Goal: Task Accomplishment & Management: Use online tool/utility

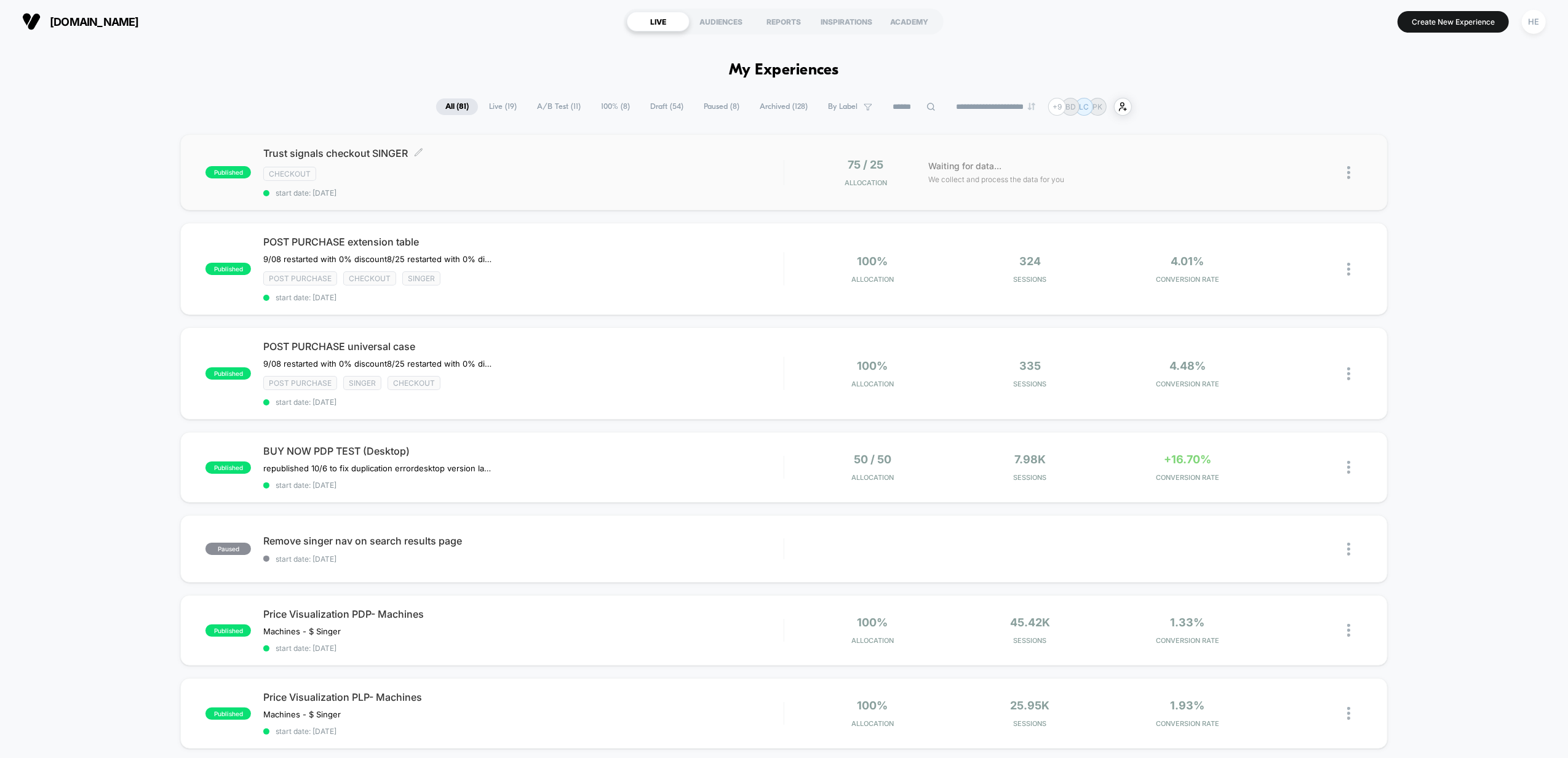
click at [564, 180] on div "checkout" at bounding box center [524, 174] width 521 height 14
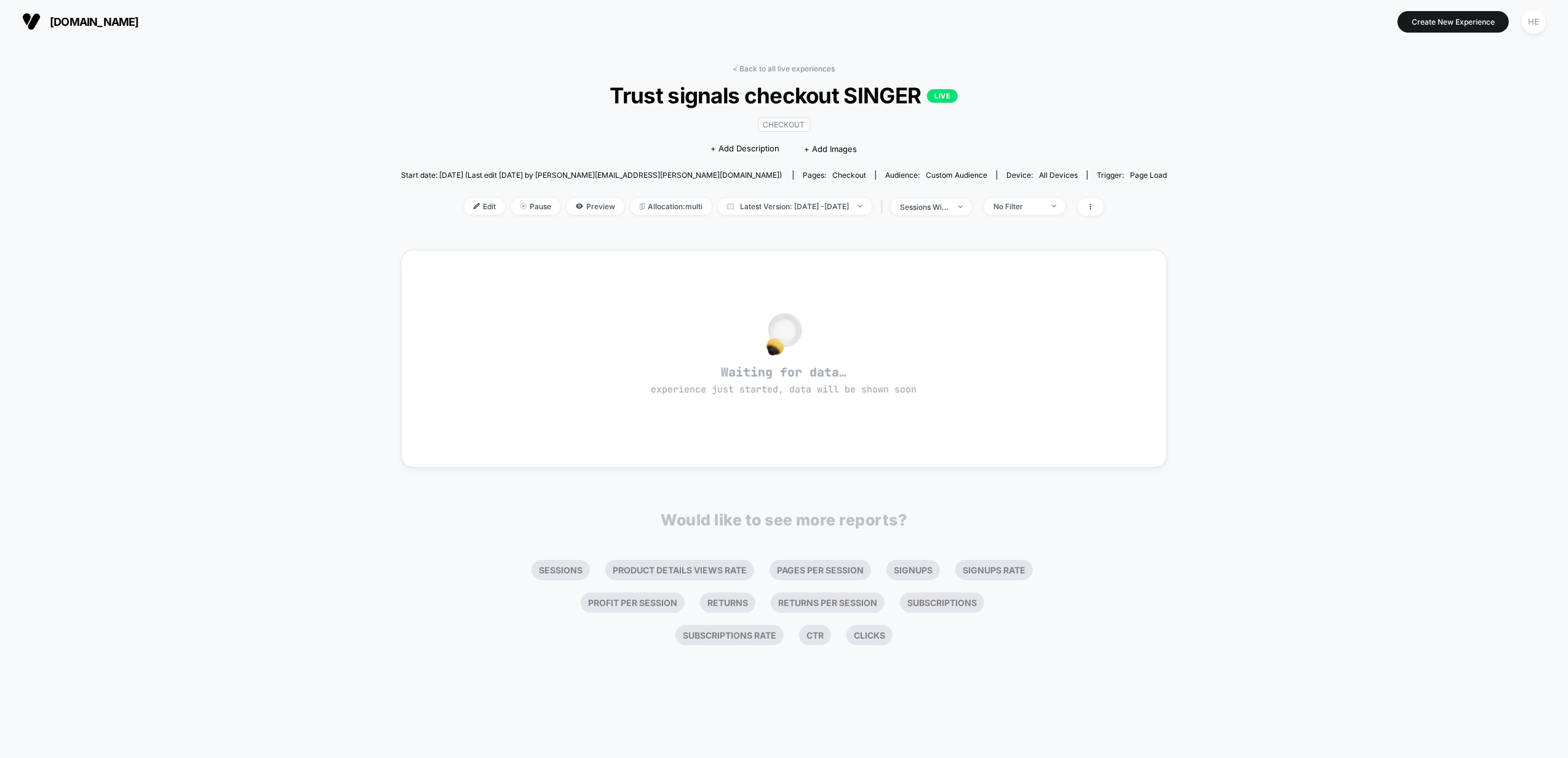
click at [1219, 259] on div "< Back to all live experiences Trust signals checkout SINGER LIVE checkout Clic…" at bounding box center [784, 400] width 1568 height 715
click at [744, 70] on link "< Back to all live experiences" at bounding box center [784, 68] width 102 height 9
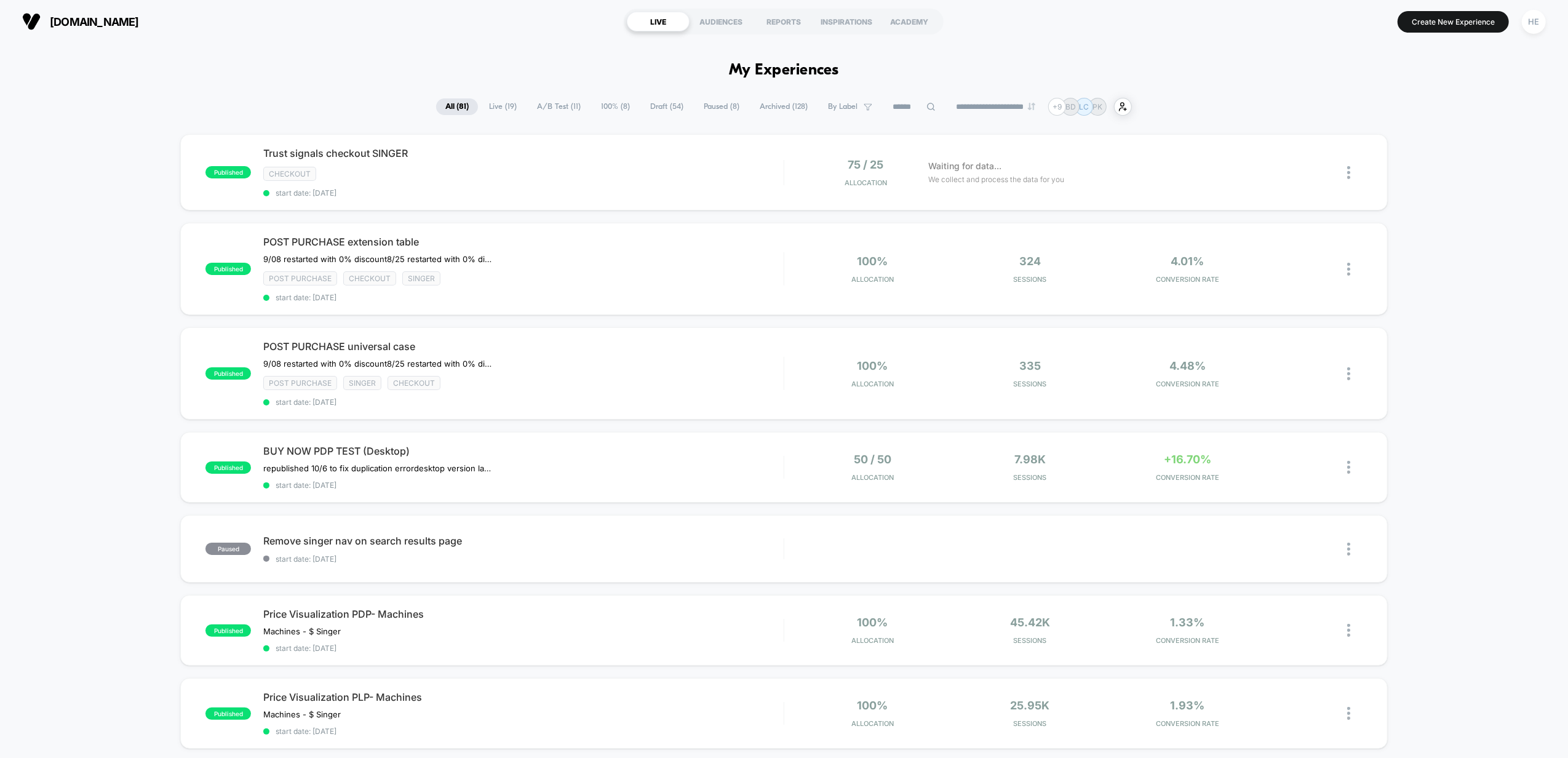
click at [651, 103] on span "Draft ( 54 )" at bounding box center [667, 106] width 52 height 16
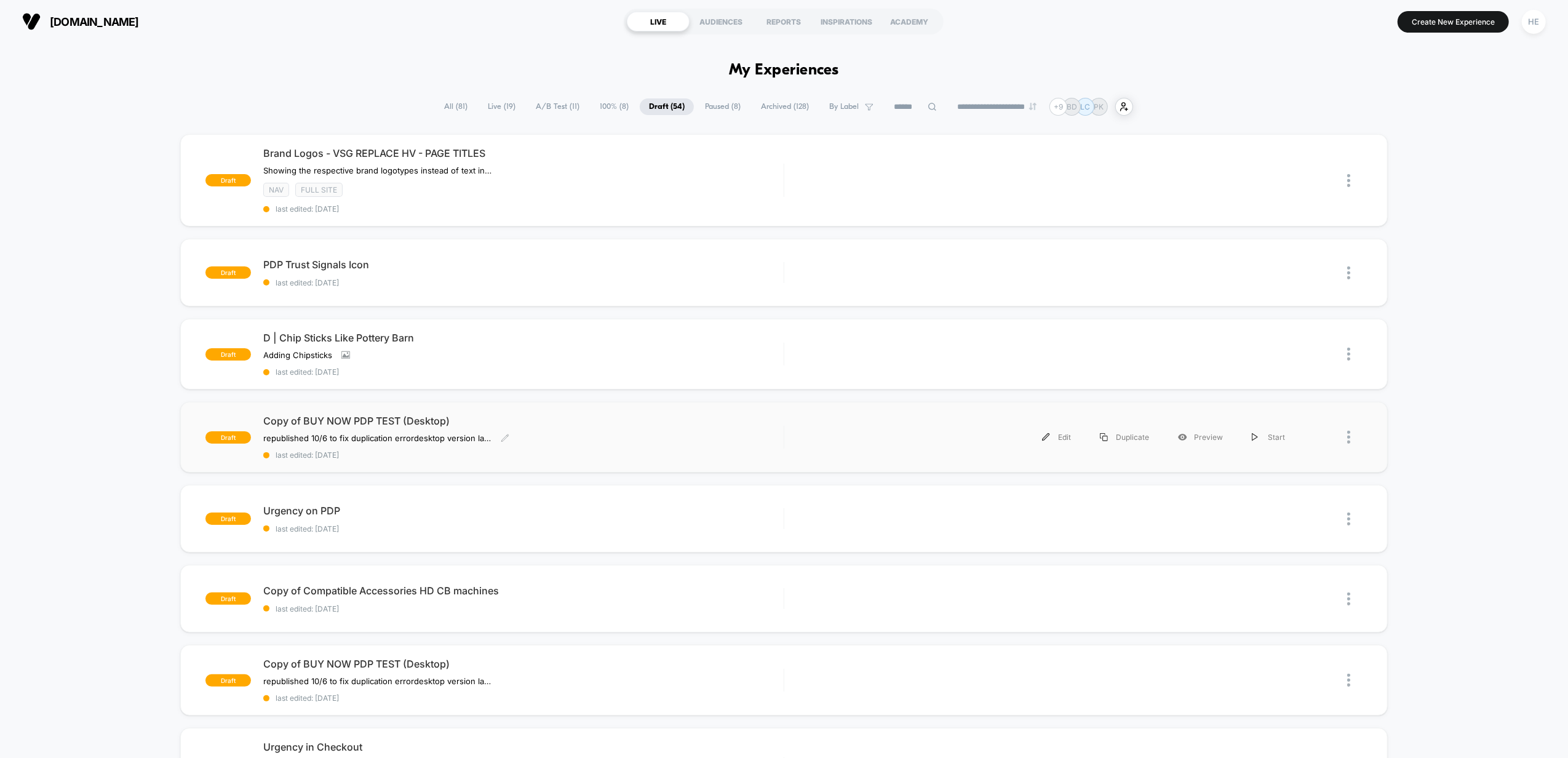
click at [545, 424] on span "Copy of BUY NOW PDP TEST (Desktop)" at bounding box center [524, 420] width 521 height 12
click at [497, 104] on span "Live ( 19 )" at bounding box center [501, 106] width 46 height 16
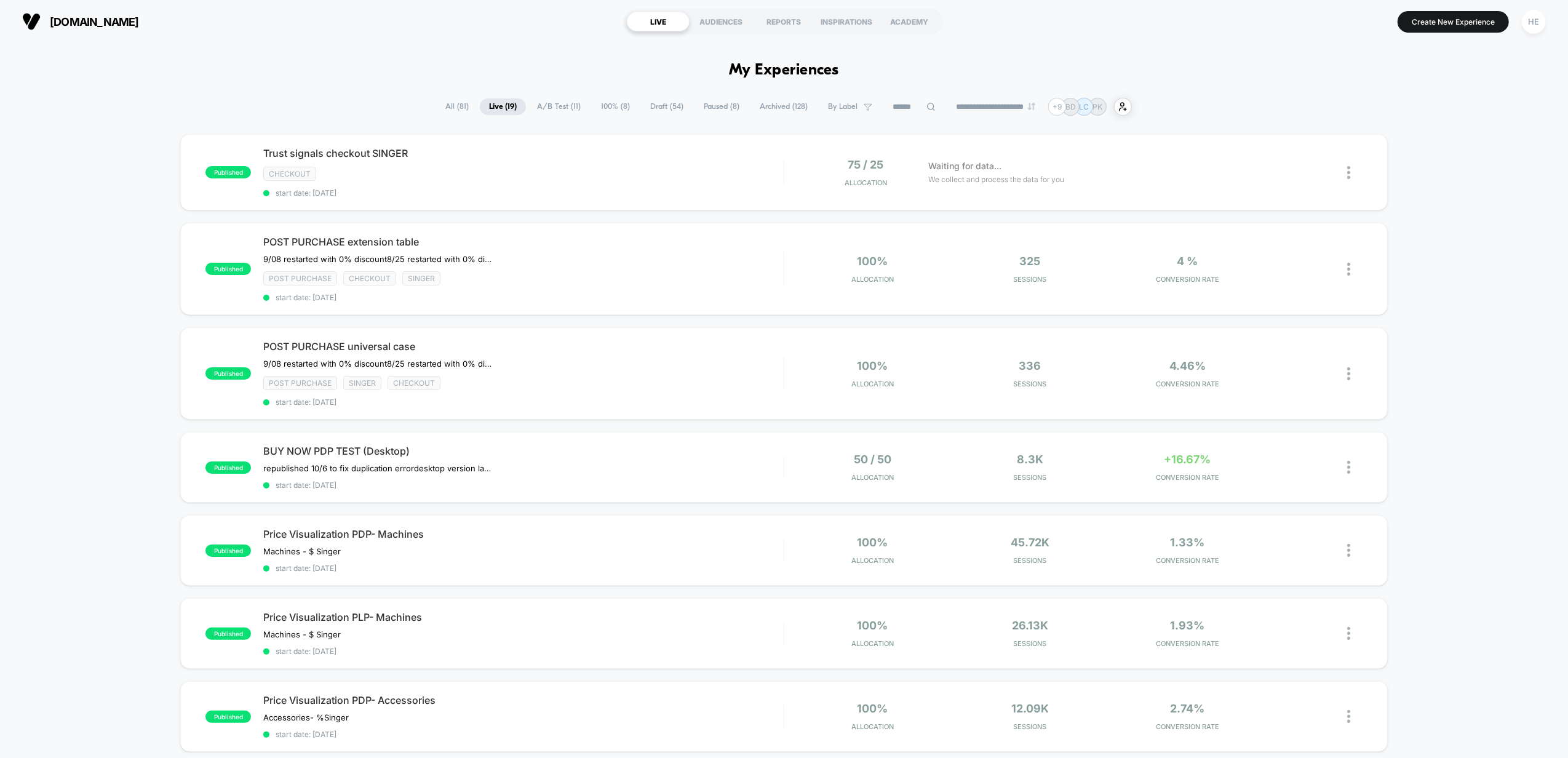
click at [1428, 335] on div "published Trust signals checkout SINGER checkout start date: 2025-10-08 75 / 25…" at bounding box center [784, 683] width 1568 height 1100
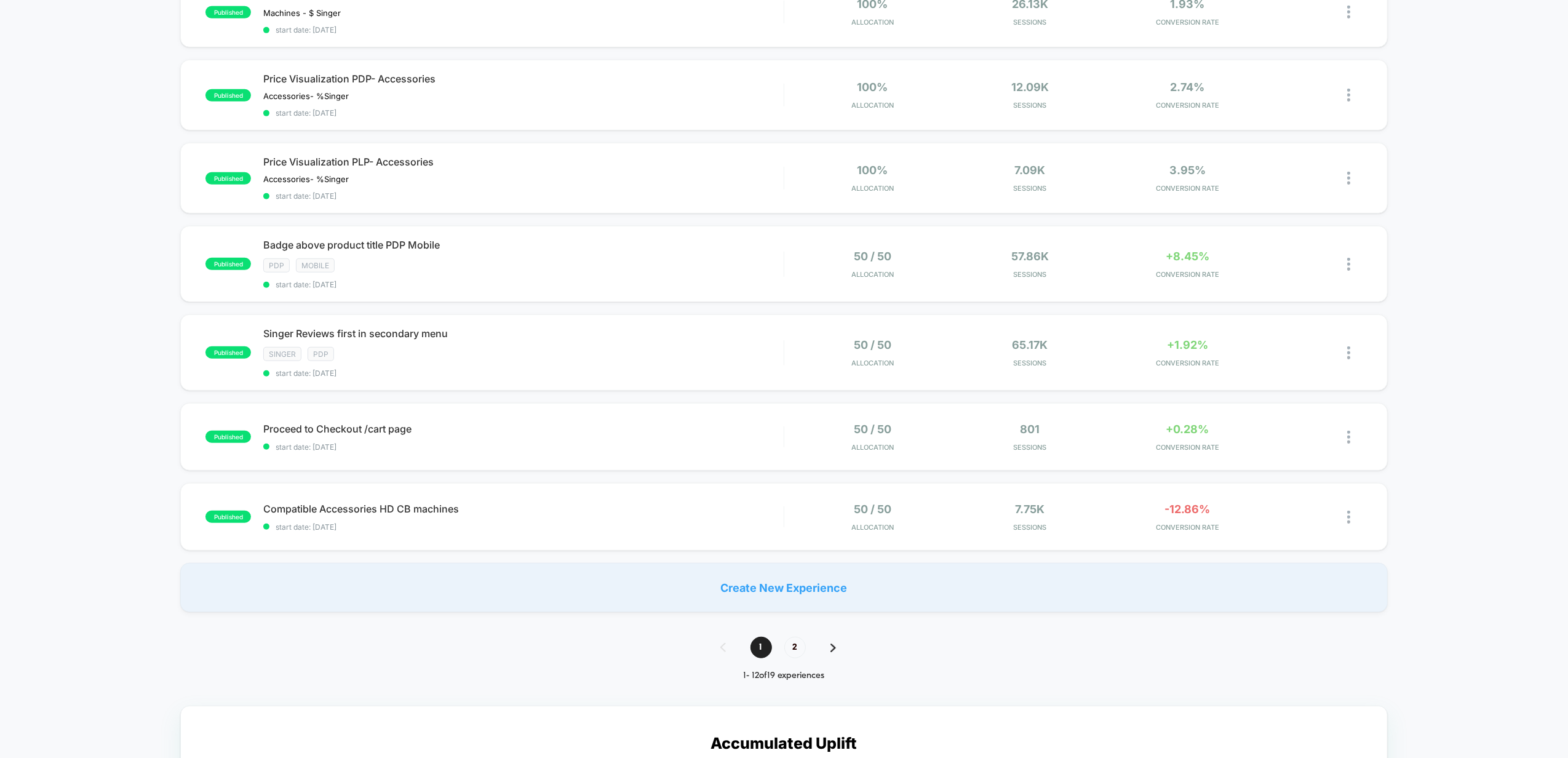
scroll to position [657, 0]
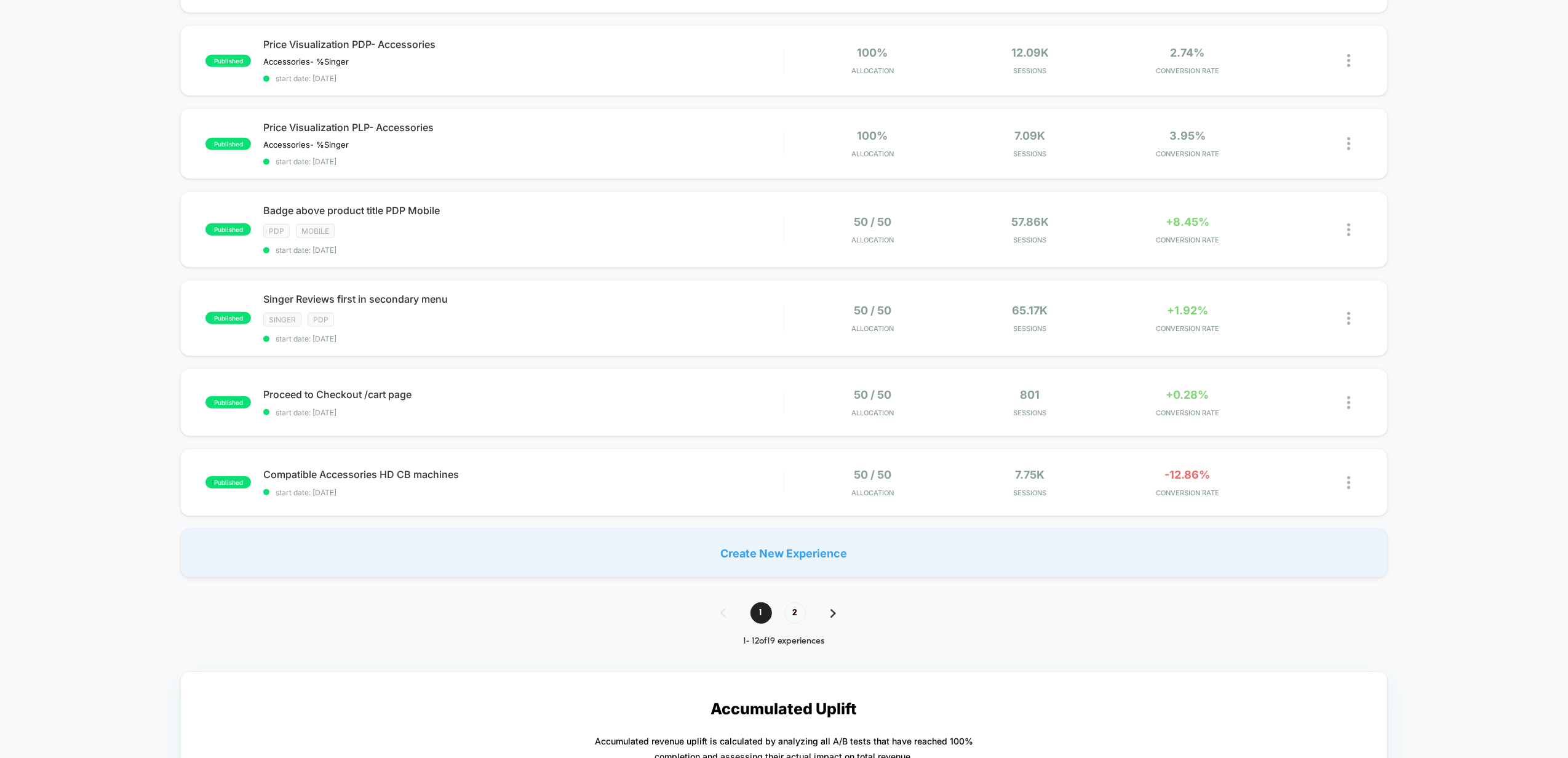
click at [121, 251] on div "published Trust signals checkout SINGER checkout start date: 2025-10-08 75 / 25…" at bounding box center [784, 28] width 1568 height 1100
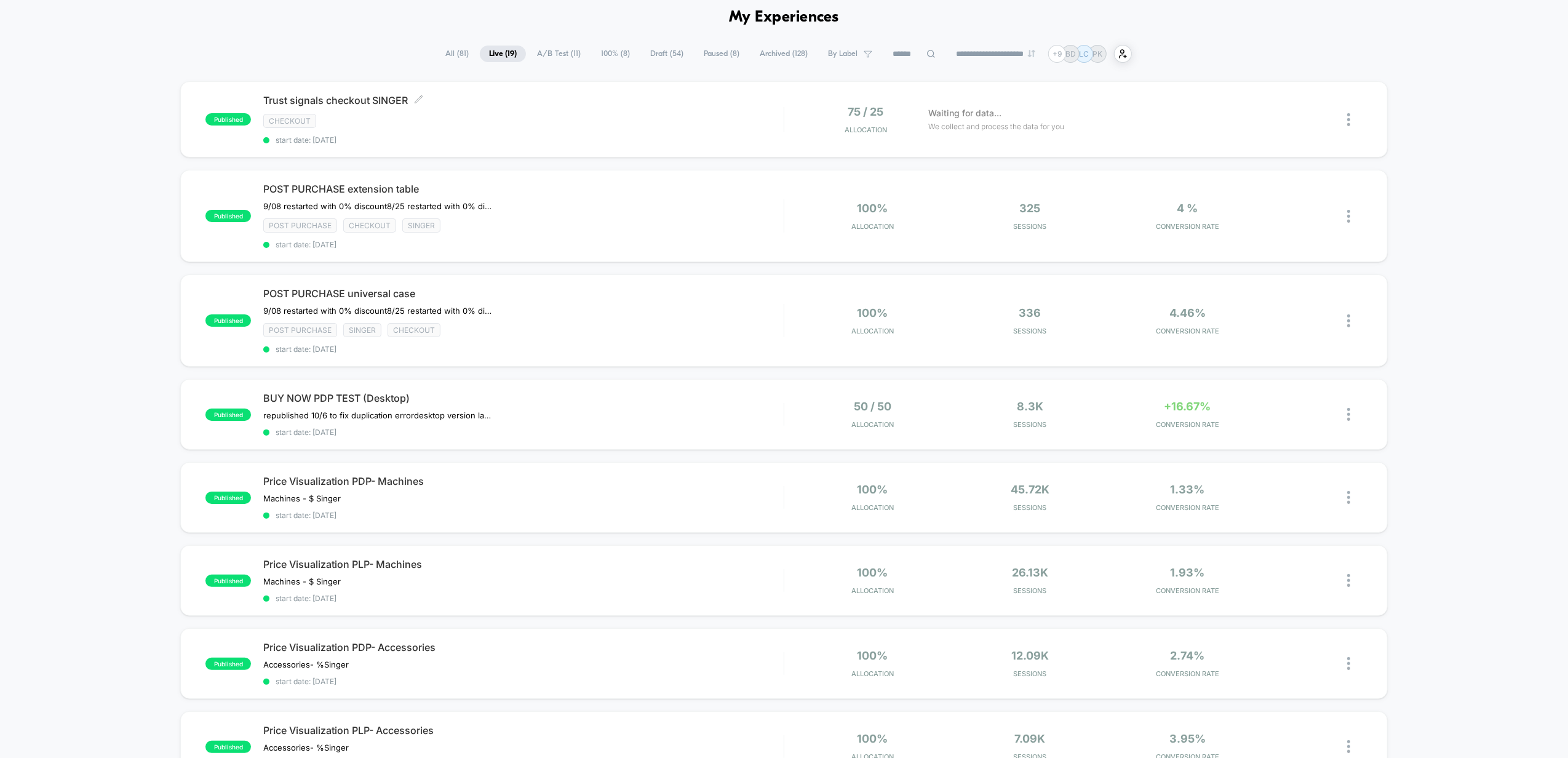
scroll to position [0, 0]
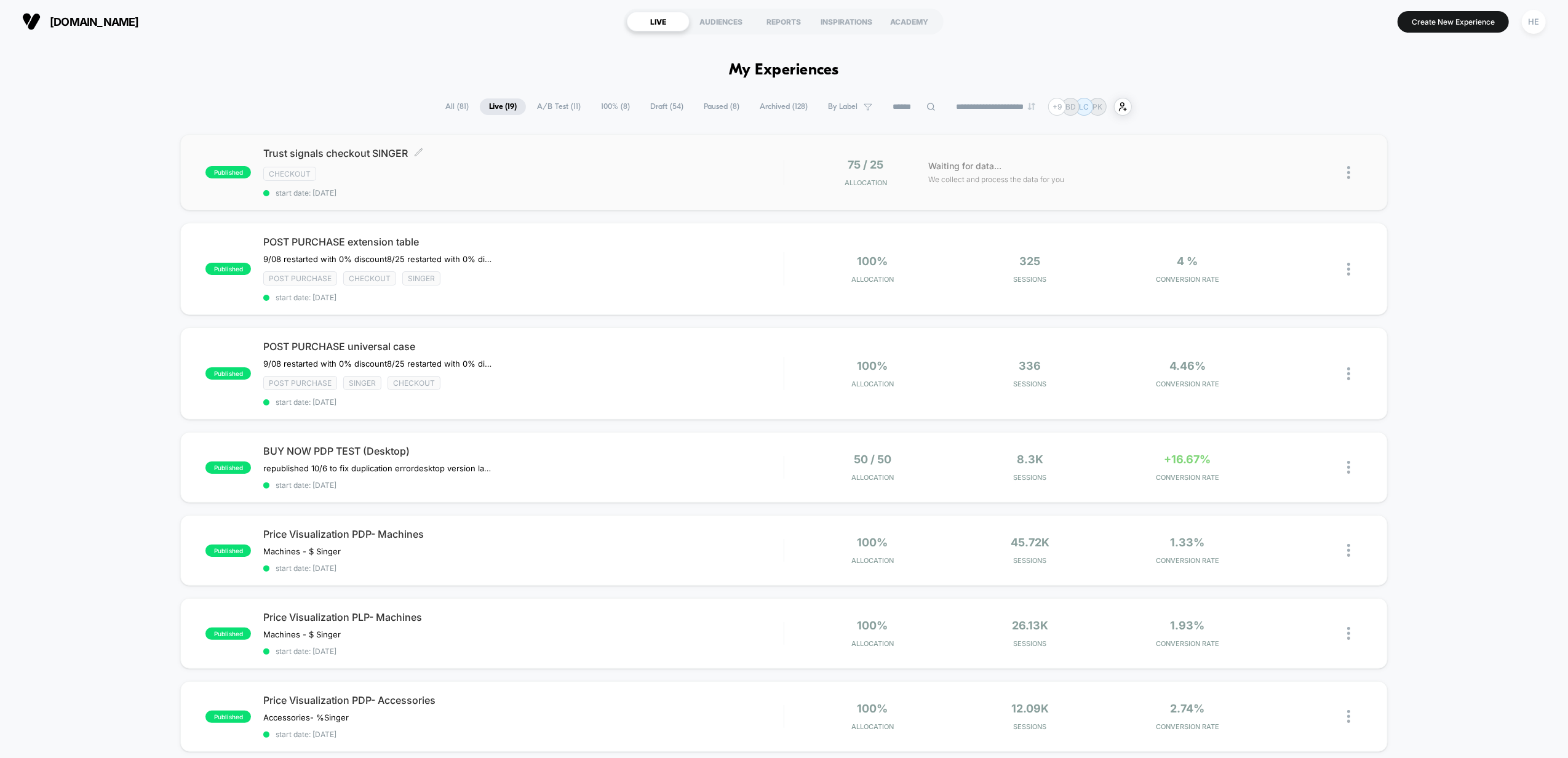
click at [589, 168] on div "checkout" at bounding box center [524, 174] width 521 height 14
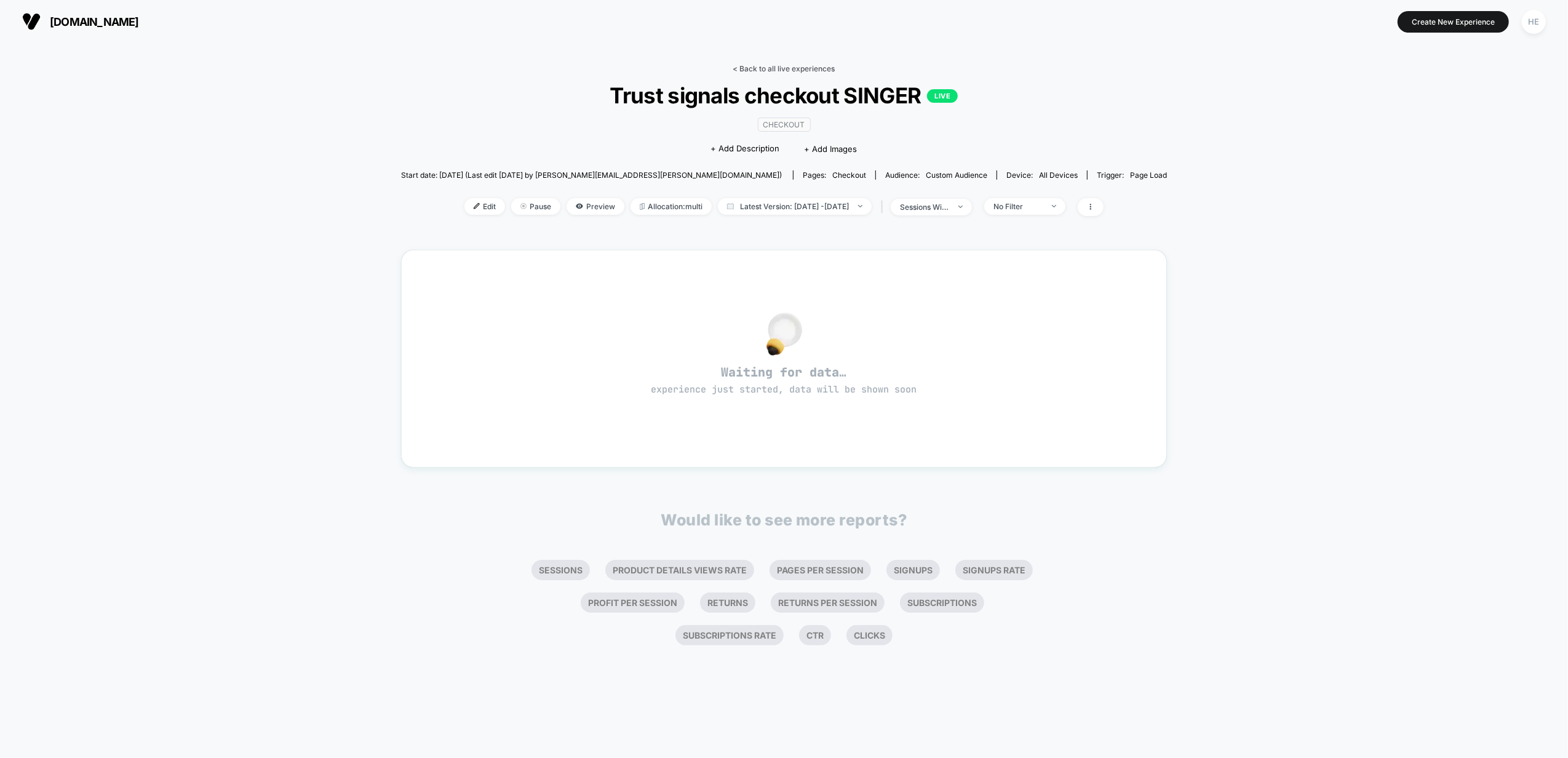
click at [773, 67] on link "< Back to all live experiences" at bounding box center [784, 68] width 102 height 9
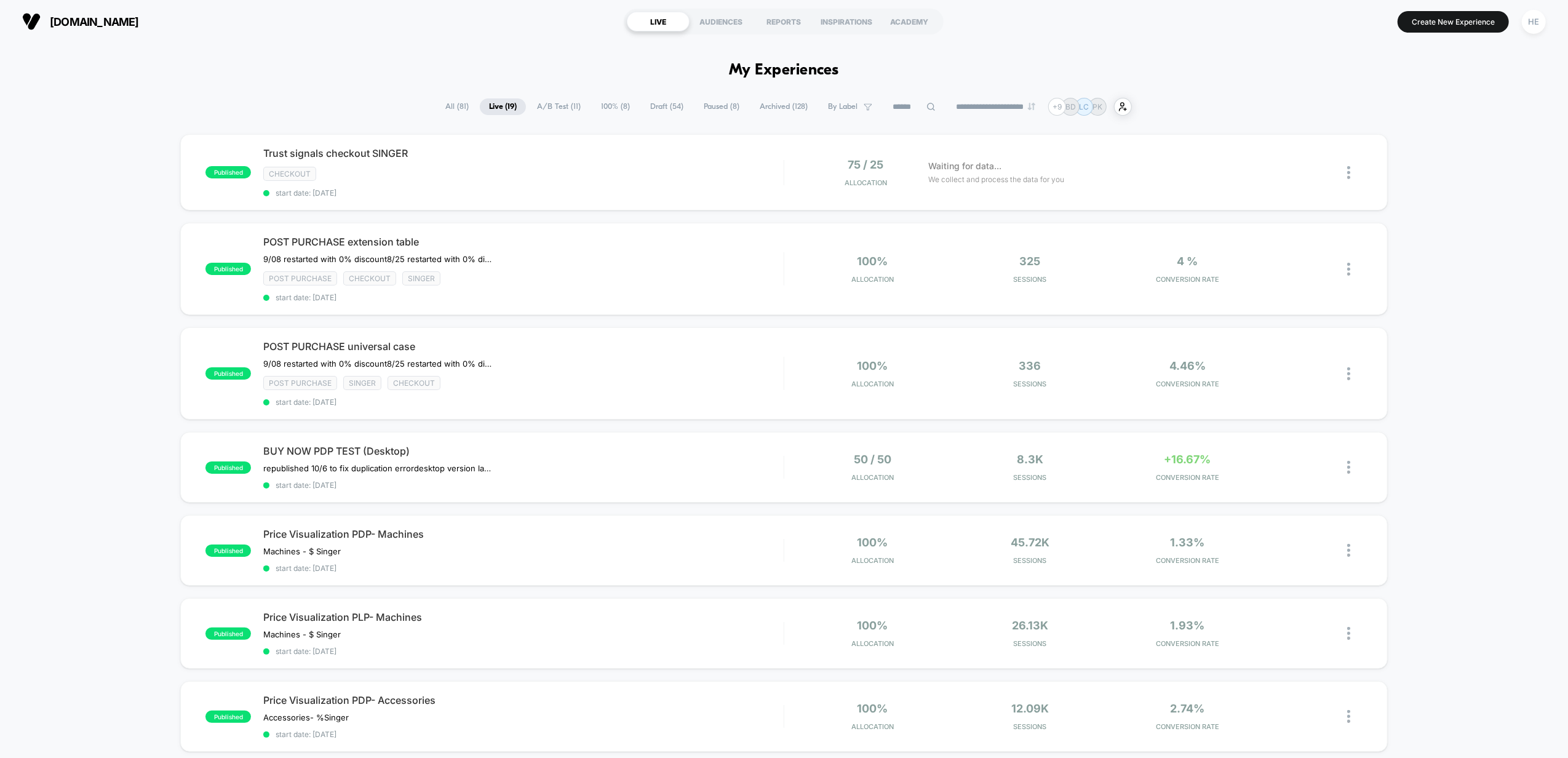
drag, startPoint x: 261, startPoint y: 60, endPoint x: 1320, endPoint y: 94, distance: 1059.5
click at [1430, 150] on div "published Trust signals checkout SINGER checkout start date: 2025-10-08 75 / 25…" at bounding box center [784, 683] width 1568 height 1100
click at [1456, 464] on div "published Trust signals checkout SINGER checkout start date: 2025-10-08 75 / 25…" at bounding box center [784, 683] width 1568 height 1100
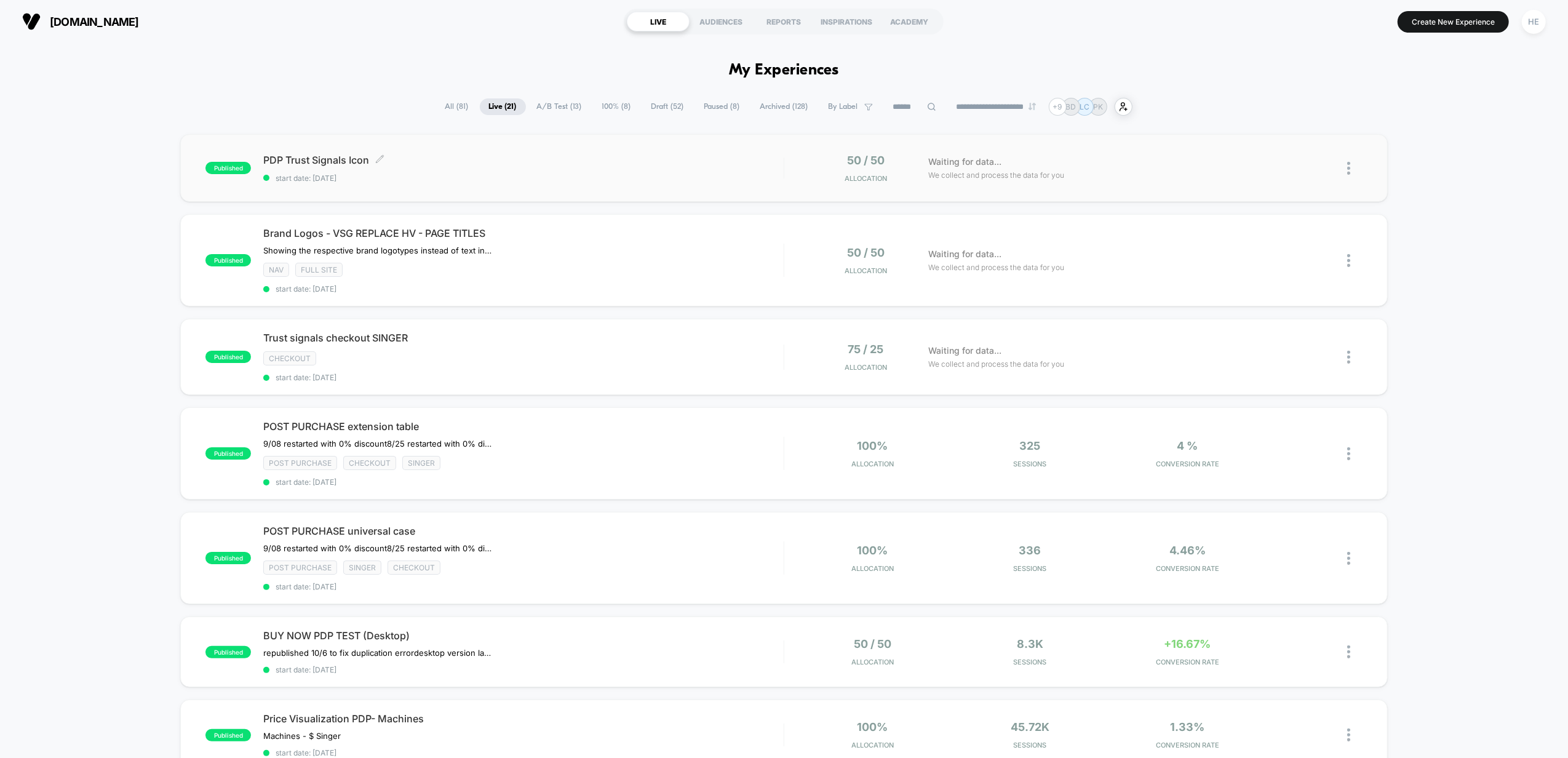
click at [517, 162] on span "PDP Trust Signals Icon Click to edit experience details" at bounding box center [524, 160] width 521 height 12
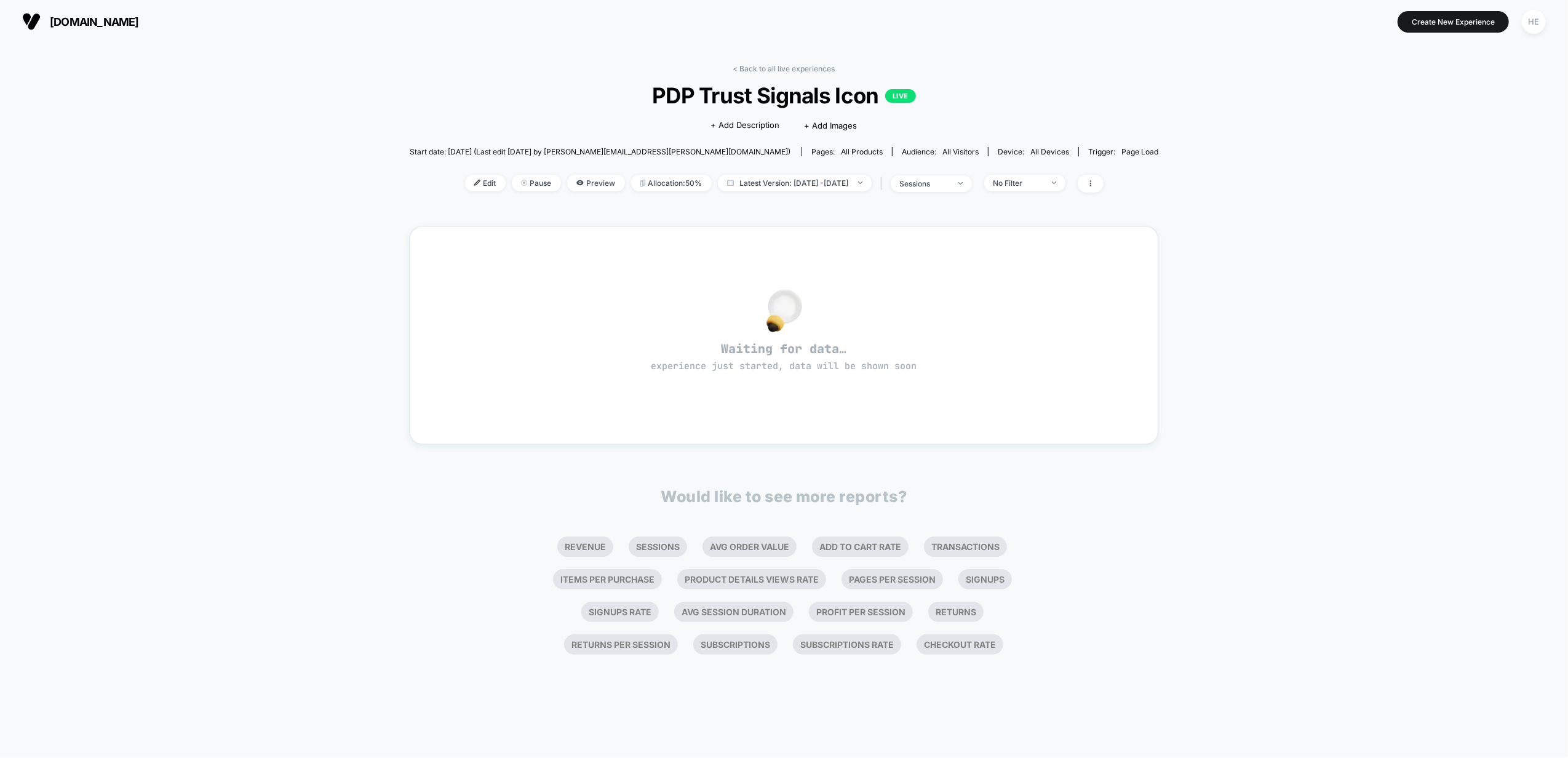
click at [475, 183] on img at bounding box center [478, 183] width 6 height 6
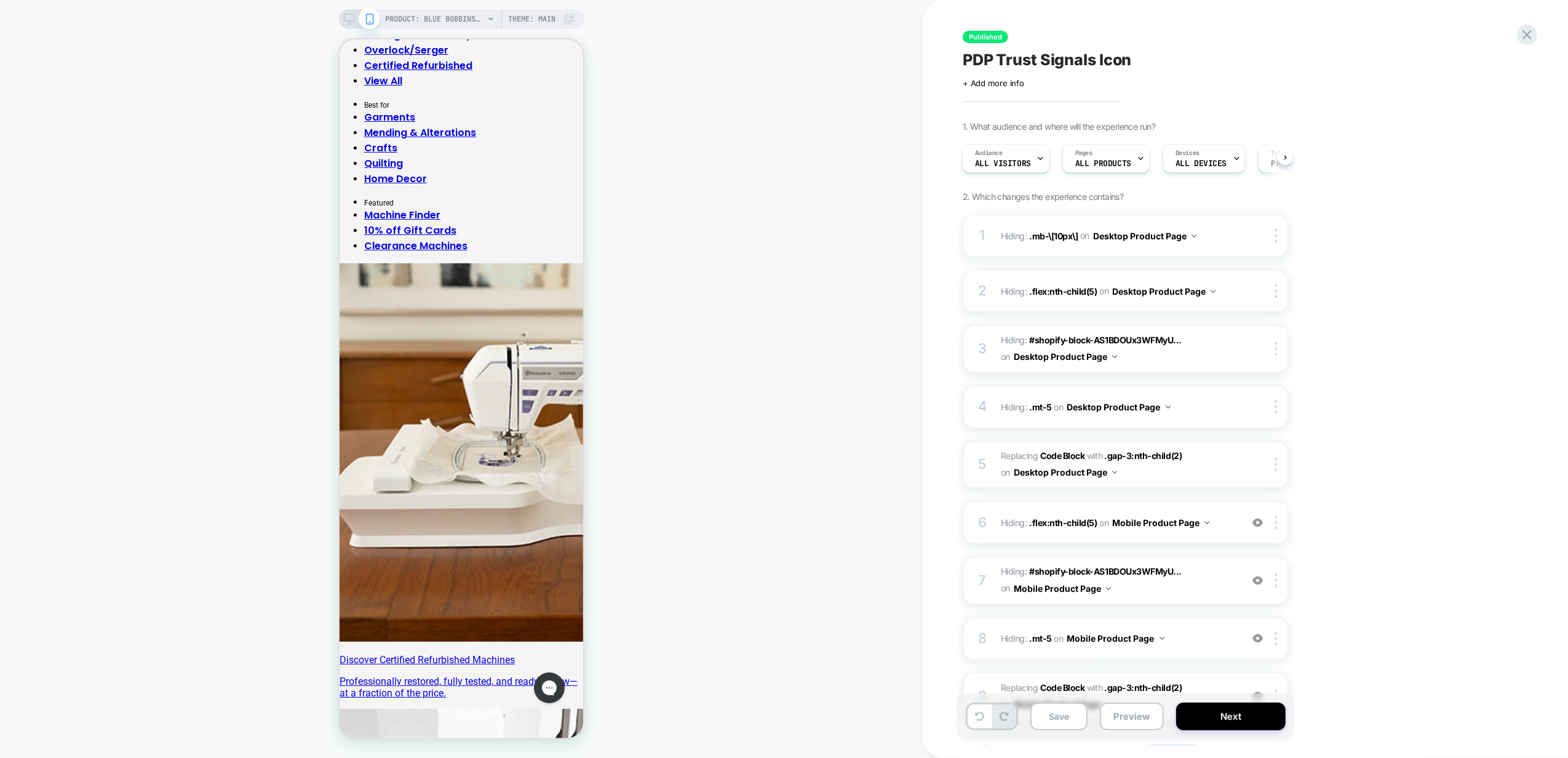
scroll to position [493, 0]
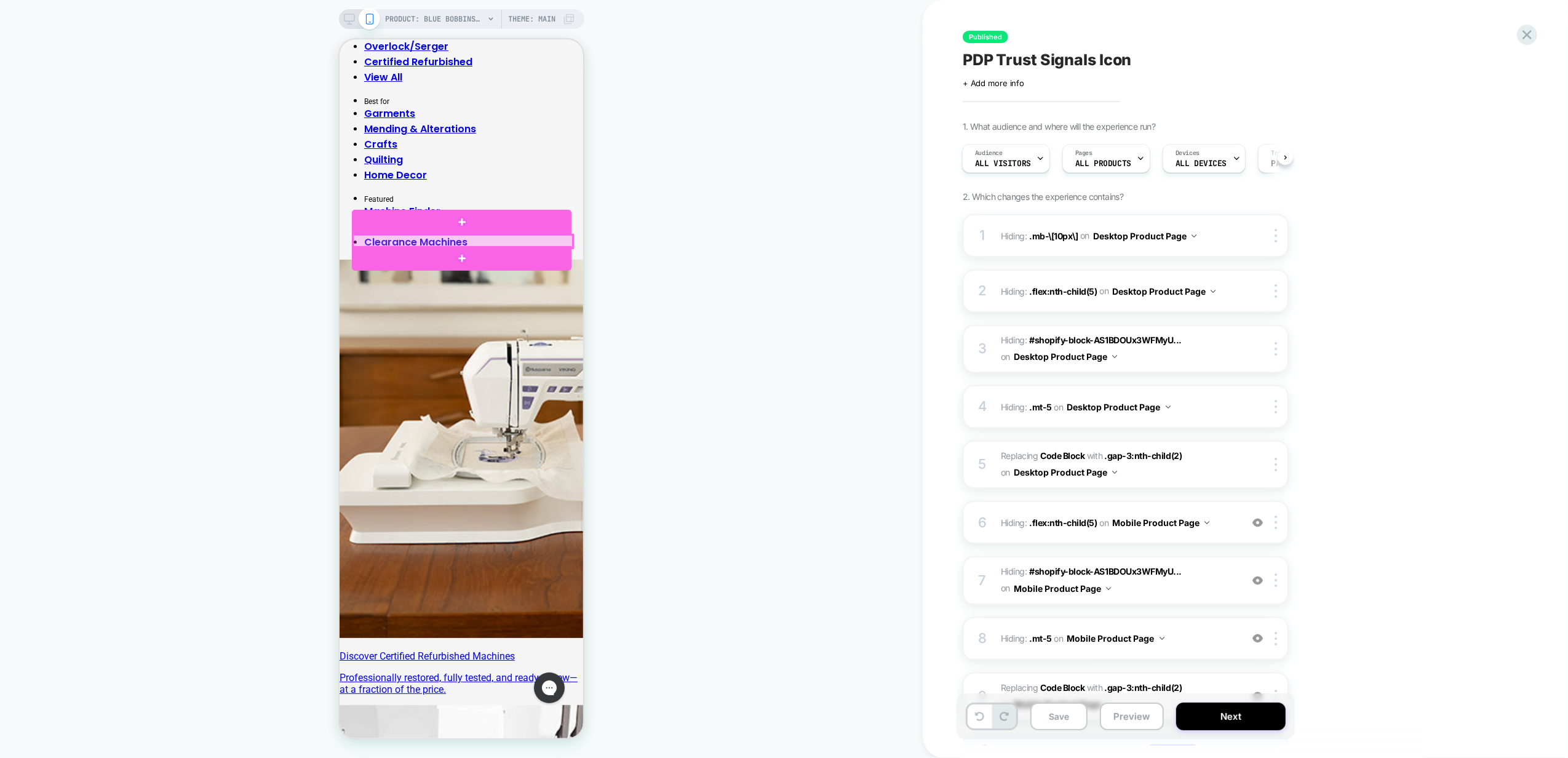
click at [545, 243] on div at bounding box center [462, 241] width 220 height 13
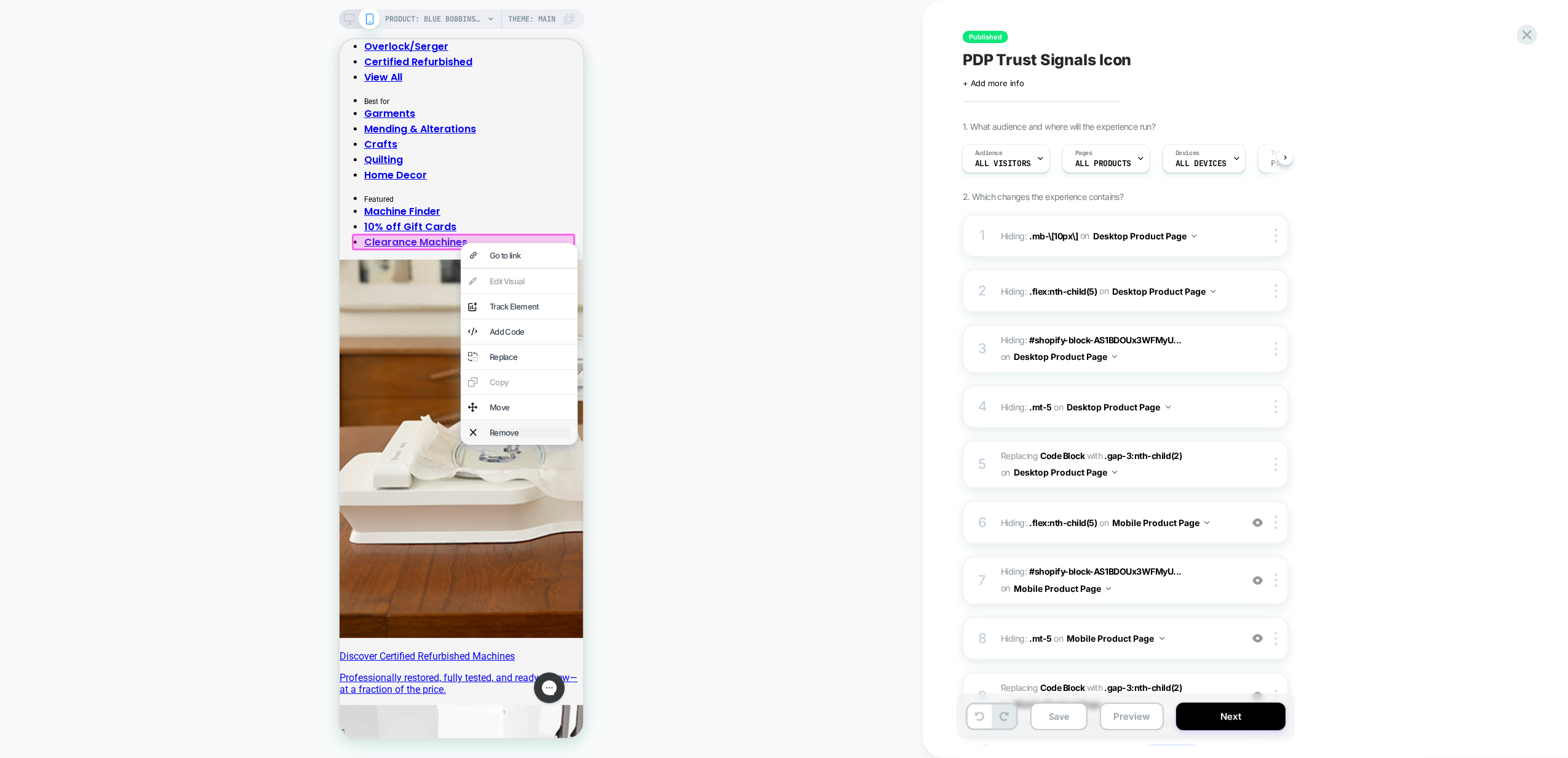
click at [513, 437] on div "Remove" at bounding box center [529, 432] width 80 height 10
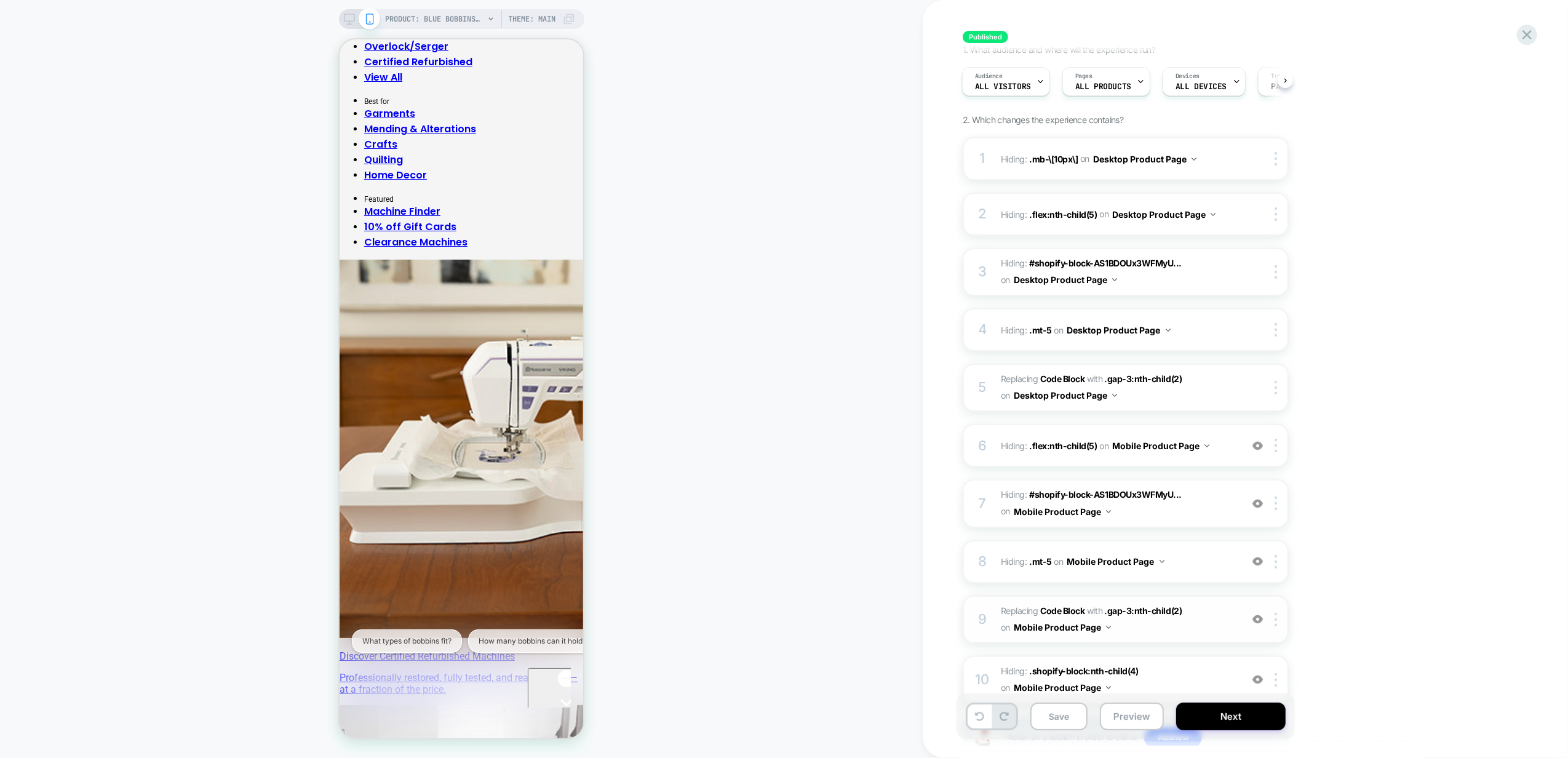
scroll to position [167, 0]
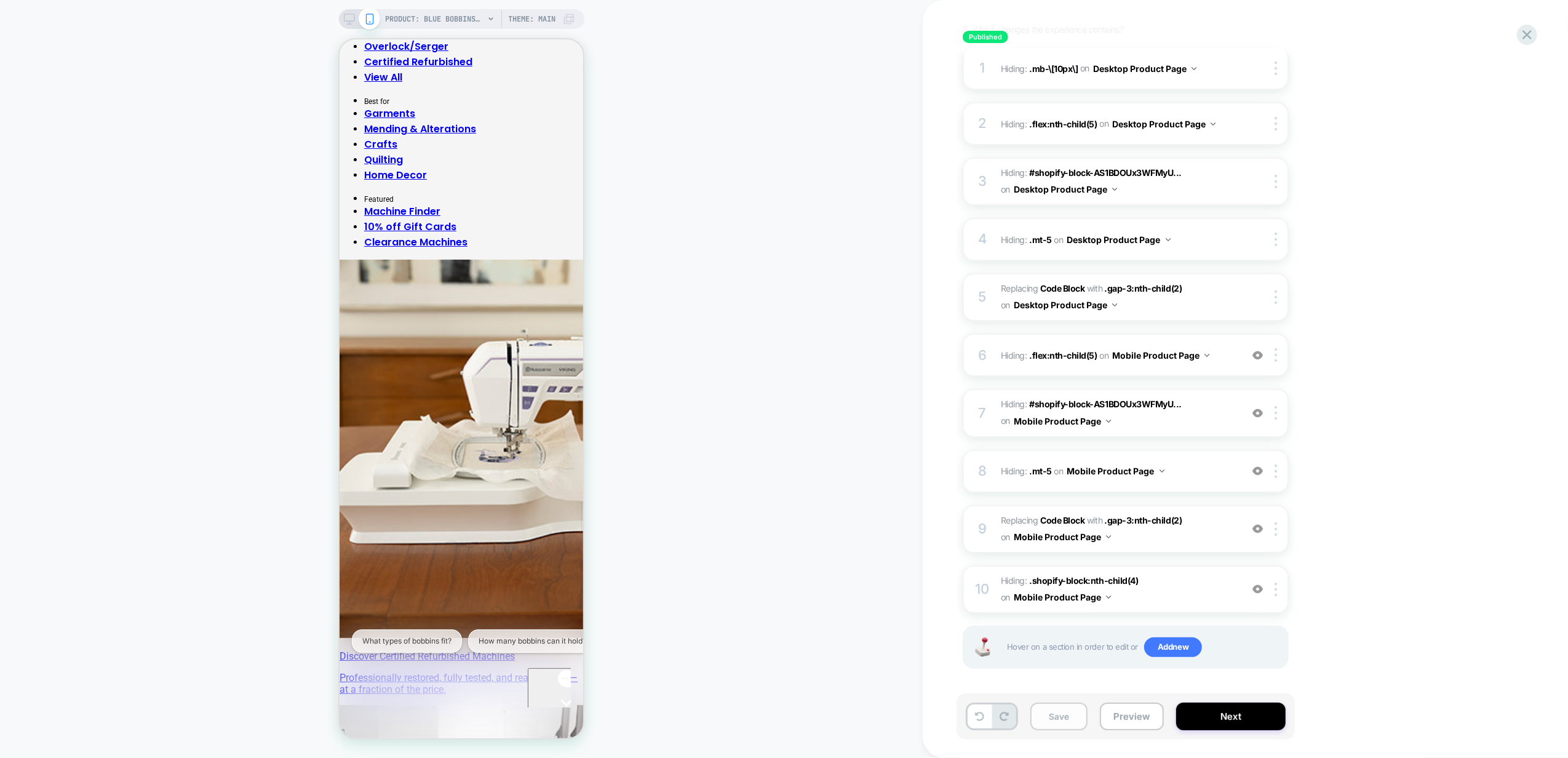
click at [1071, 715] on button "Save" at bounding box center [1059, 717] width 58 height 28
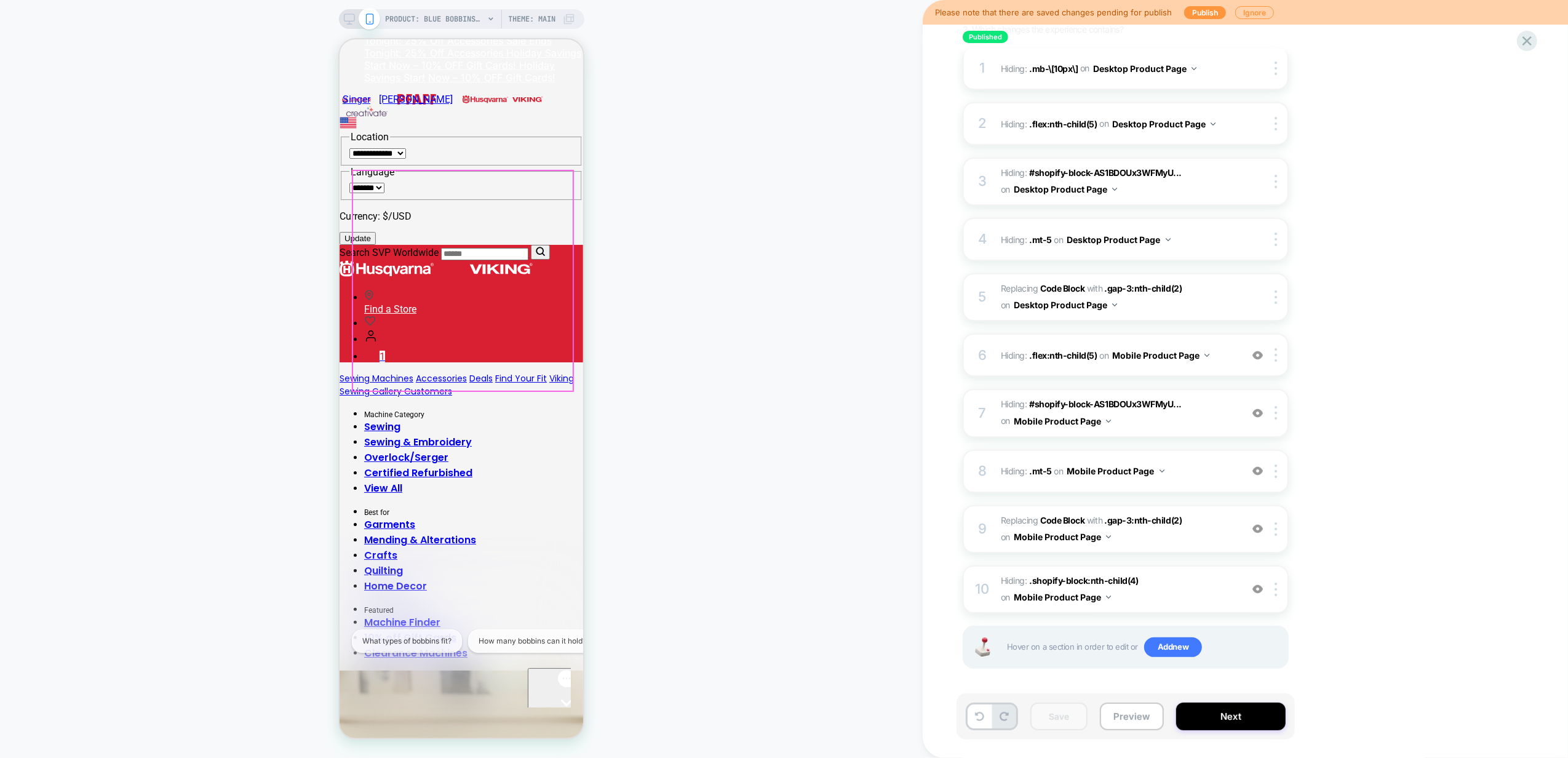
scroll to position [0, 0]
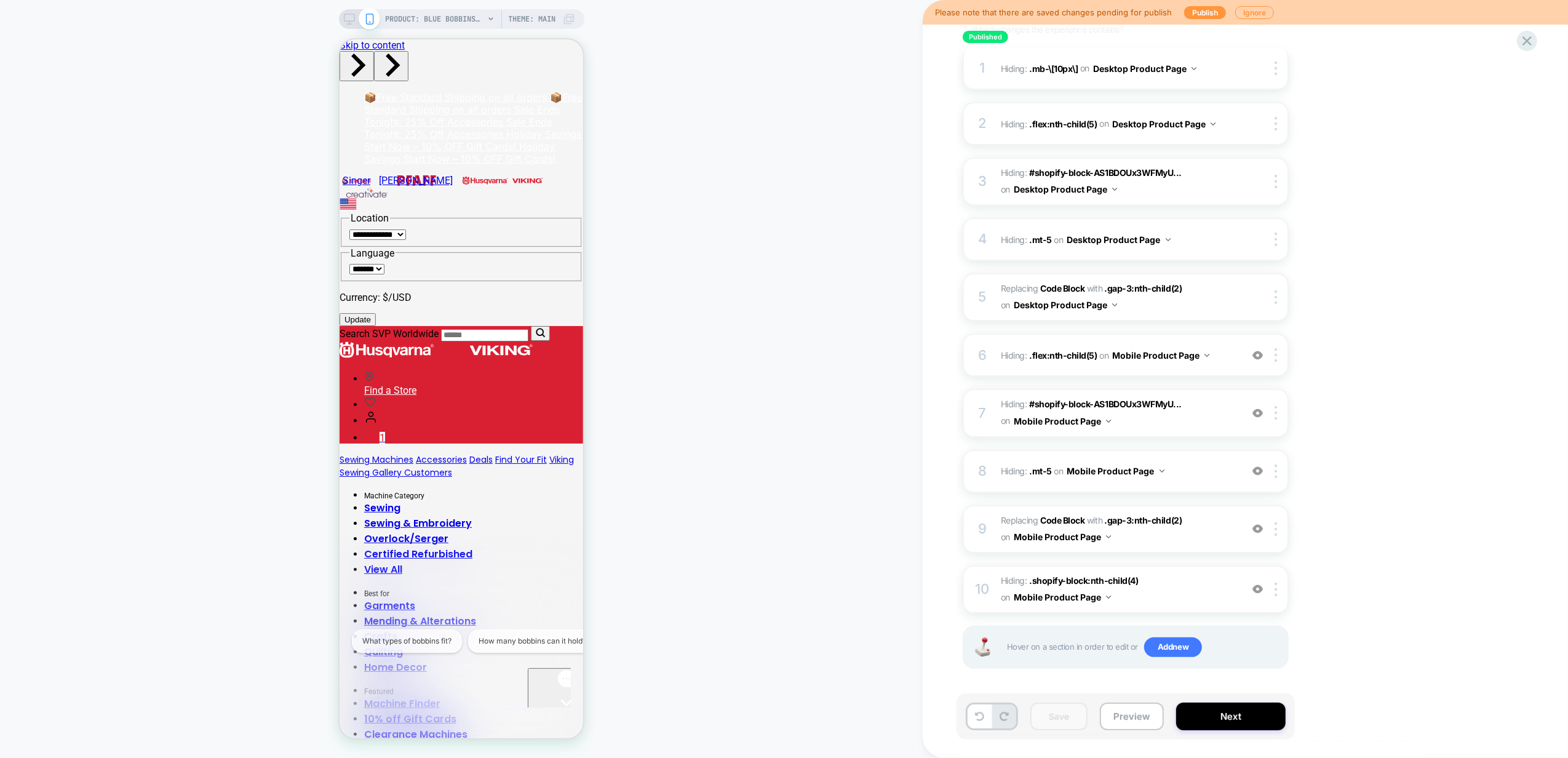
click at [344, 15] on icon at bounding box center [350, 19] width 11 height 11
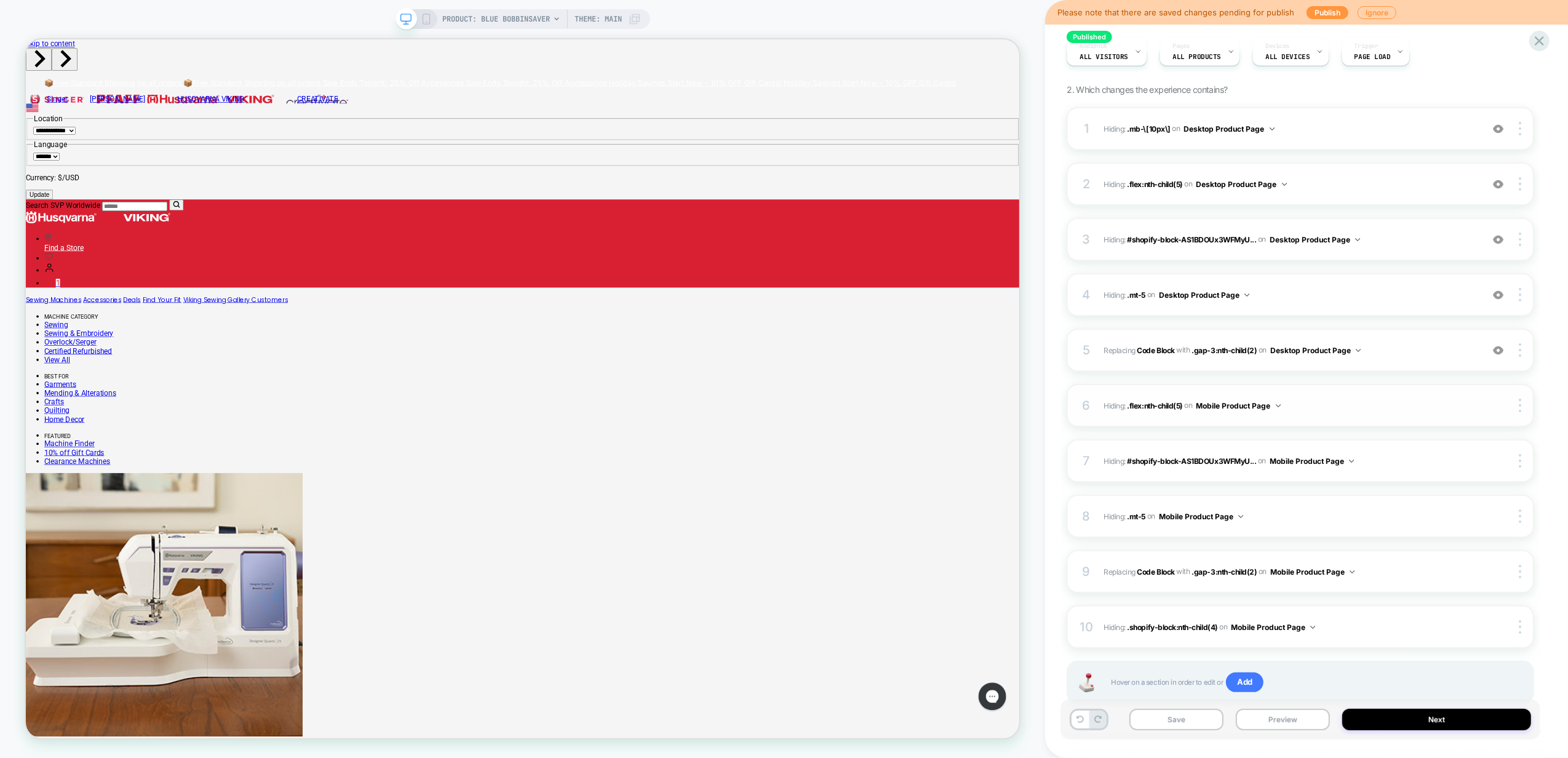
scroll to position [146, 0]
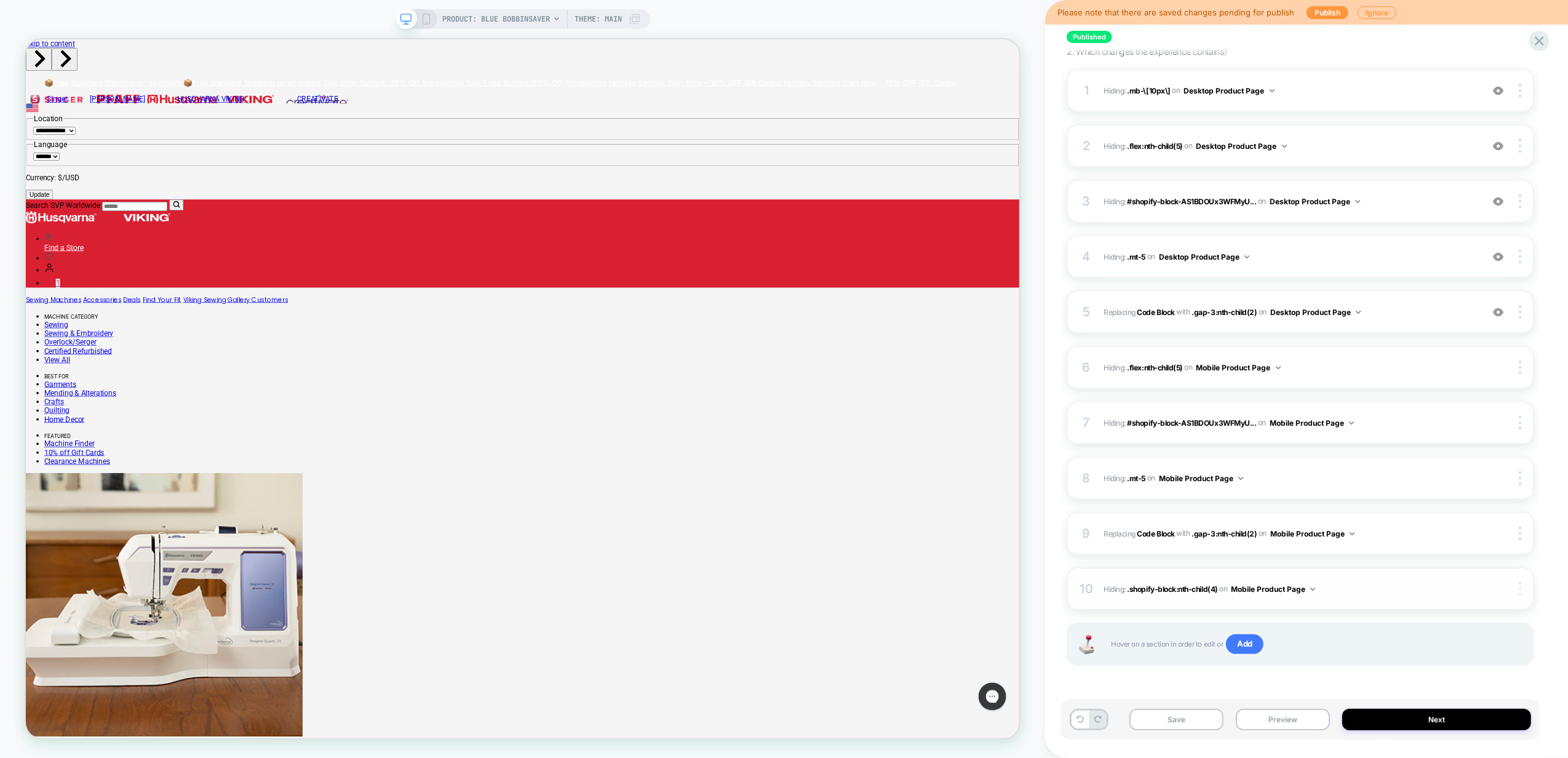
click at [1517, 588] on div at bounding box center [1522, 589] width 24 height 14
click at [1474, 626] on div "Target All Devices" at bounding box center [1447, 622] width 110 height 34
click at [1183, 722] on button "Save" at bounding box center [1177, 720] width 94 height 22
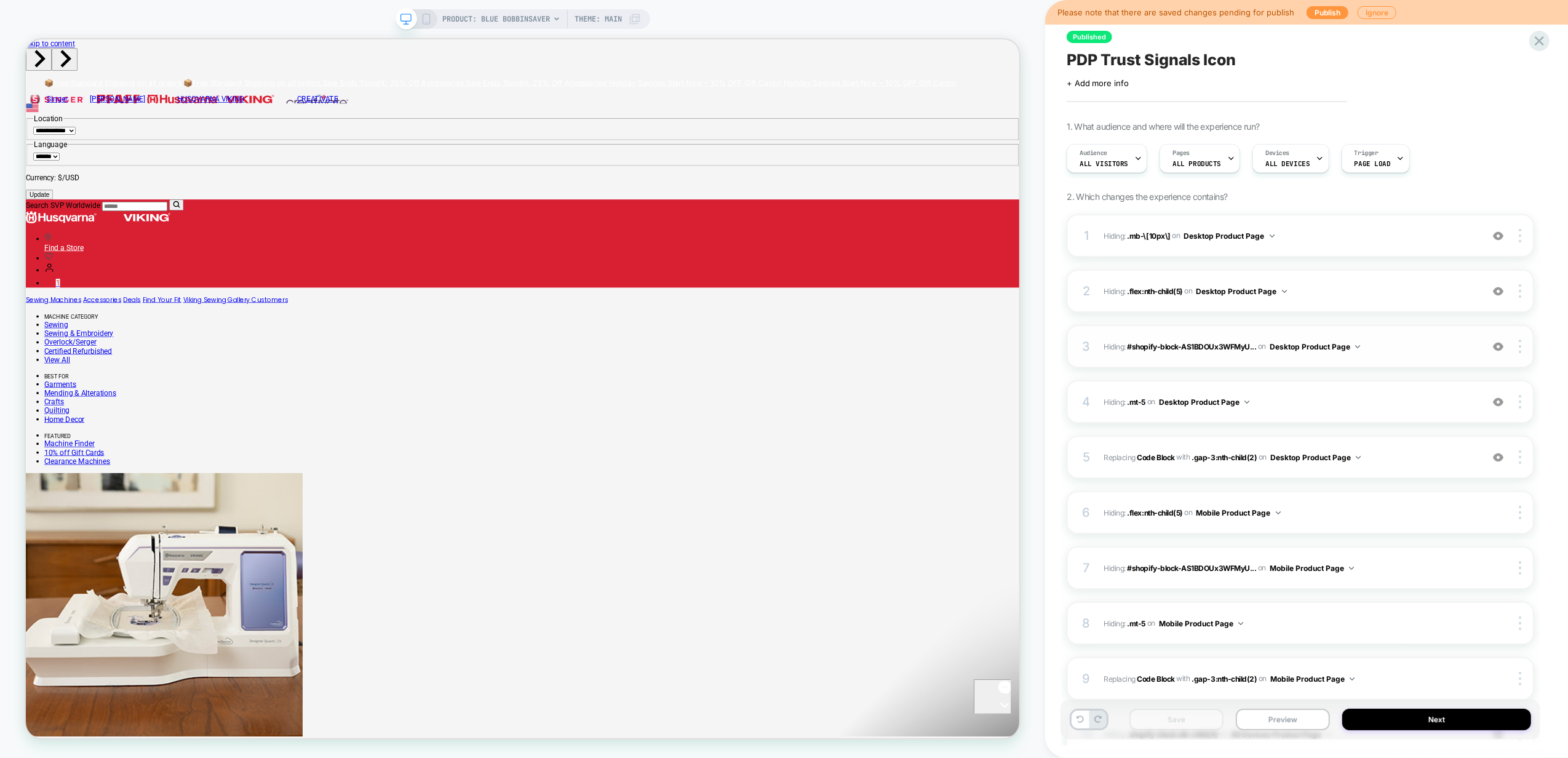
scroll to position [0, 0]
click at [1089, 156] on span "Audience" at bounding box center [1093, 153] width 28 height 9
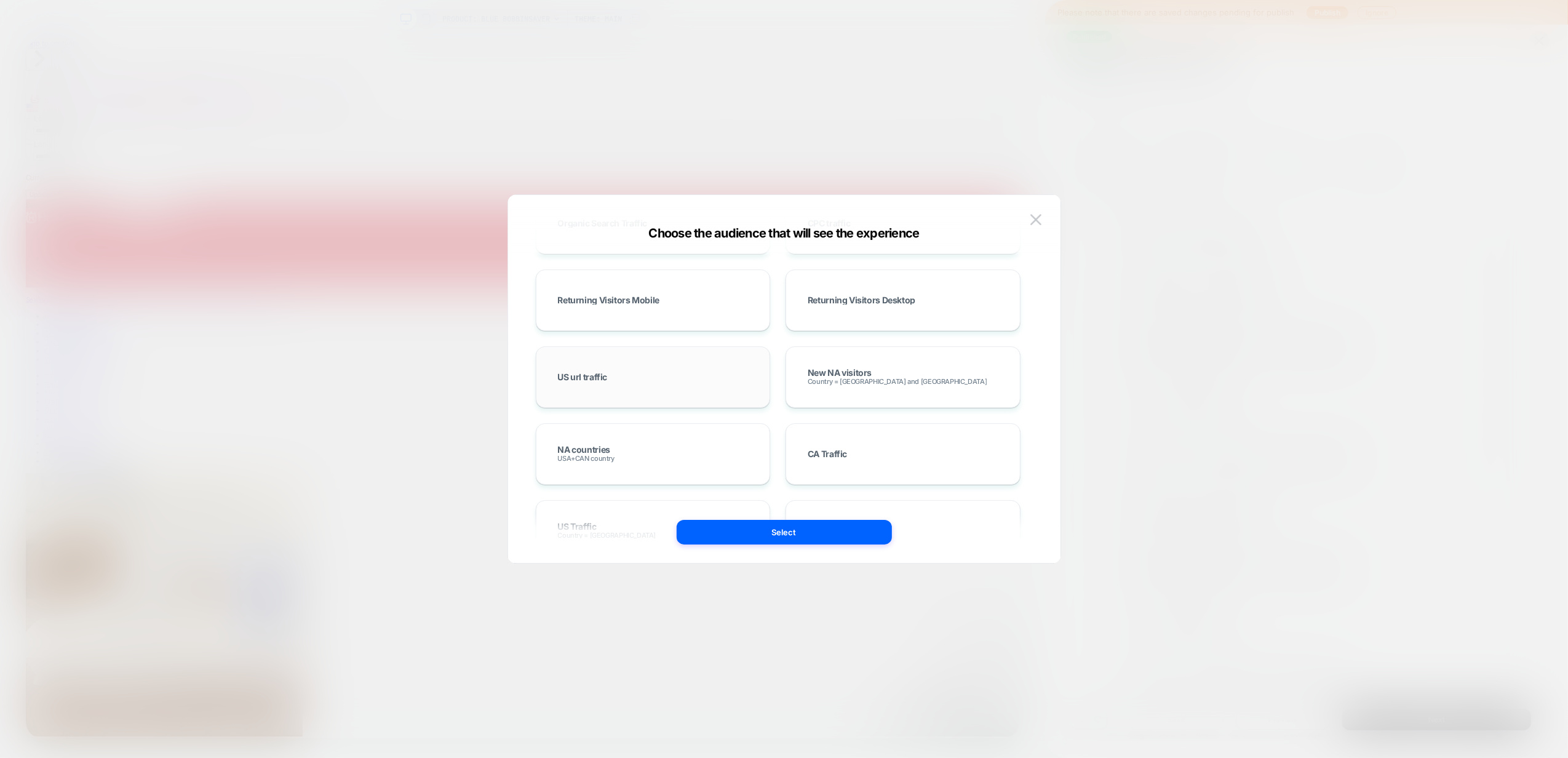
scroll to position [493, 0]
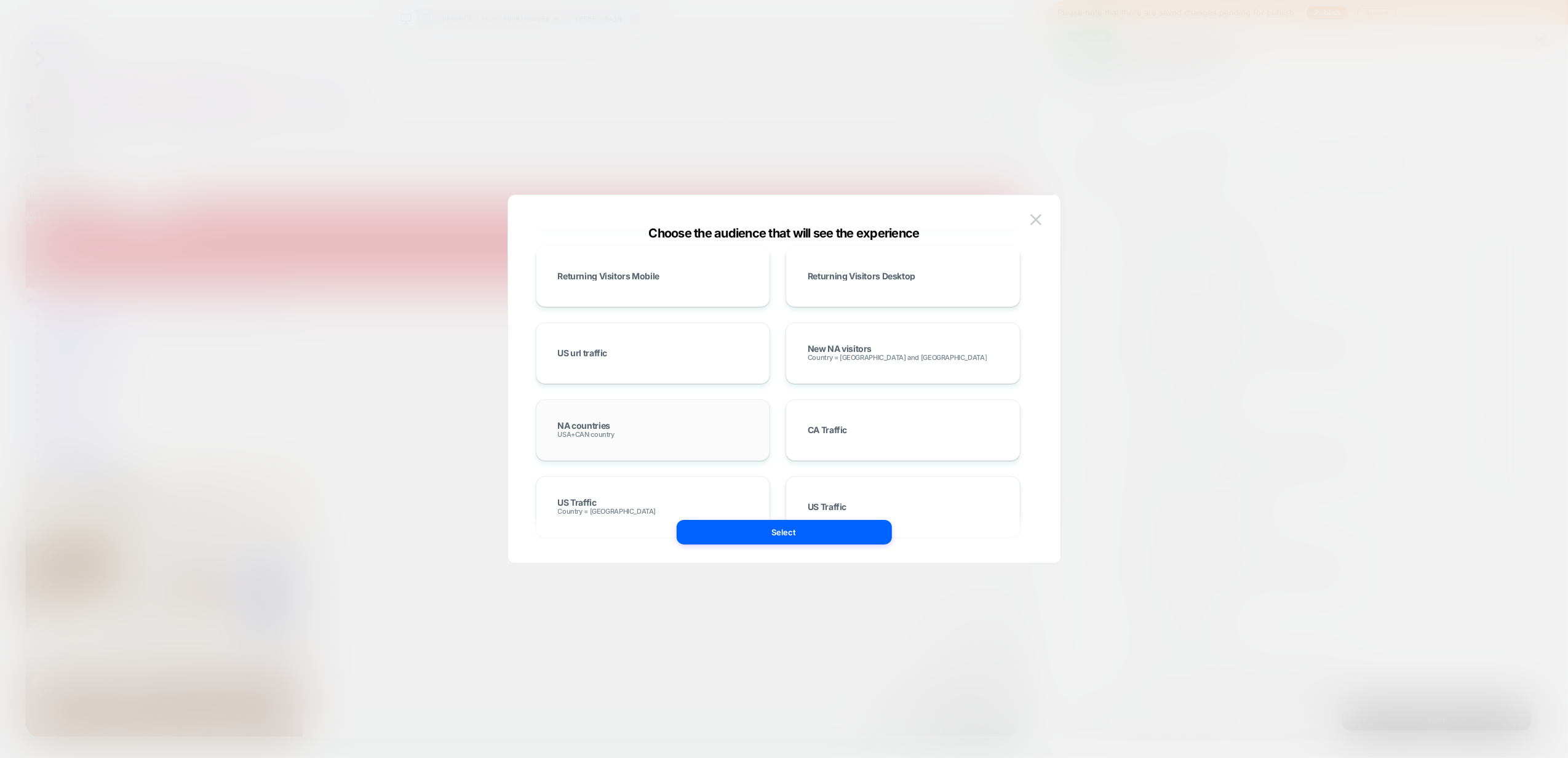
click at [619, 427] on div "NA countries USA+CAN country" at bounding box center [654, 430] width 209 height 36
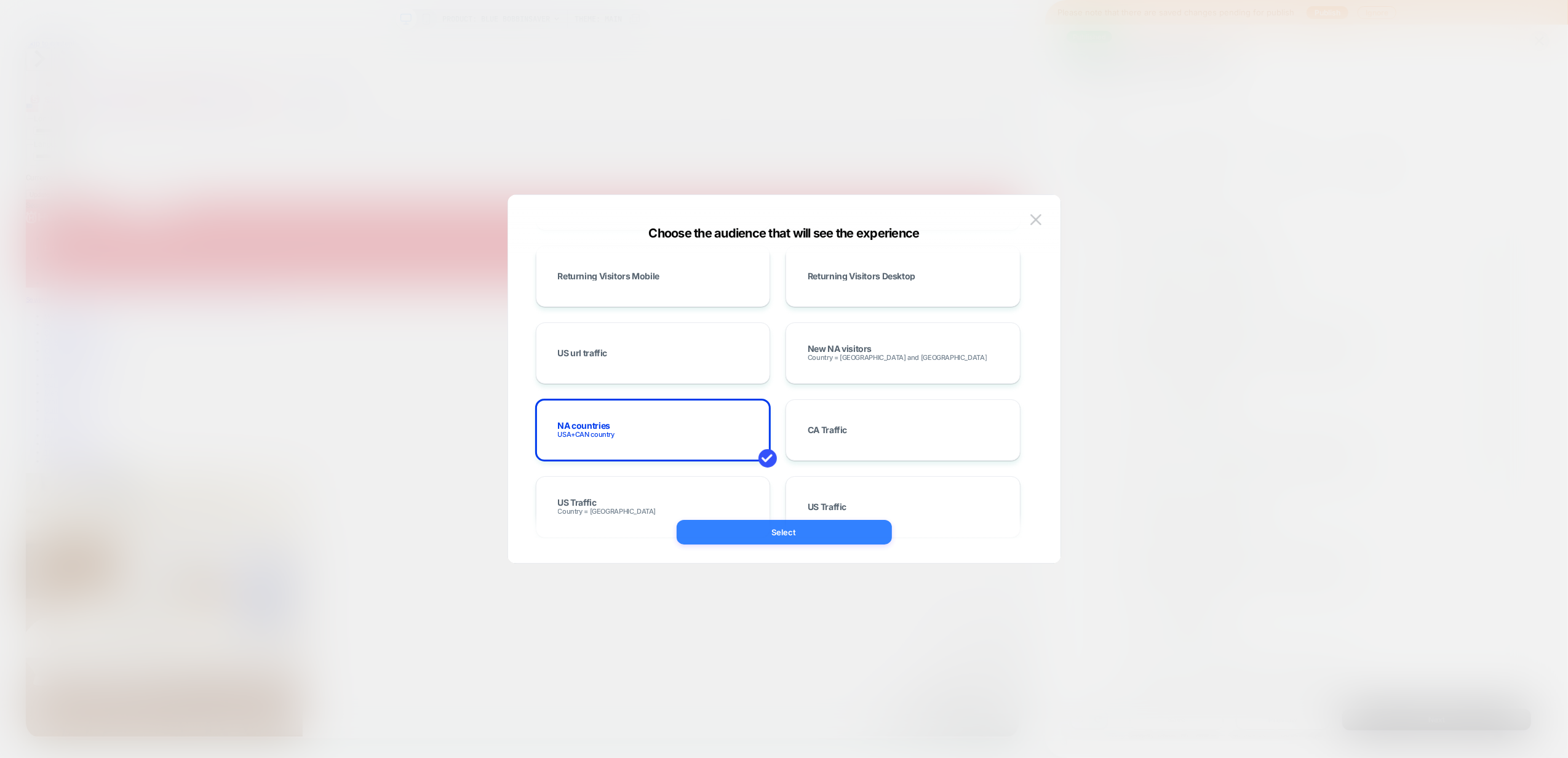
click at [793, 531] on button "Select" at bounding box center [784, 532] width 215 height 24
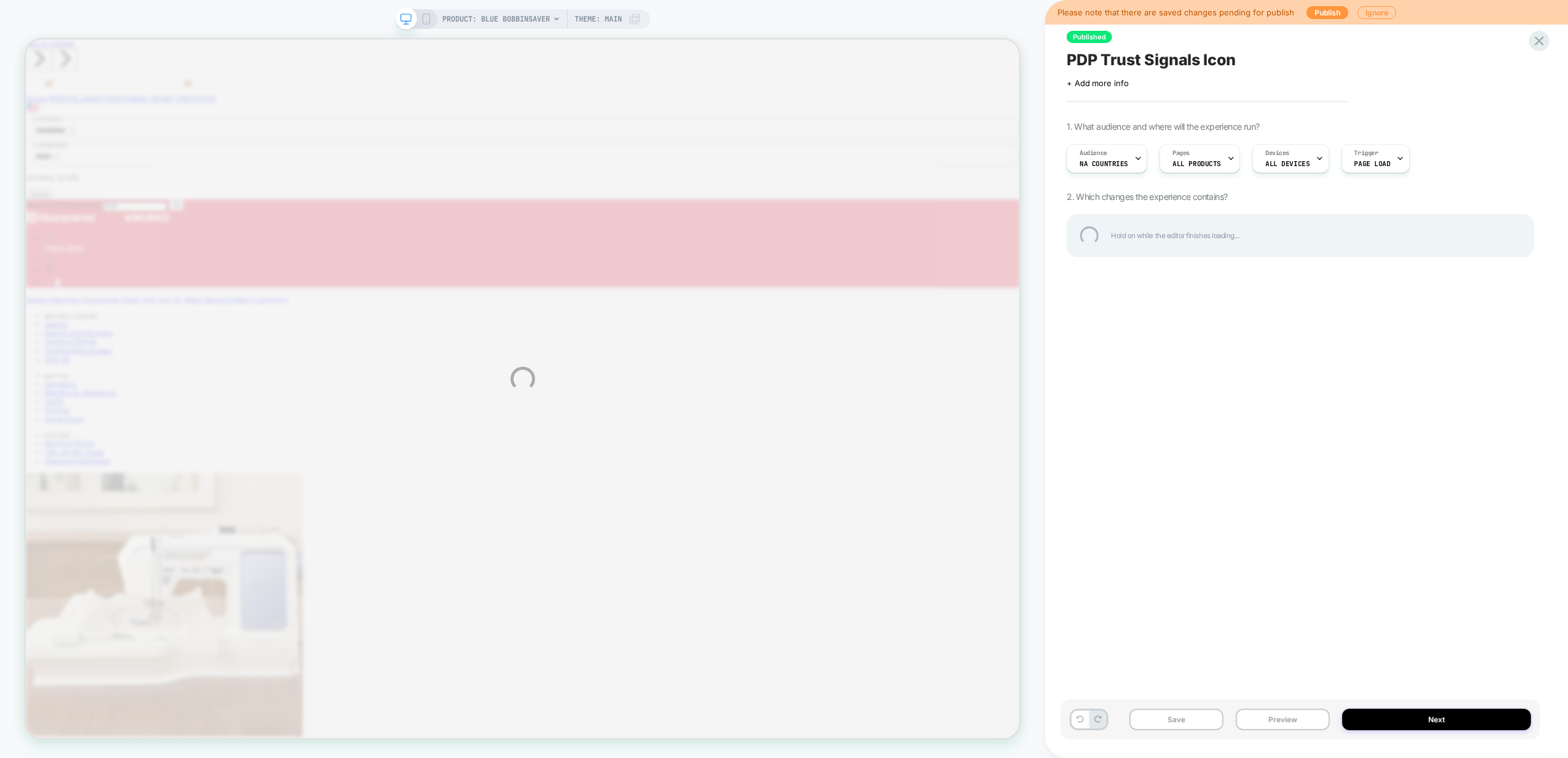
scroll to position [0, 0]
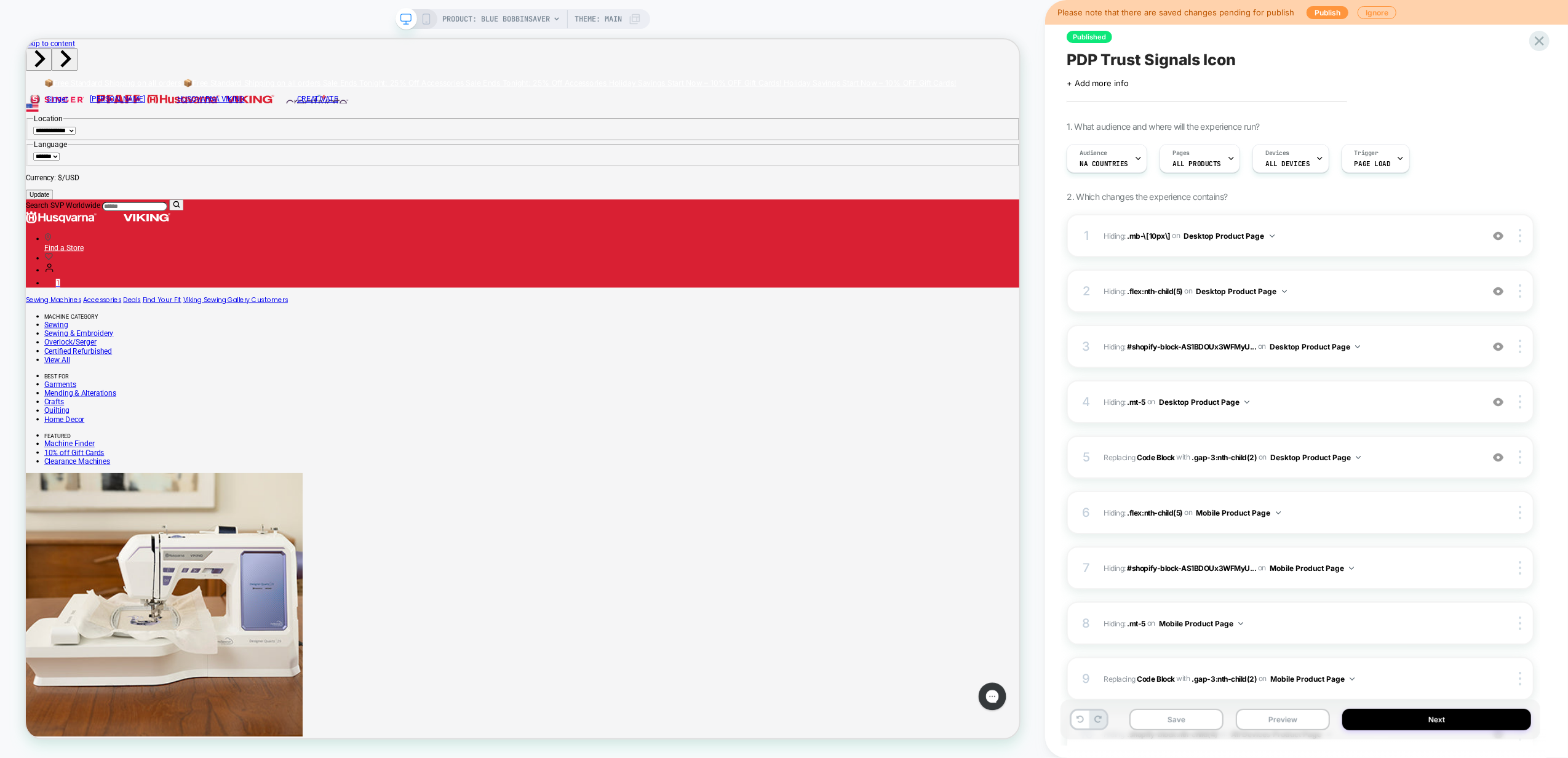
click at [1175, 721] on button "Save" at bounding box center [1177, 720] width 94 height 22
click at [1102, 162] on span "NA countries" at bounding box center [1104, 163] width 49 height 9
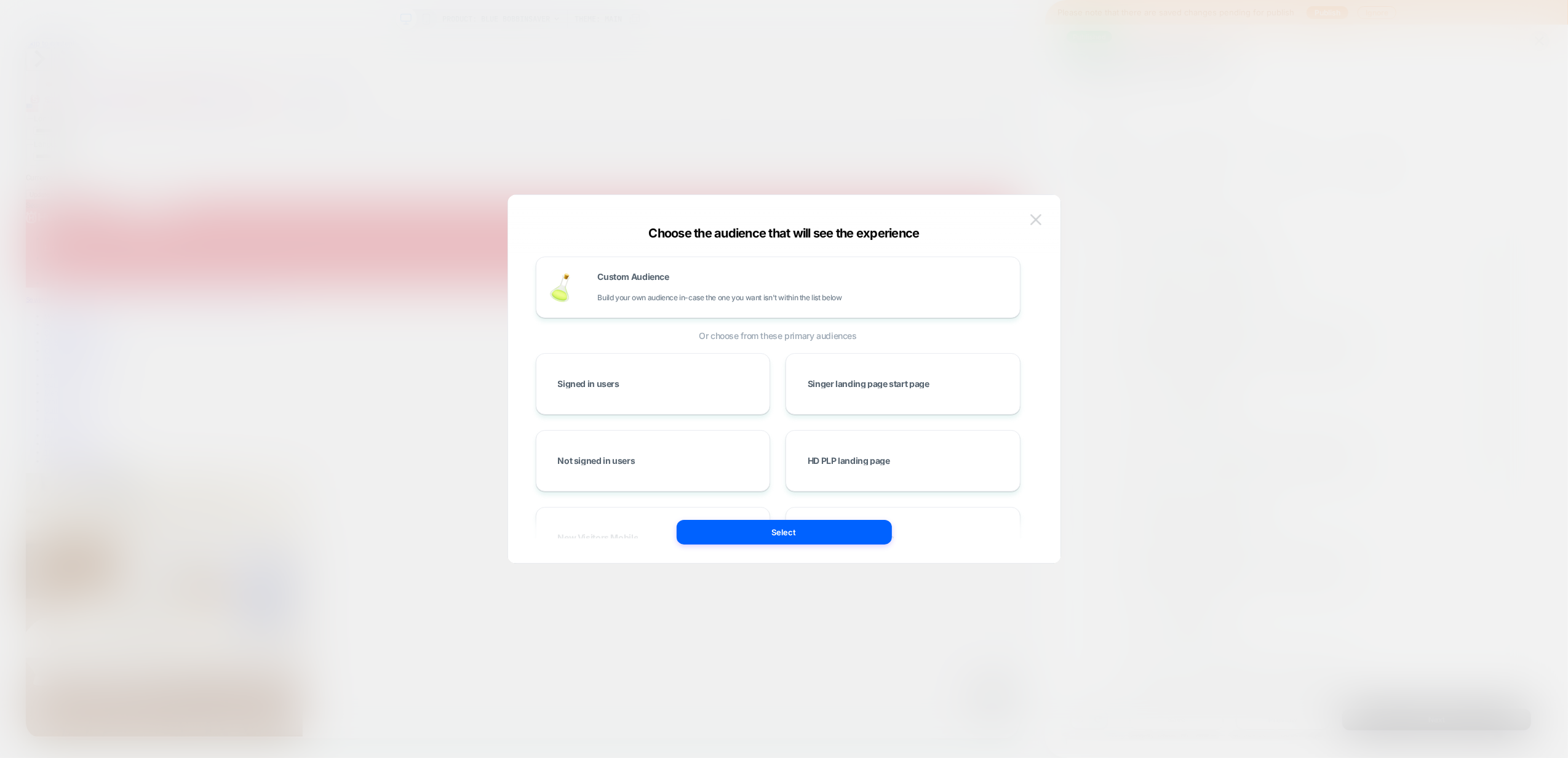
click at [1042, 217] on button at bounding box center [1036, 219] width 19 height 19
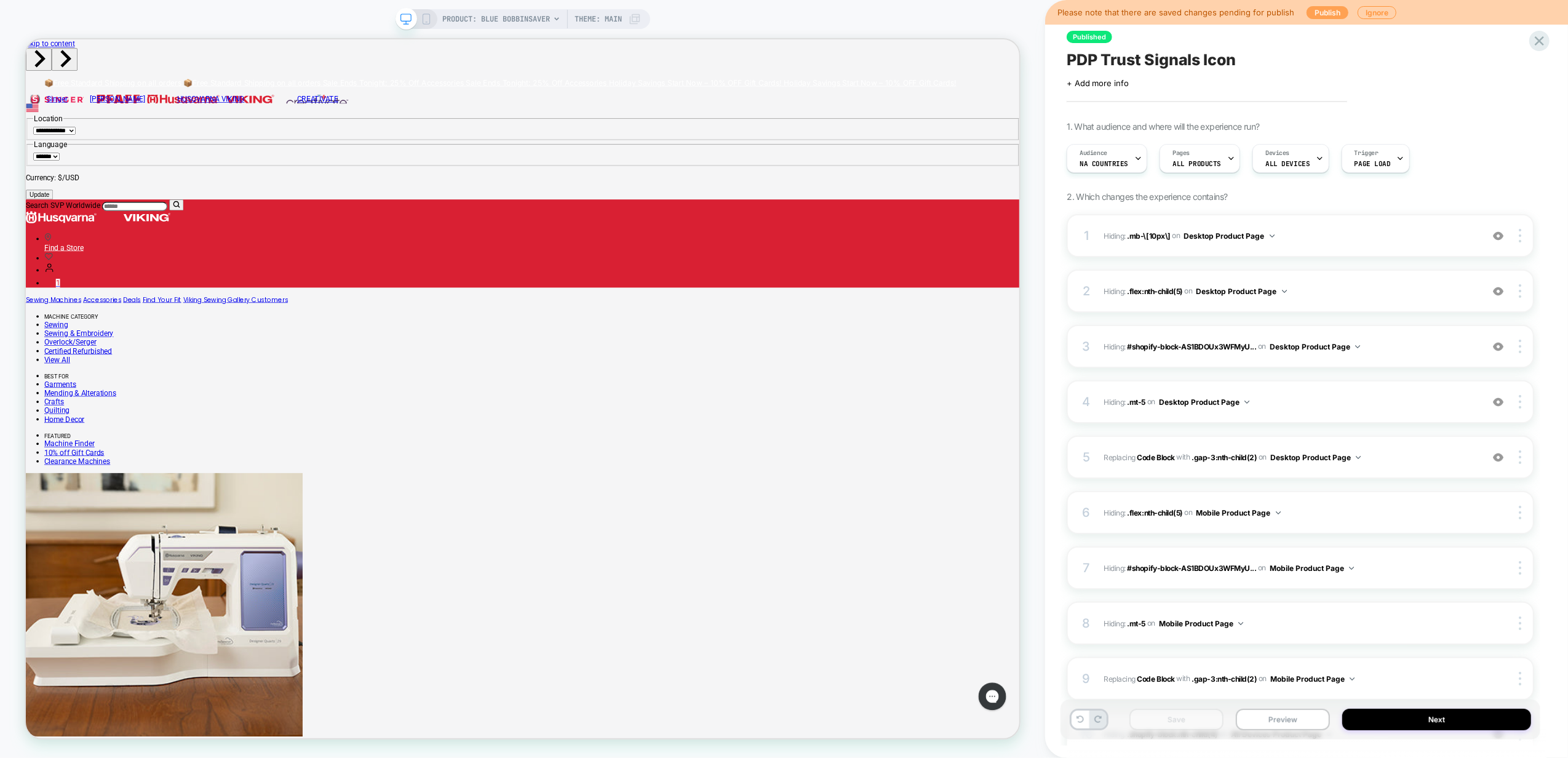
click at [1325, 9] on button "Publish" at bounding box center [1328, 13] width 42 height 13
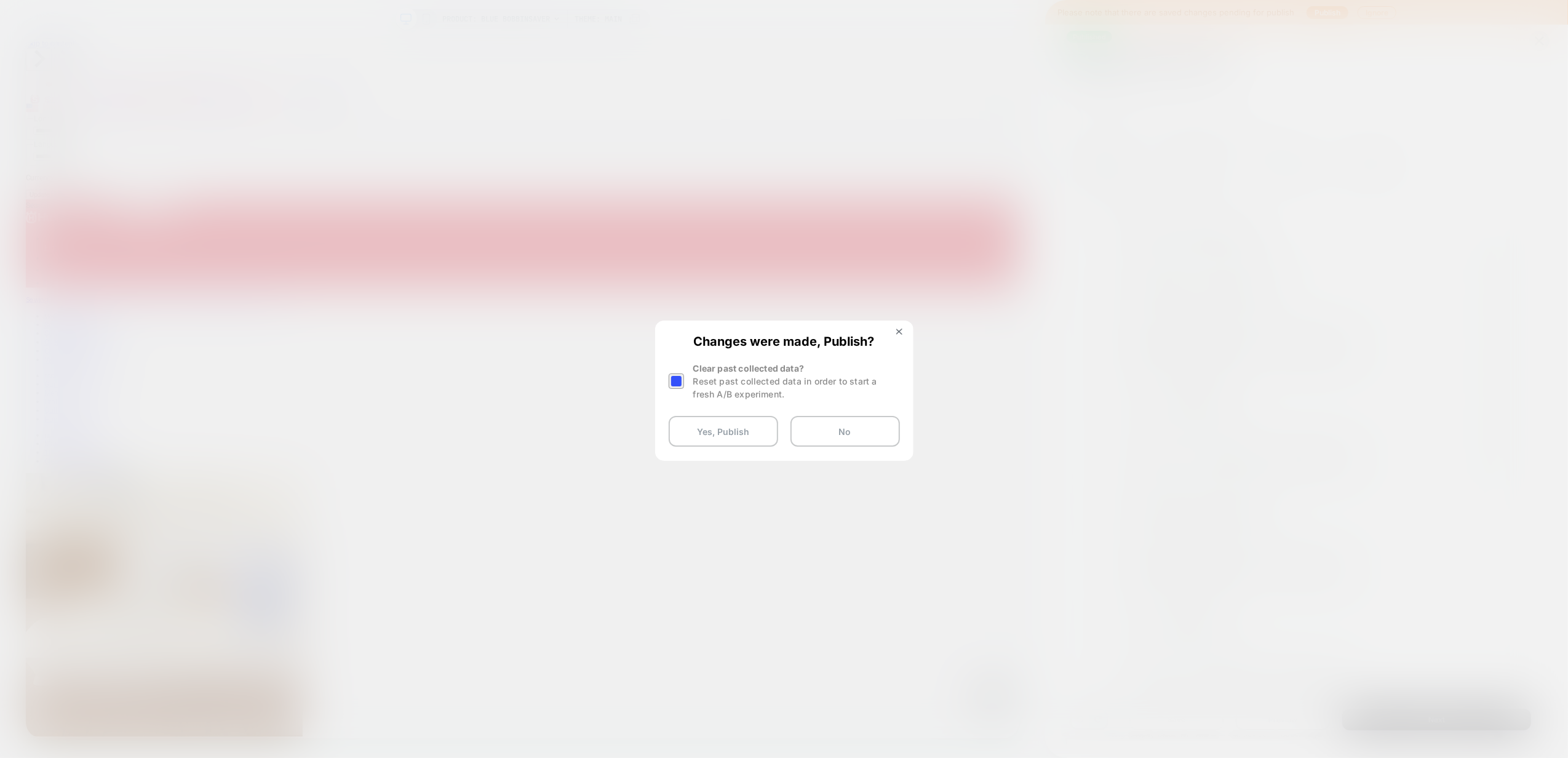
click at [672, 379] on div at bounding box center [676, 381] width 15 height 15
click at [724, 438] on button "Yes, Publish" at bounding box center [723, 432] width 110 height 31
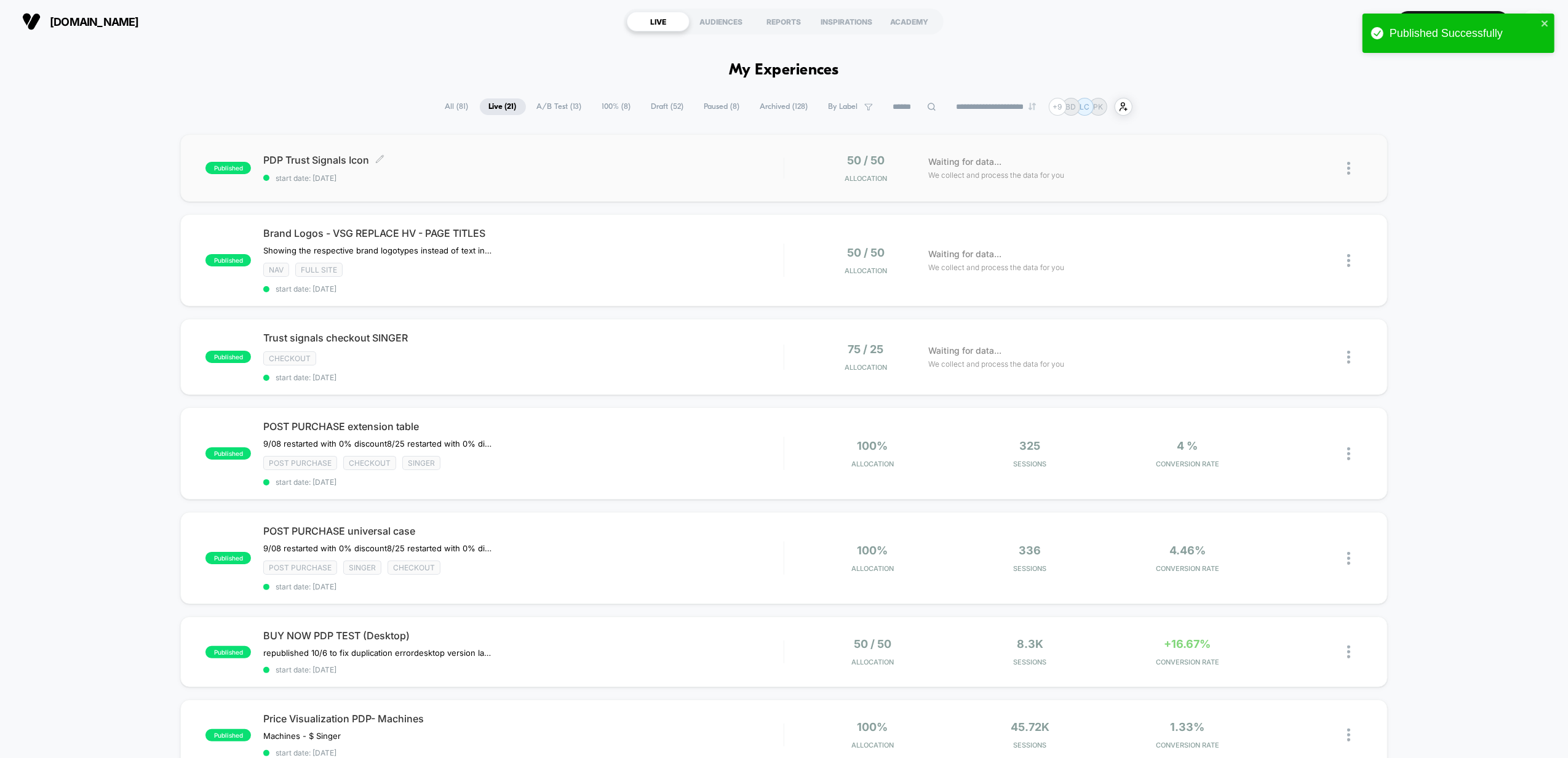
click at [543, 166] on span "PDP Trust Signals Icon Click to edit experience details" at bounding box center [524, 160] width 521 height 12
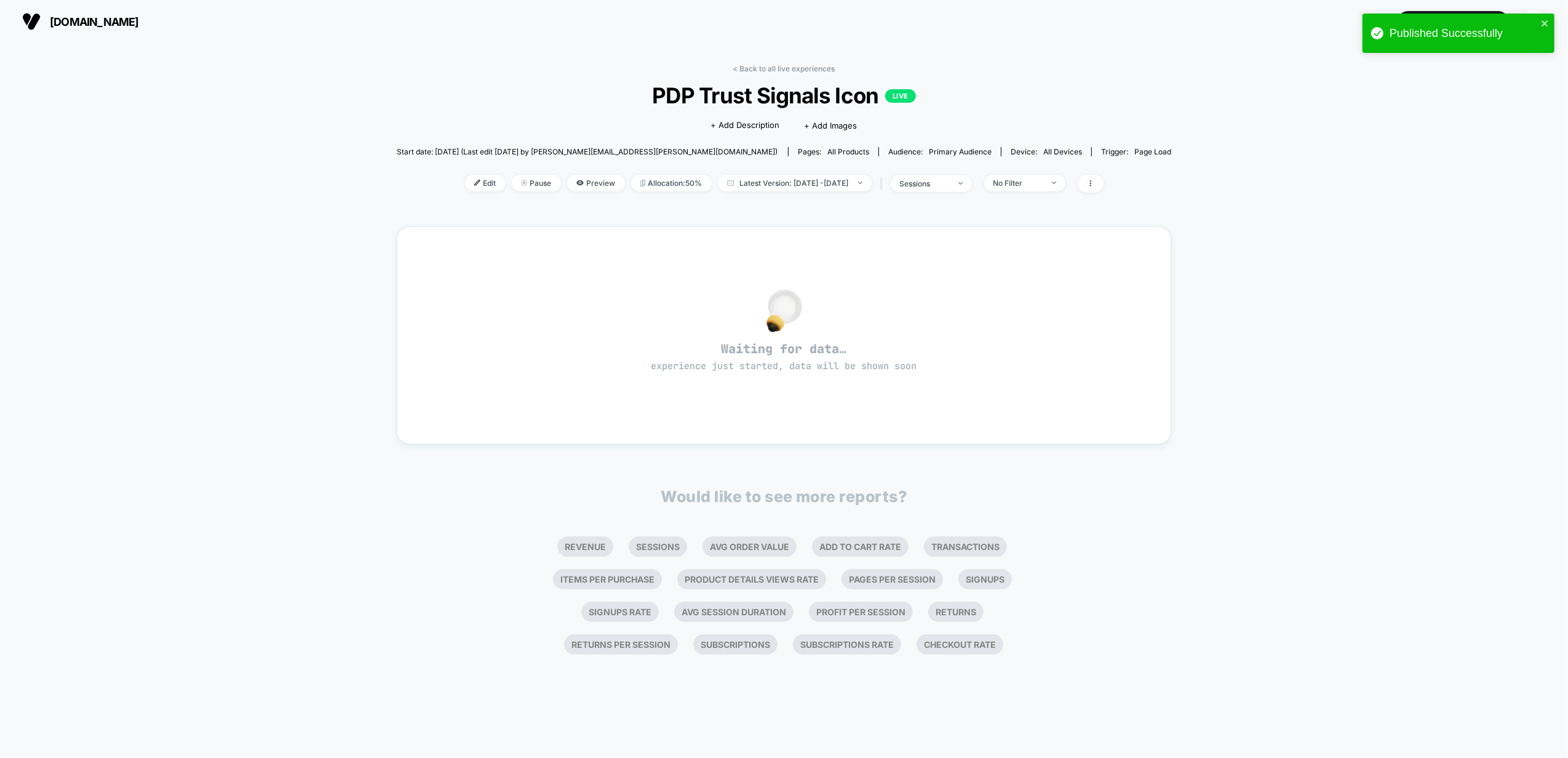
click at [775, 62] on div "< Back to all live experiences PDP Trust Signals Icon LIVE Click to edit experi…" at bounding box center [784, 358] width 775 height 605
click at [773, 65] on link "< Back to all live experiences" at bounding box center [784, 68] width 102 height 9
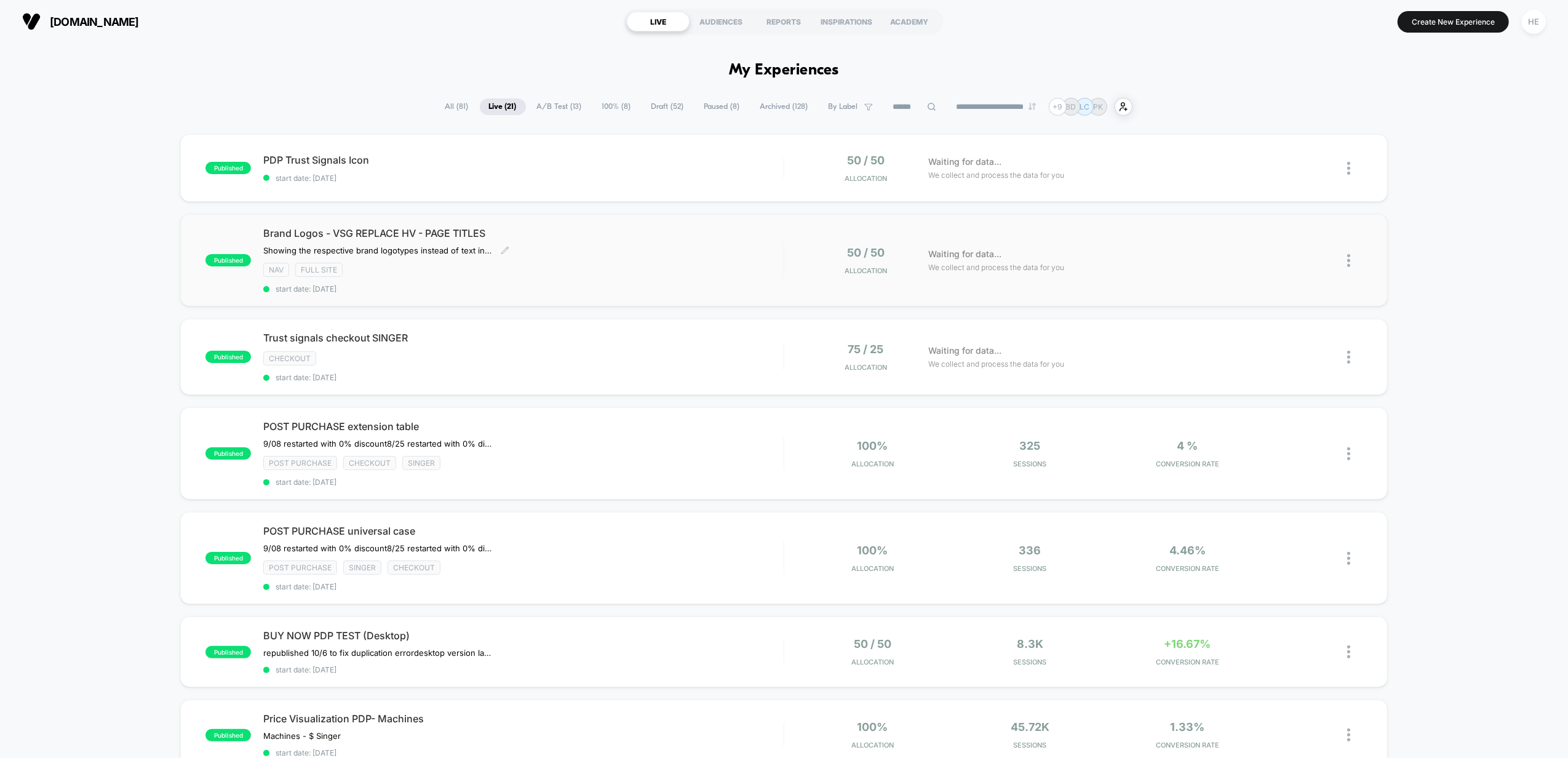
click at [646, 245] on div "Brand Logos - VSG REPLACE HV - PAGE TITLES ﻿Showing the respective brand logoty…" at bounding box center [524, 261] width 521 height 67
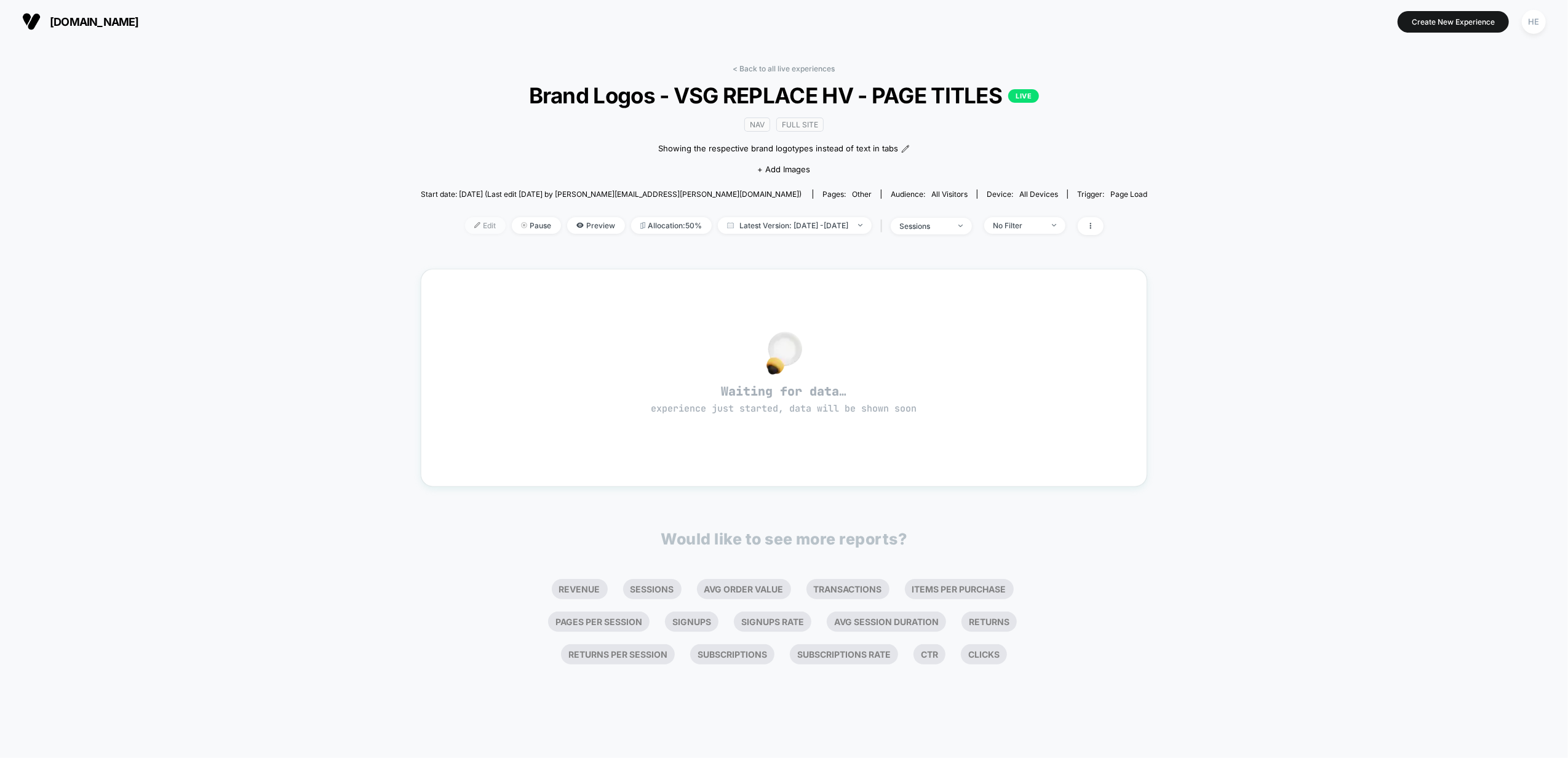
click at [465, 226] on span "Edit" at bounding box center [485, 226] width 41 height 16
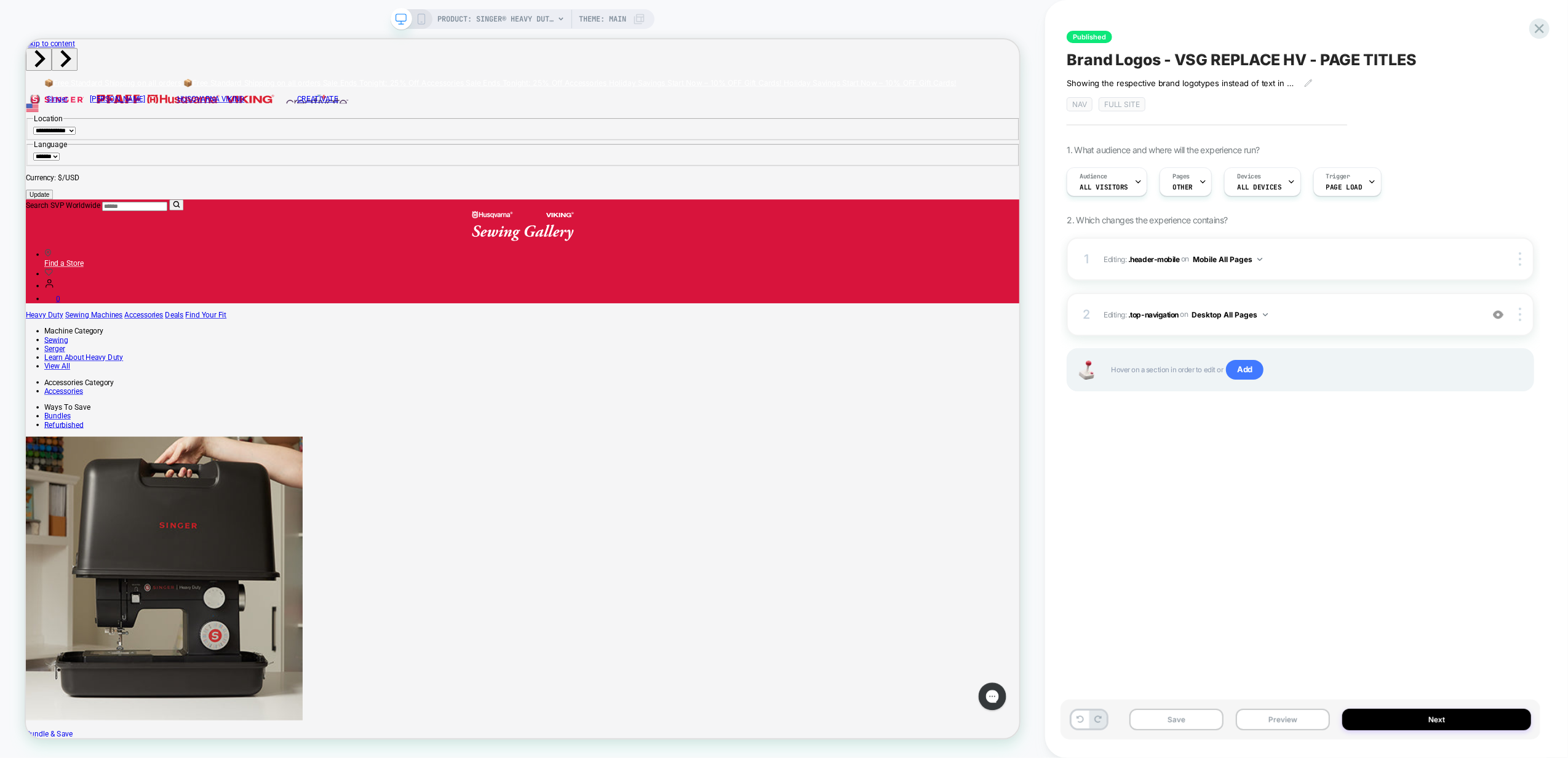
click at [1124, 185] on span "All Visitors" at bounding box center [1104, 187] width 49 height 9
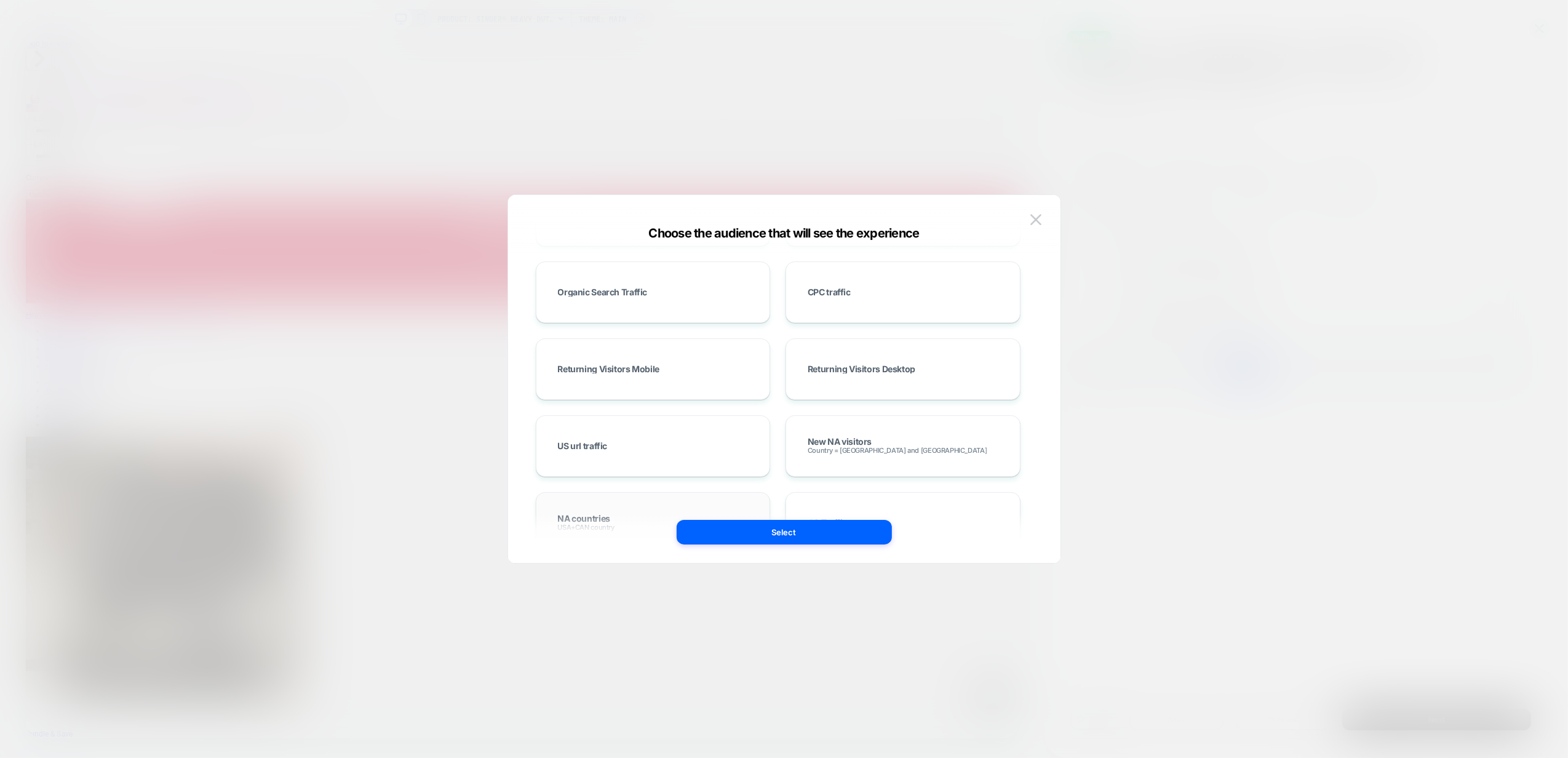
scroll to position [493, 0]
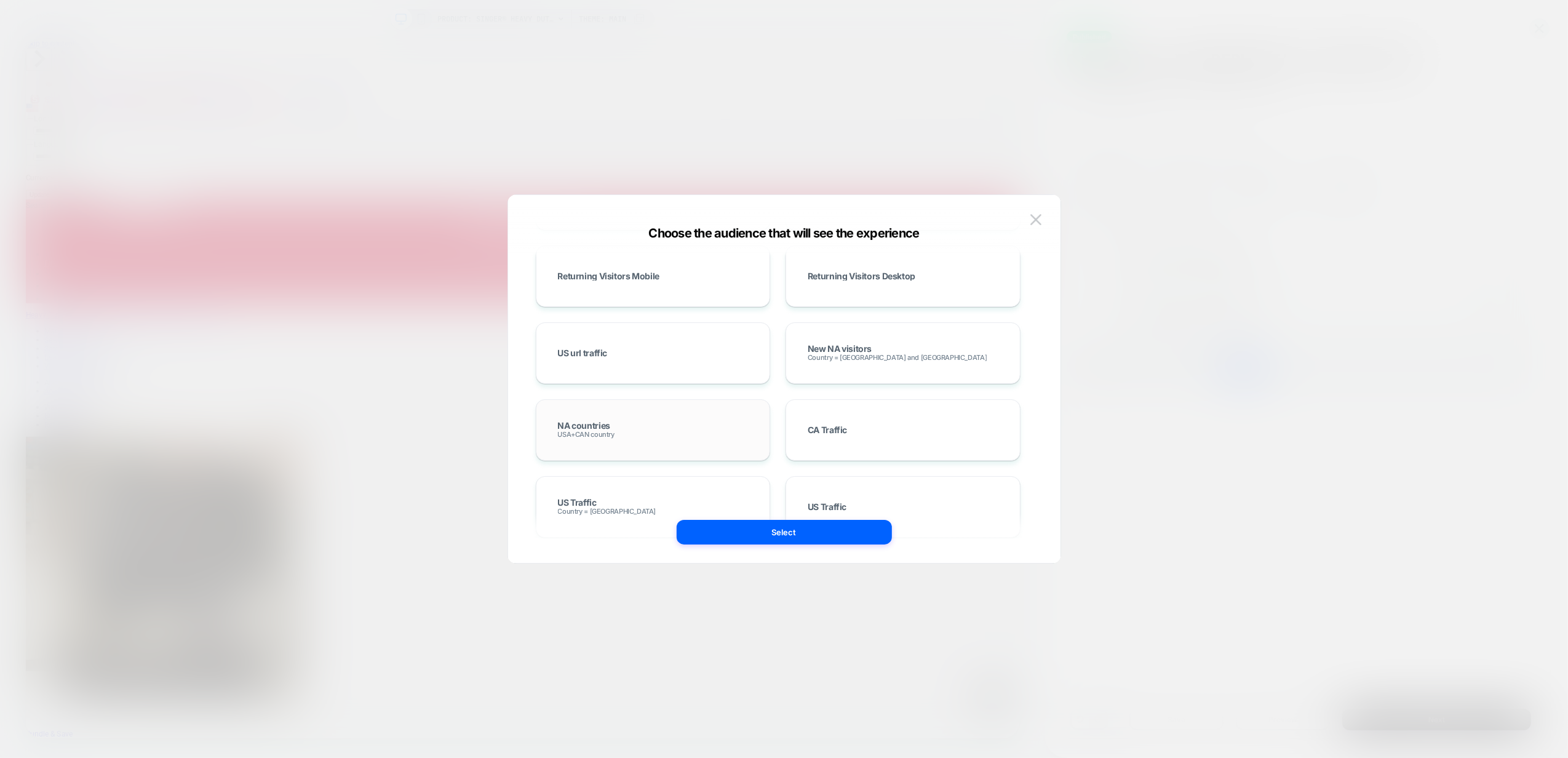
click at [628, 432] on div "NA countries USA+CAN country" at bounding box center [654, 430] width 209 height 36
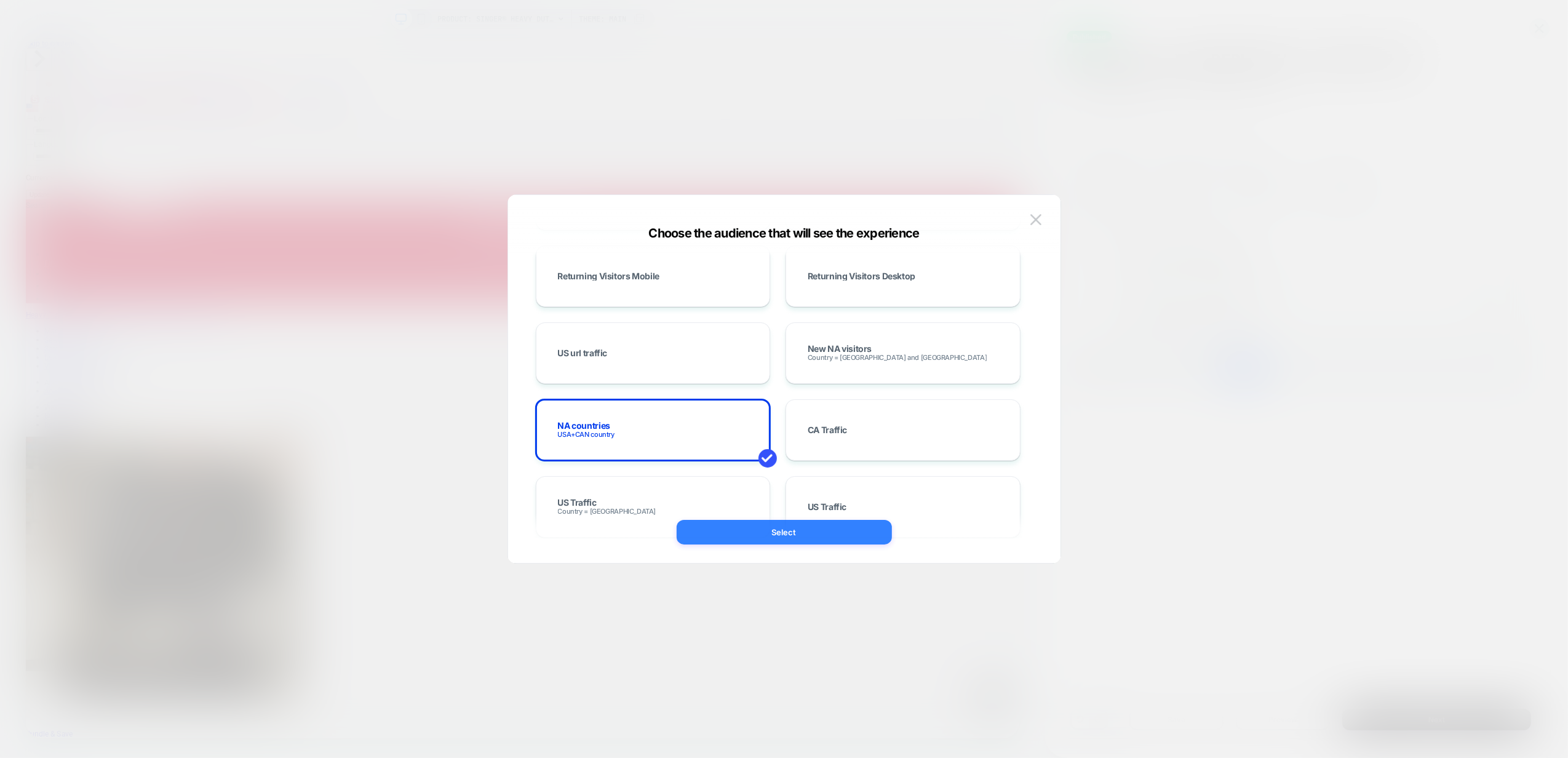
click at [820, 537] on button "Select" at bounding box center [784, 532] width 215 height 24
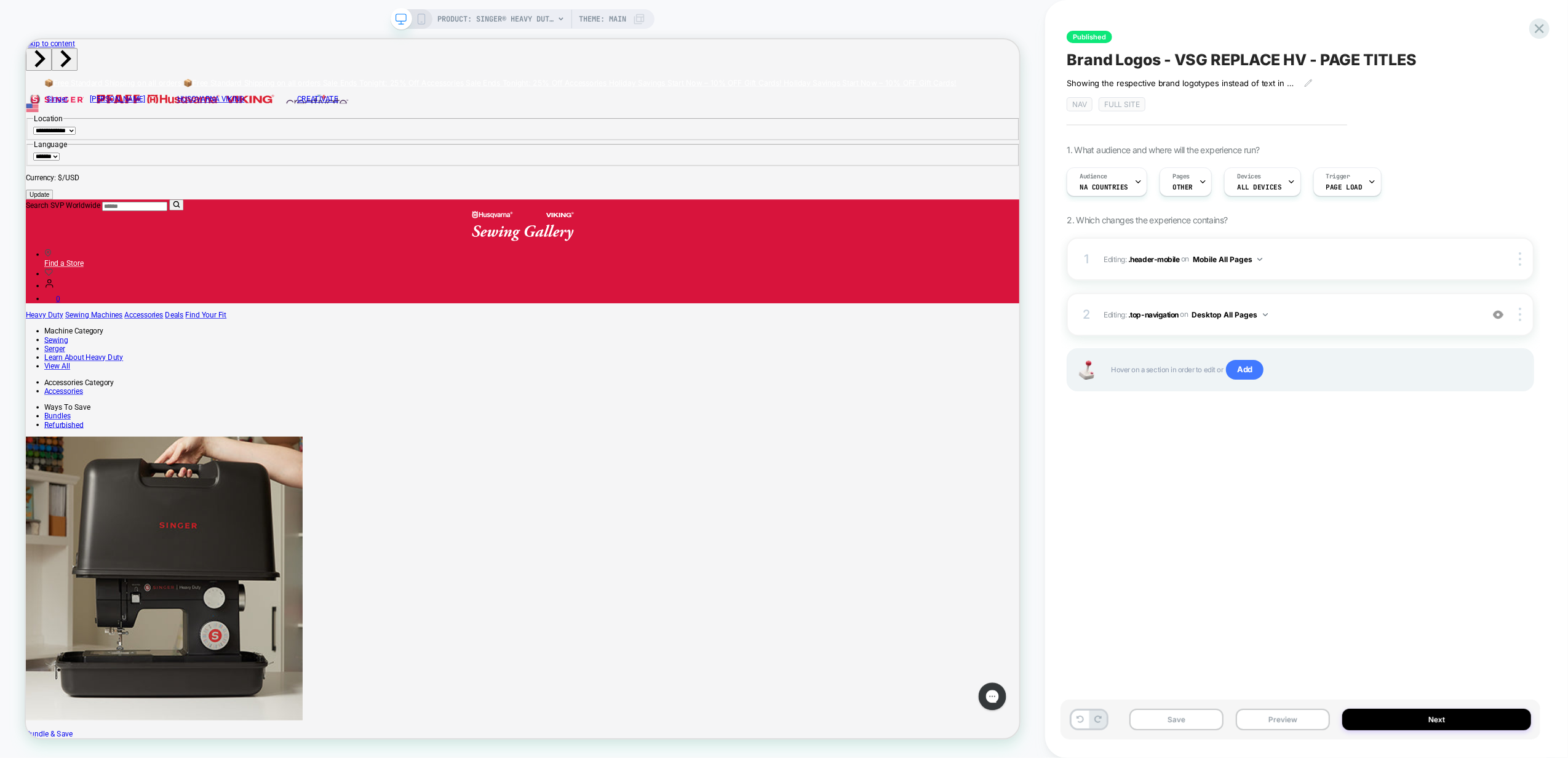
scroll to position [0, 0]
click at [1178, 722] on button "Save" at bounding box center [1177, 720] width 94 height 22
click at [1182, 186] on span "OTHER" at bounding box center [1183, 187] width 20 height 9
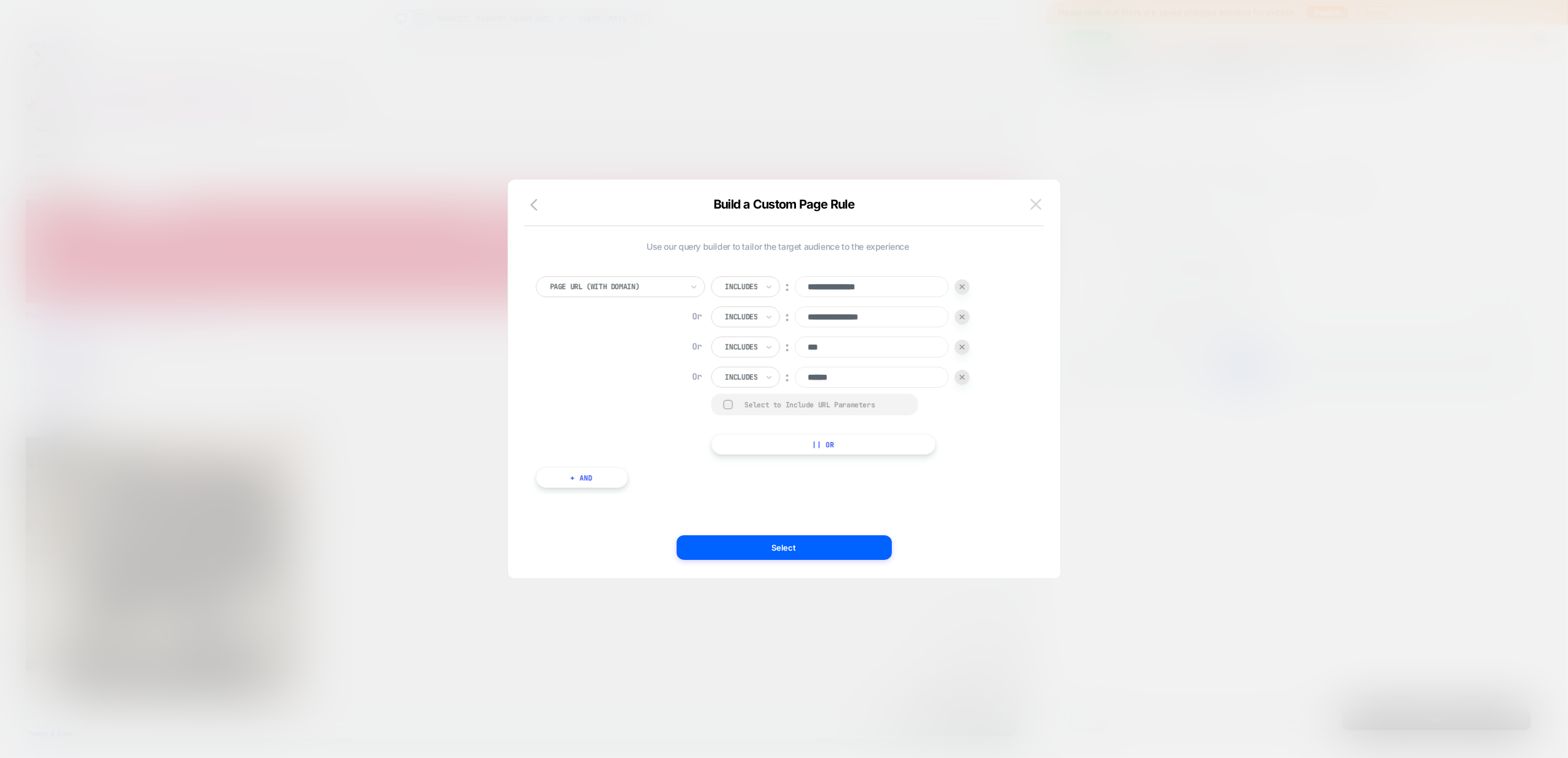
click at [1033, 205] on img at bounding box center [1036, 204] width 11 height 11
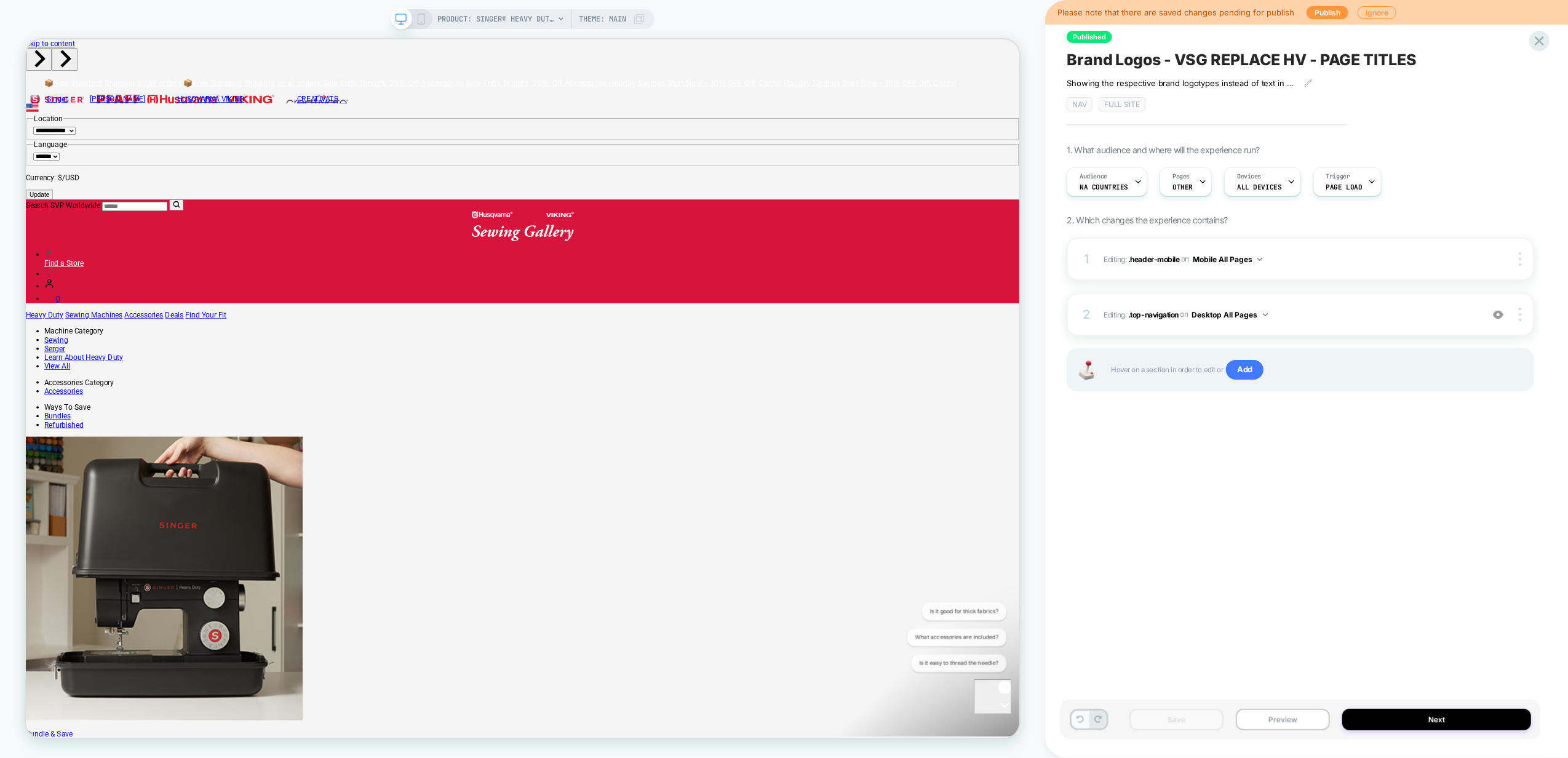
click at [1074, 717] on button at bounding box center [1080, 720] width 17 height 18
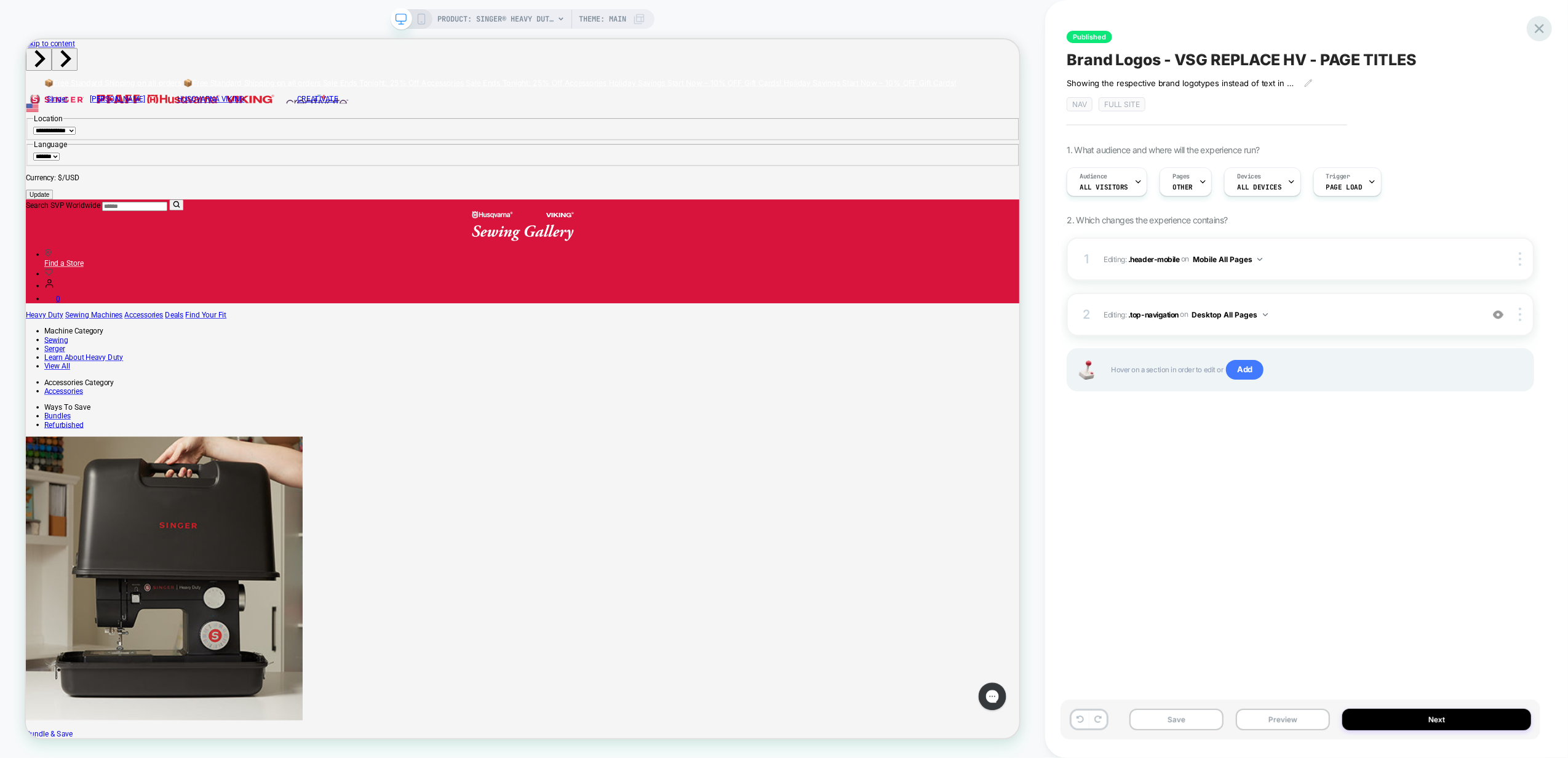
click at [1549, 24] on div at bounding box center [1540, 28] width 25 height 25
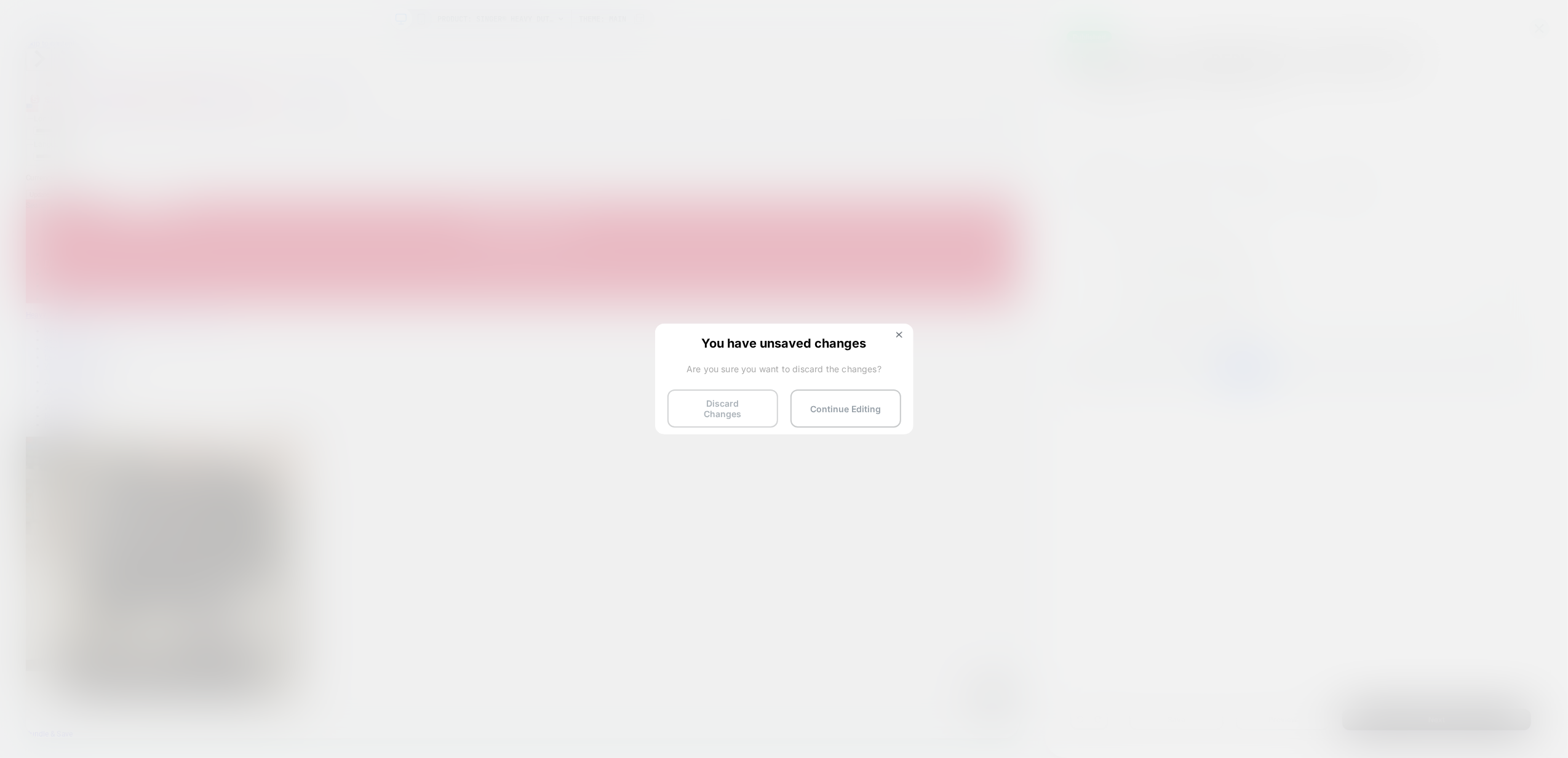
click at [768, 399] on button "Discard Changes" at bounding box center [723, 408] width 111 height 38
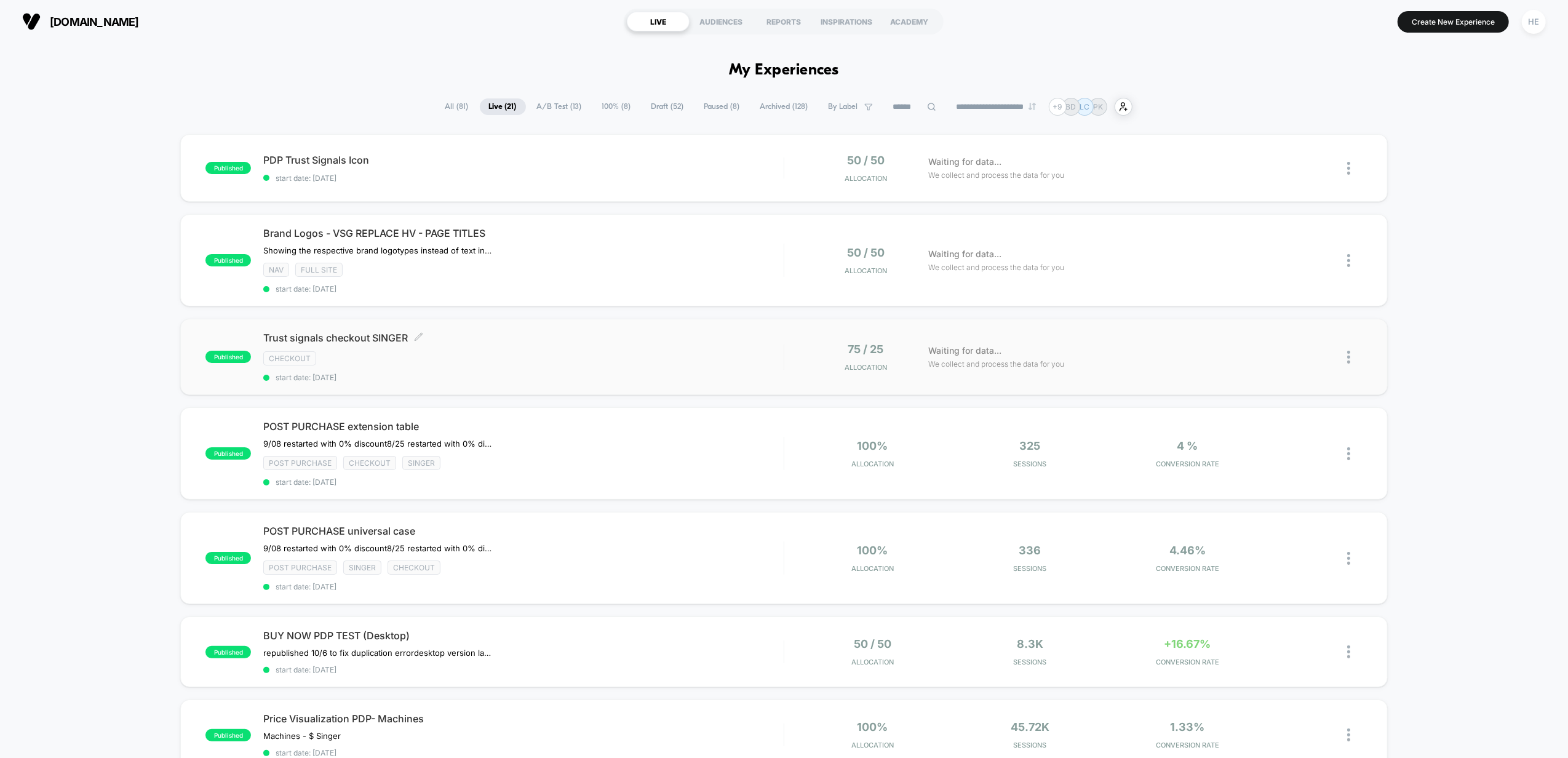
click at [624, 364] on div "checkout" at bounding box center [524, 358] width 521 height 14
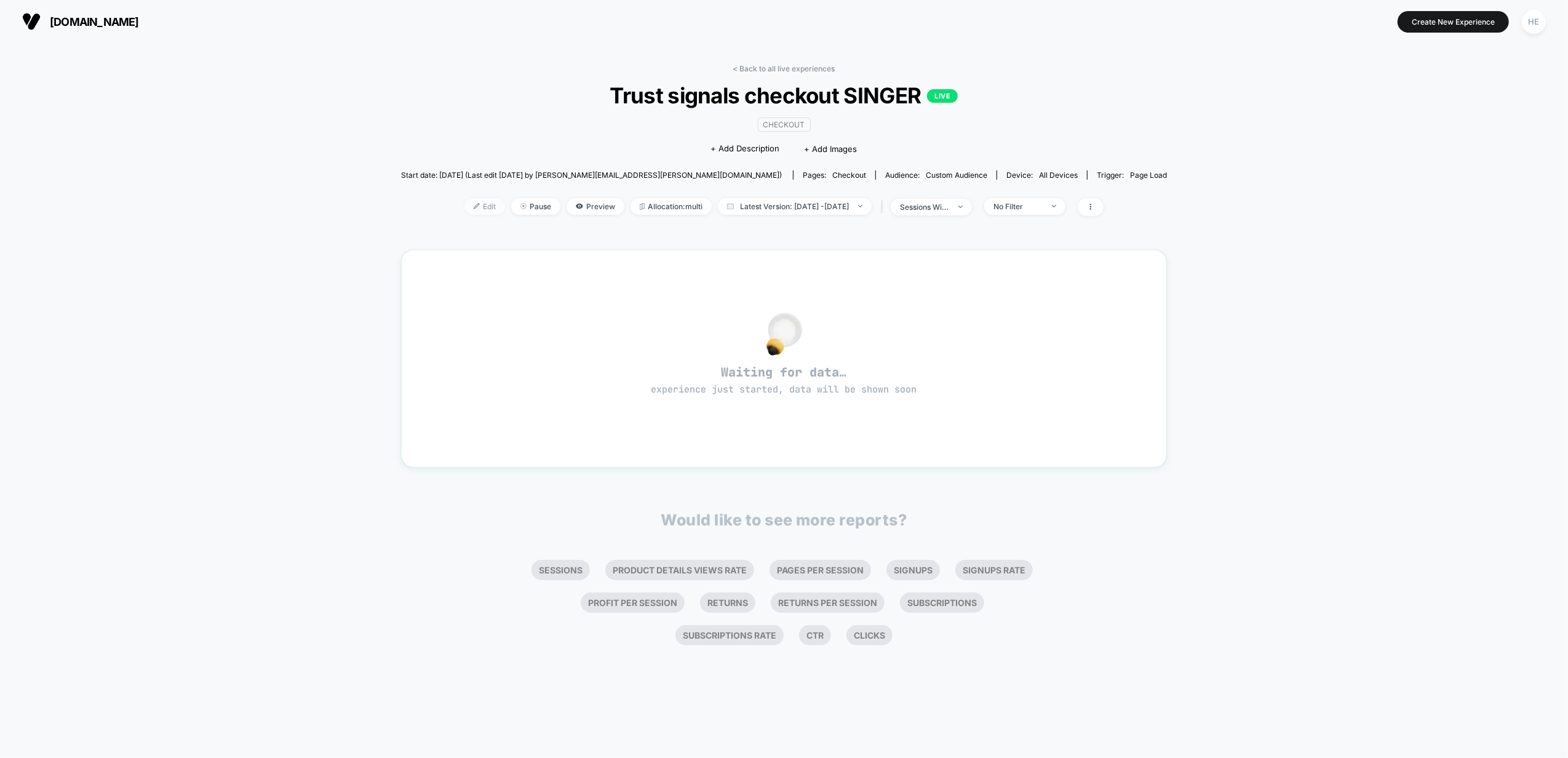
click at [465, 205] on span "Edit" at bounding box center [485, 206] width 41 height 16
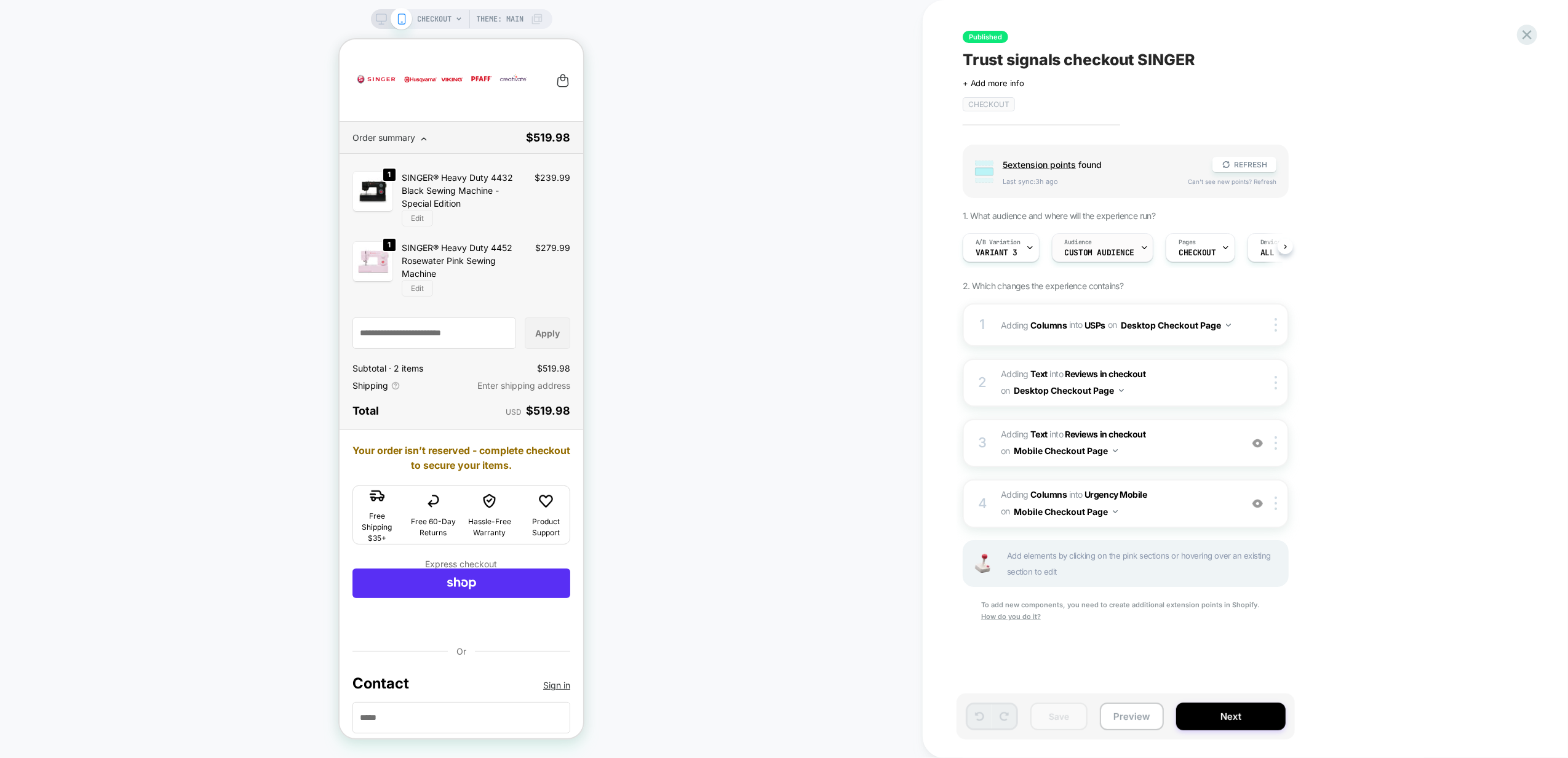
scroll to position [0, 1]
click at [1140, 248] on icon at bounding box center [1144, 248] width 8 height 8
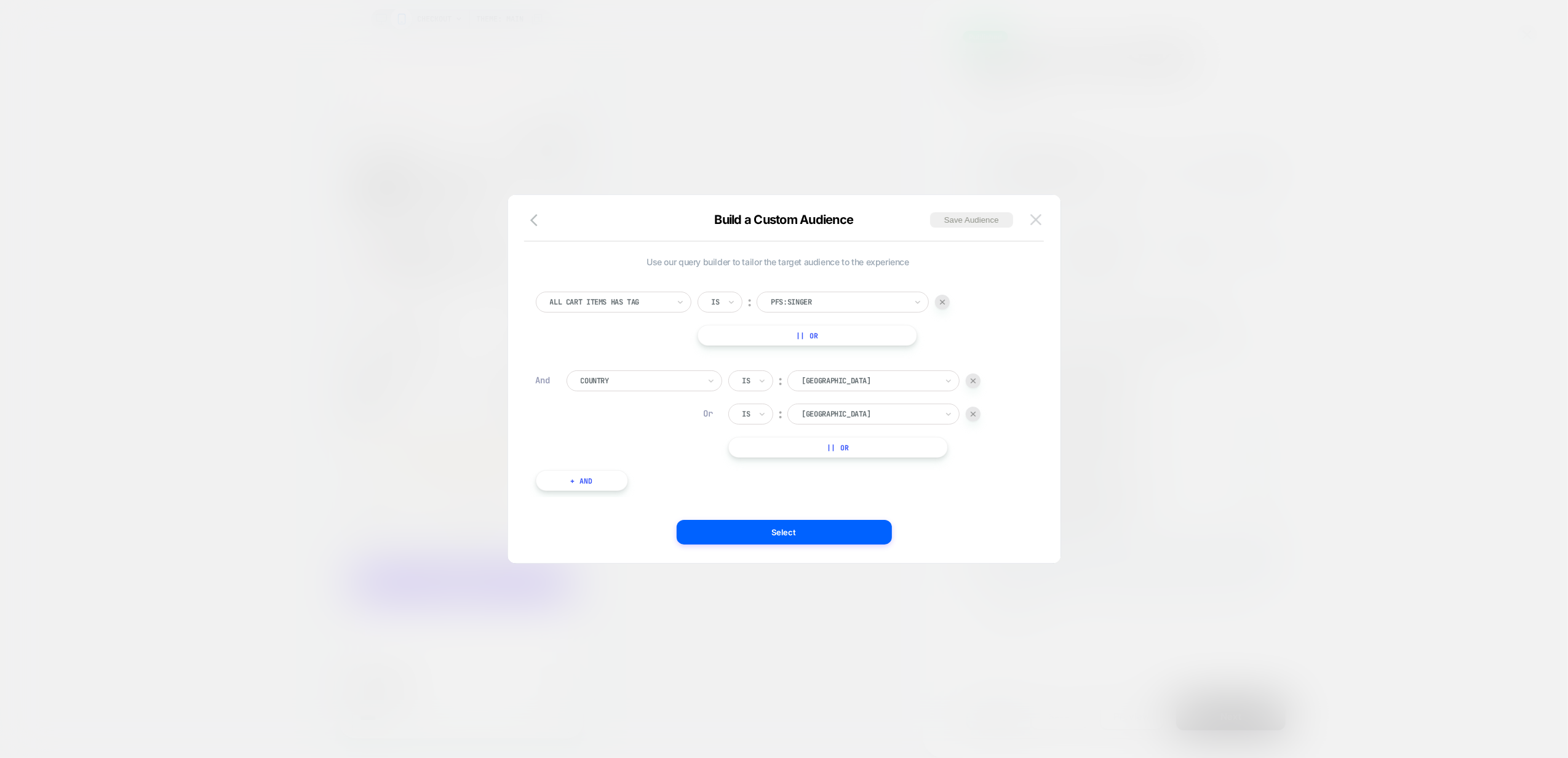
click at [1044, 225] on button at bounding box center [1036, 219] width 19 height 19
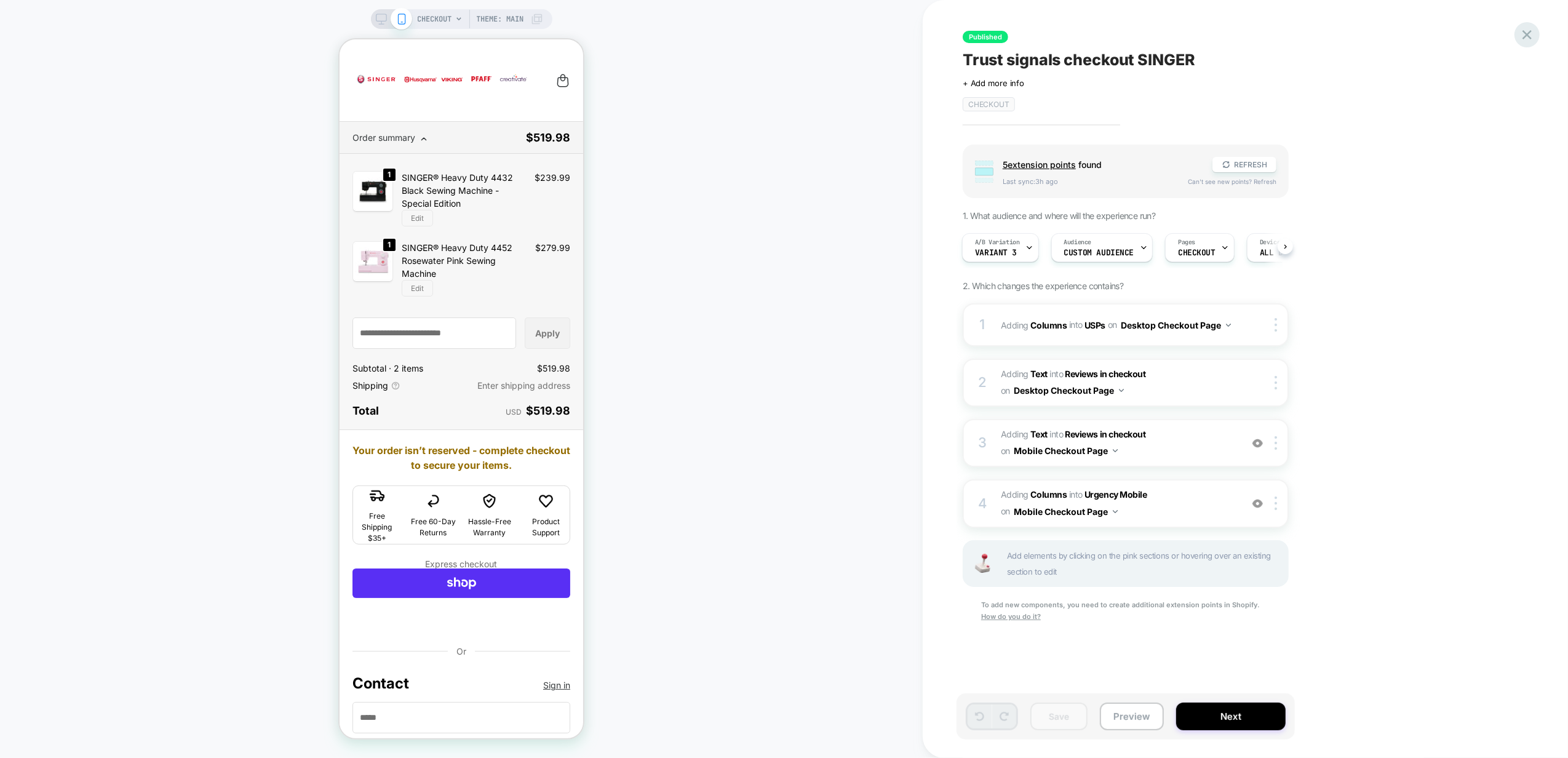
click at [1527, 31] on icon at bounding box center [1527, 35] width 16 height 16
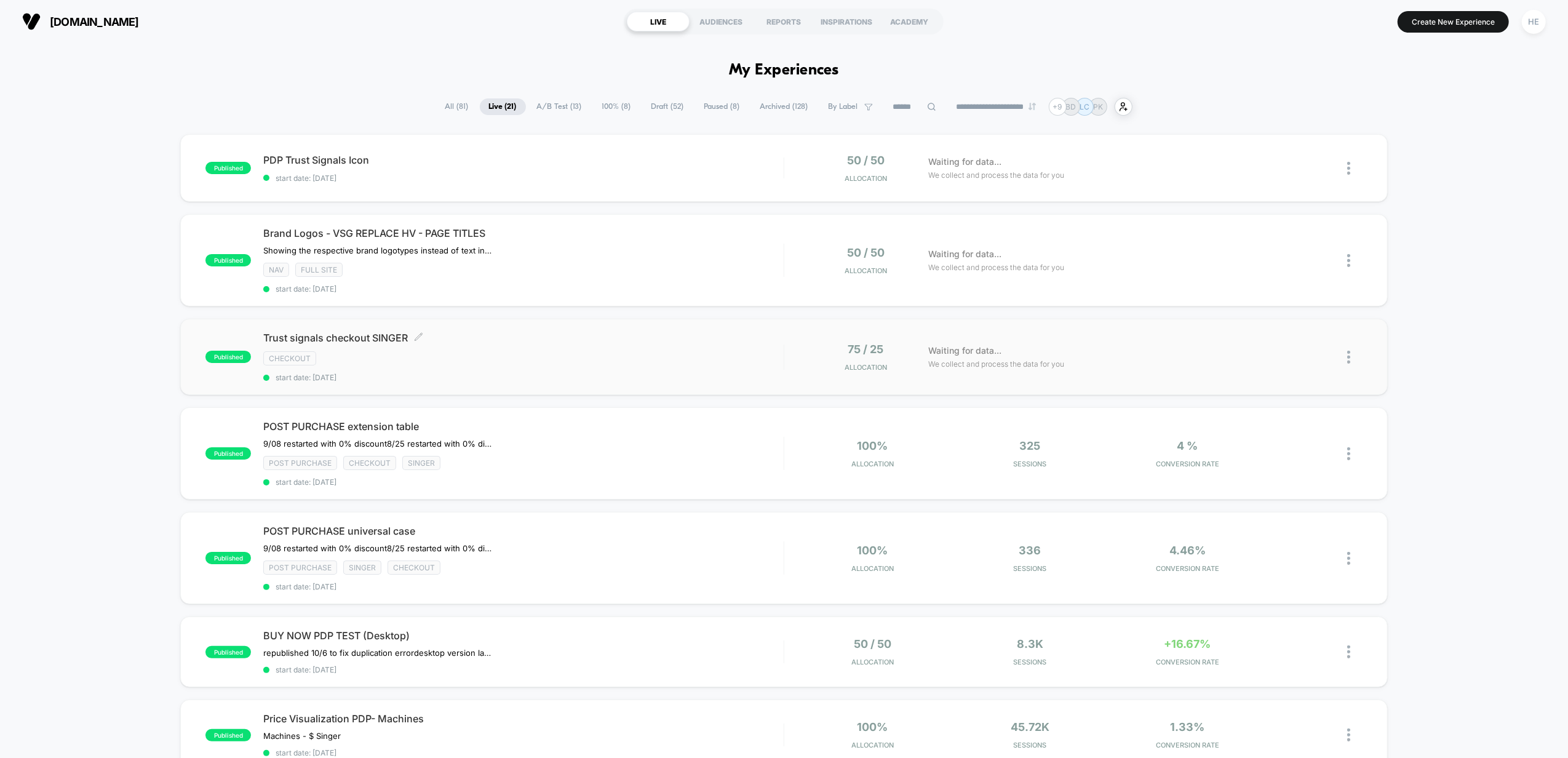
click at [588, 353] on div "checkout" at bounding box center [524, 358] width 521 height 14
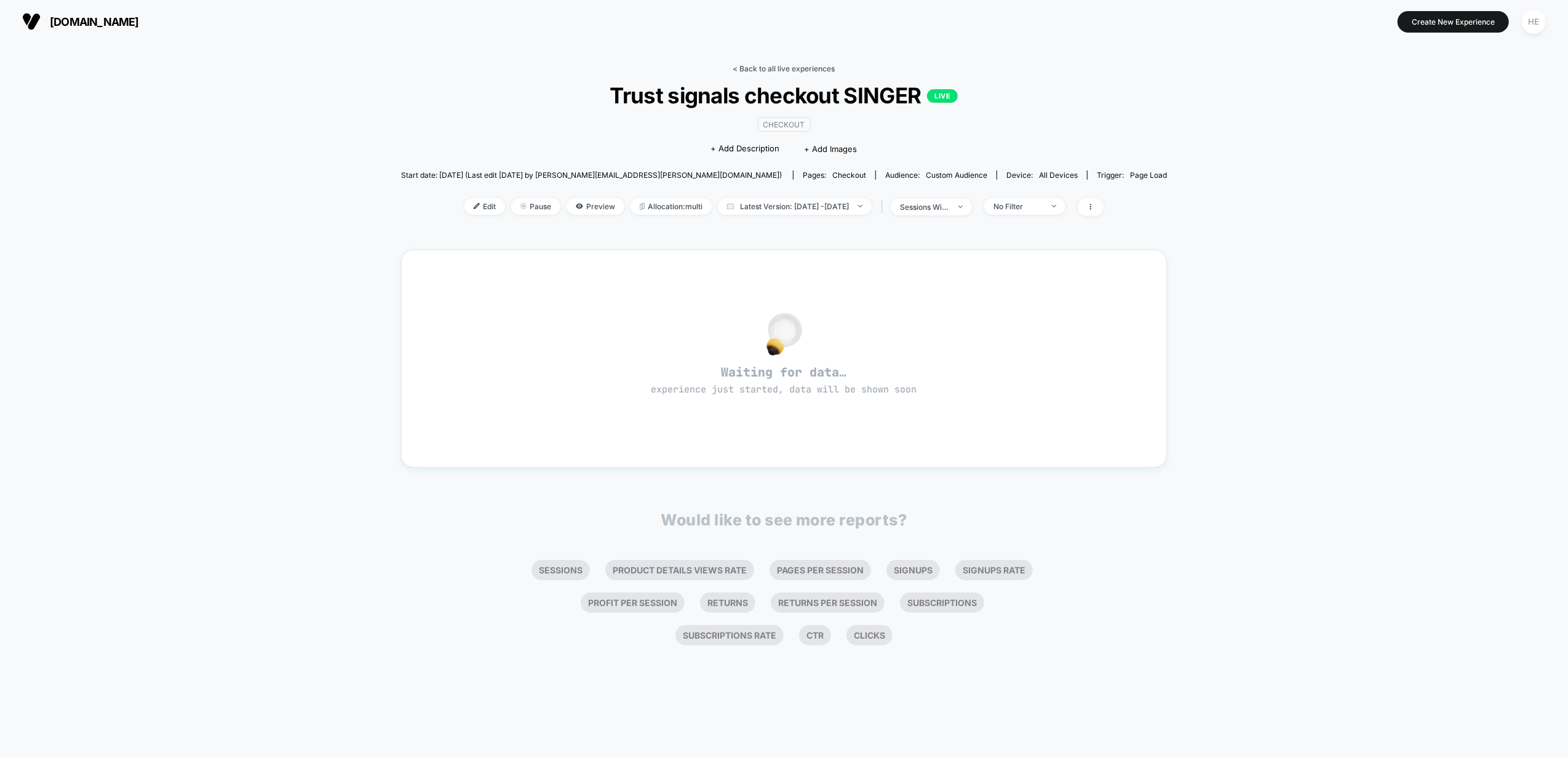
click at [778, 65] on link "< Back to all live experiences" at bounding box center [784, 68] width 102 height 9
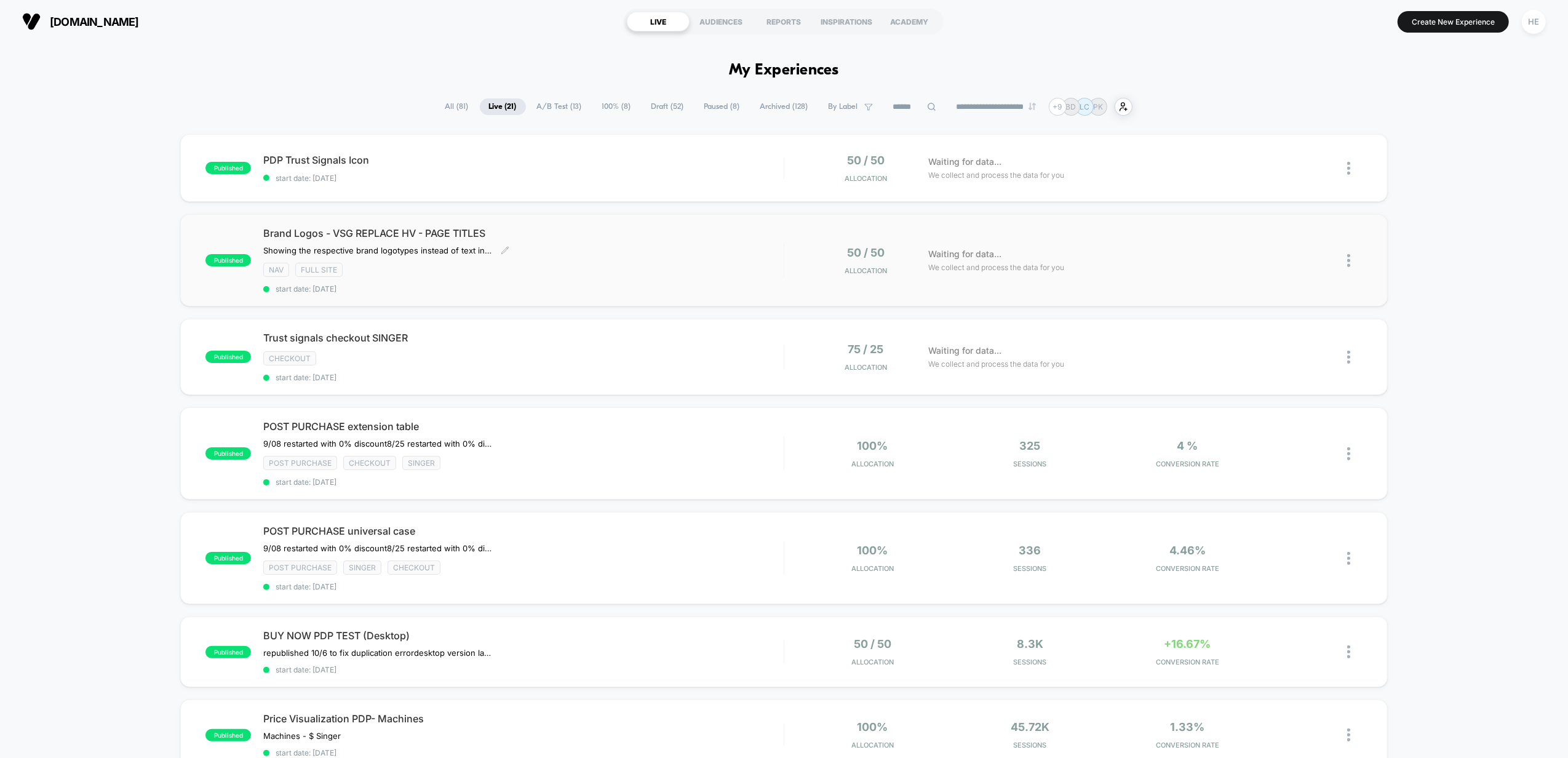
click at [569, 271] on div "NAV Full site" at bounding box center [524, 269] width 521 height 14
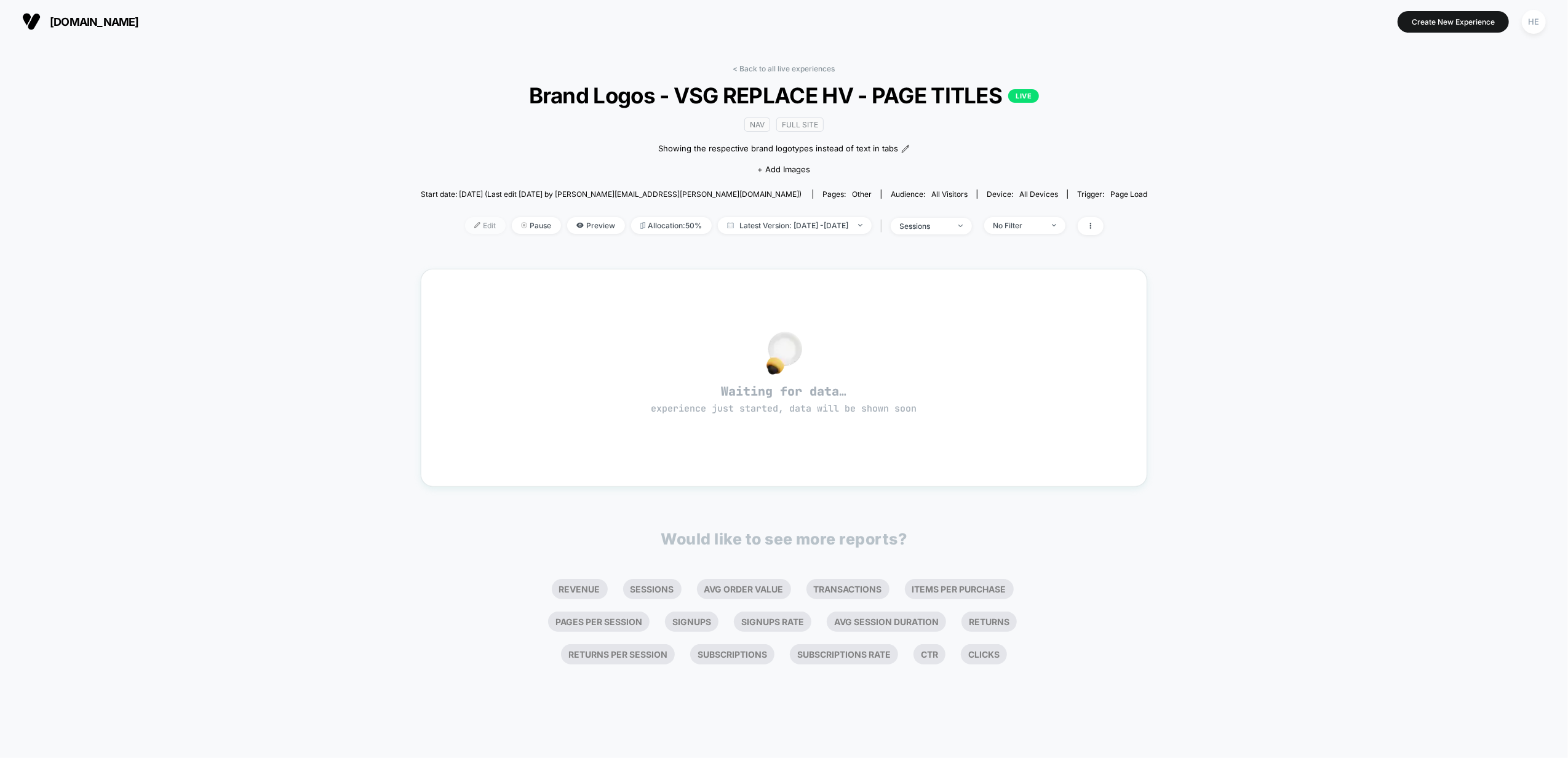
click at [466, 228] on span "Edit" at bounding box center [485, 226] width 41 height 16
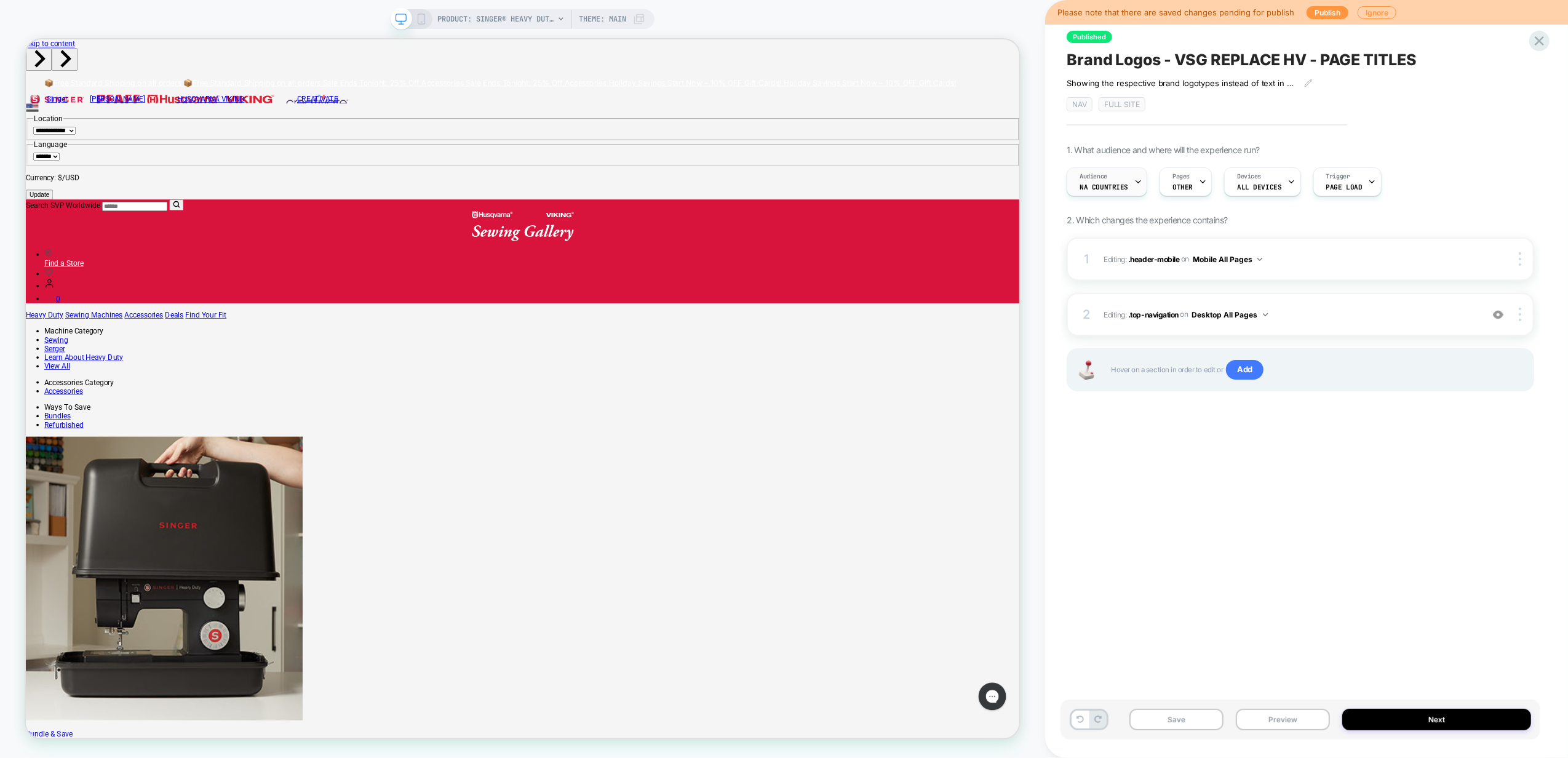
click at [1130, 185] on div "Audience NA countries" at bounding box center [1104, 182] width 73 height 28
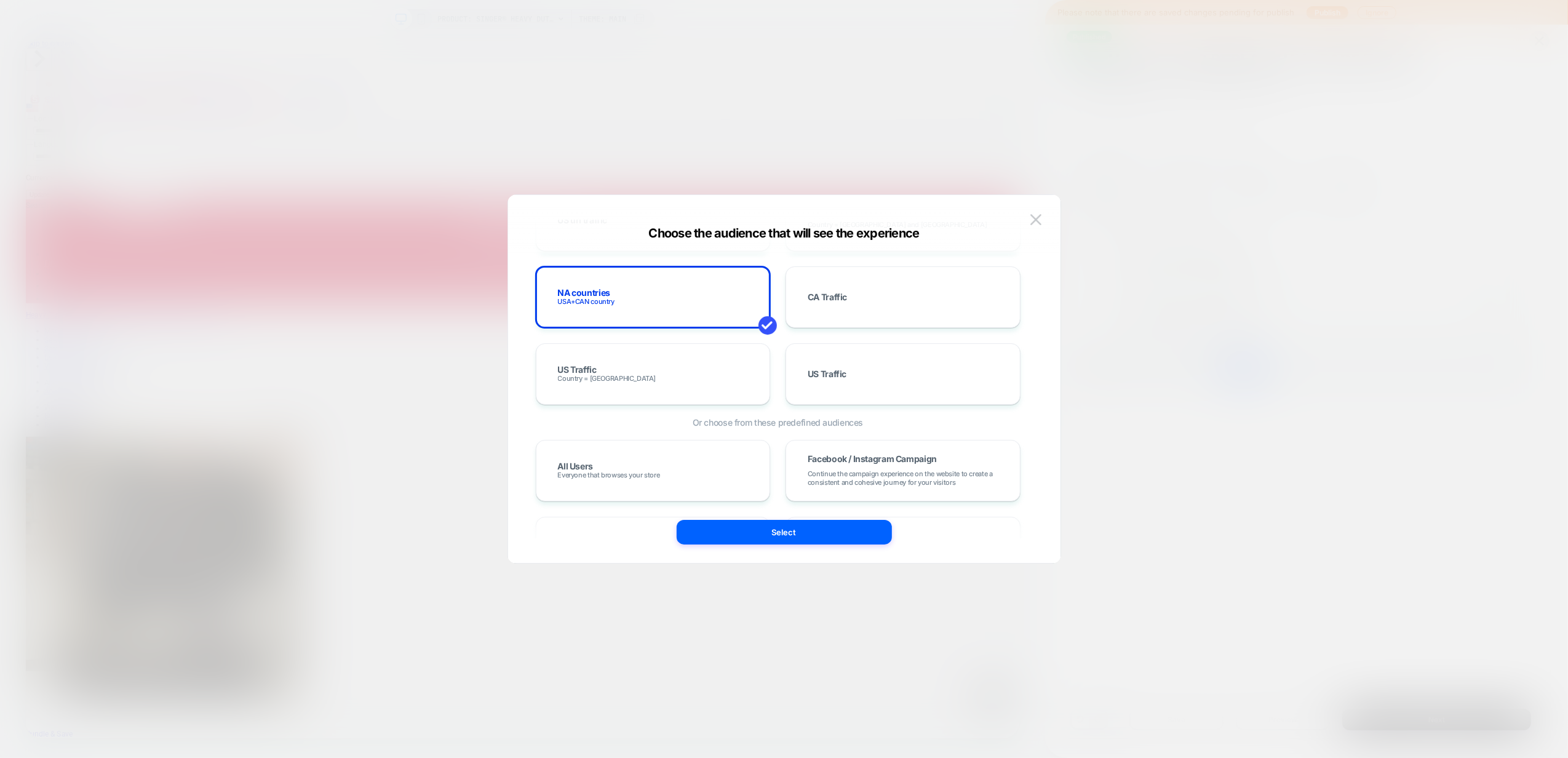
scroll to position [739, 0]
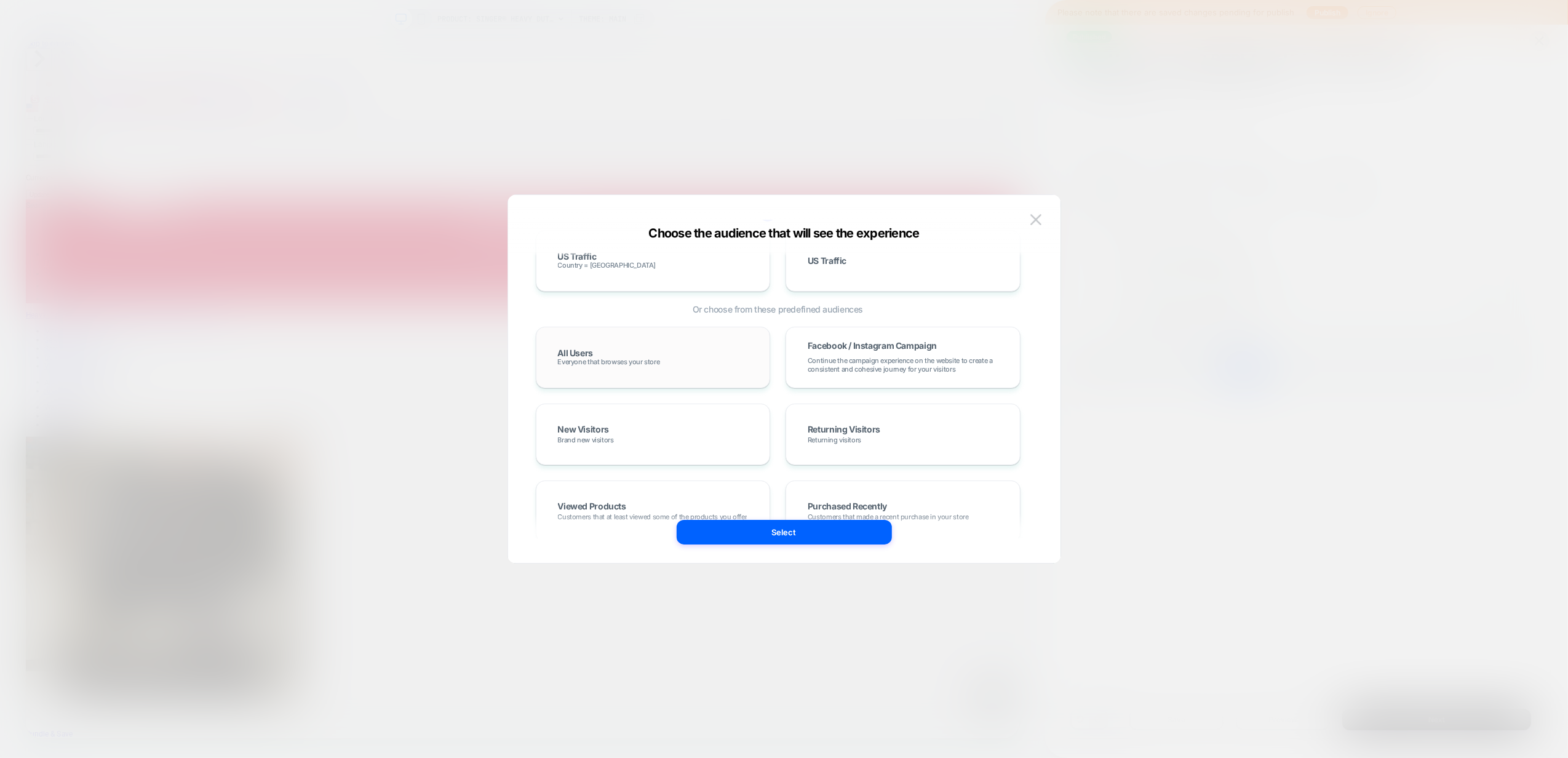
click at [618, 348] on div "All Users Everyone that browses your store" at bounding box center [654, 358] width 209 height 36
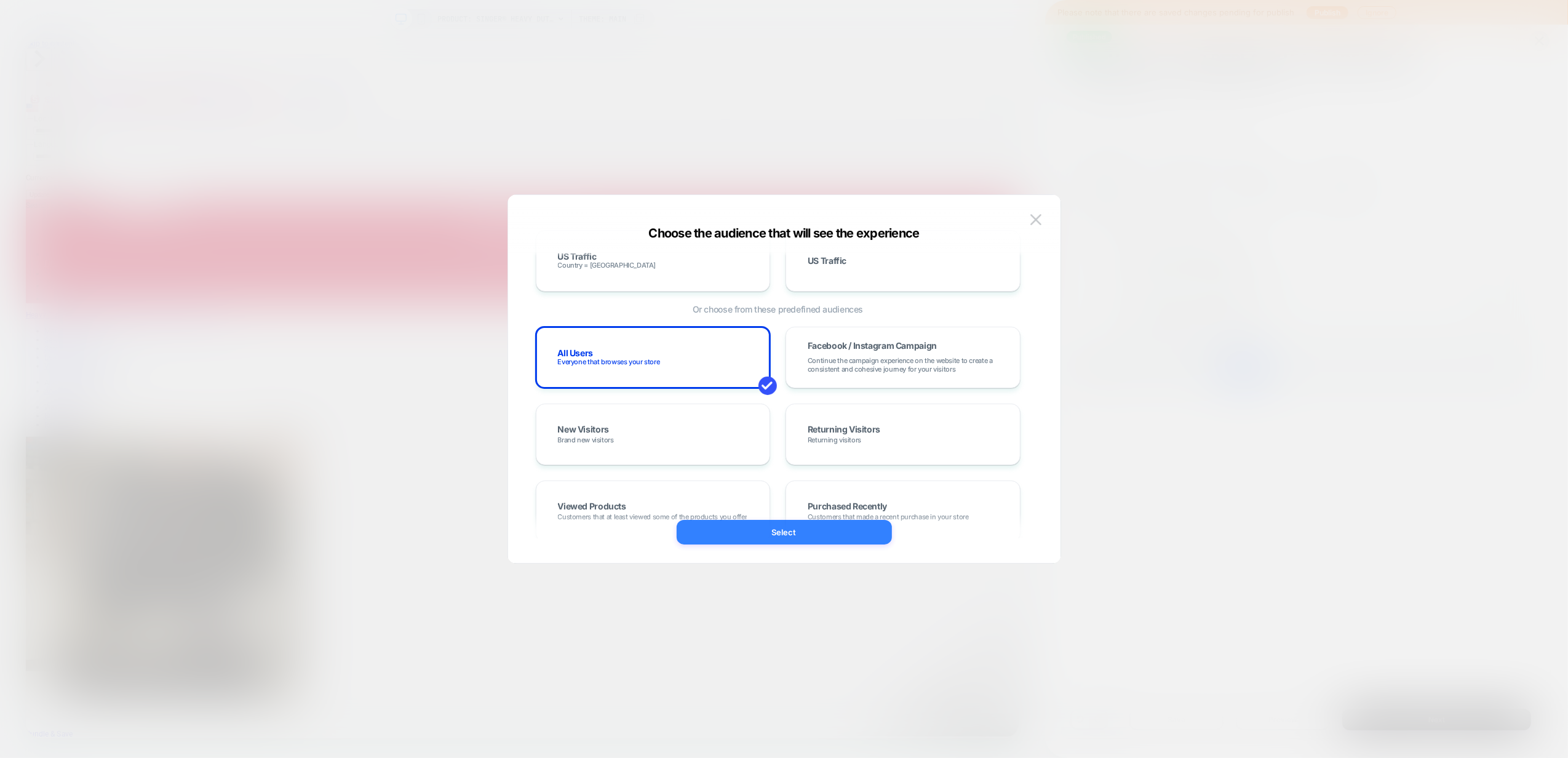
click at [796, 541] on button "Select" at bounding box center [784, 532] width 215 height 24
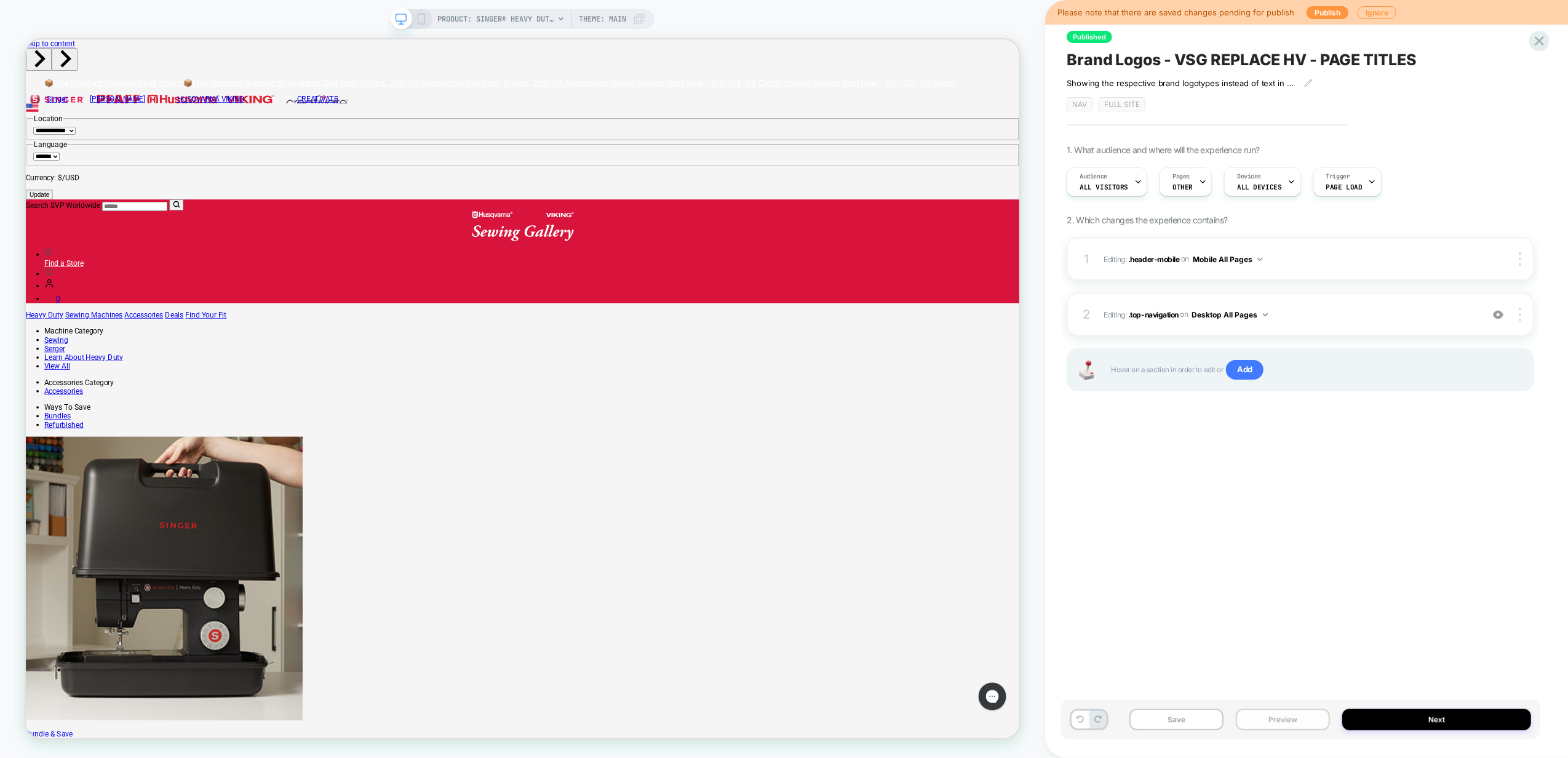
scroll to position [0, 0]
click at [1298, 726] on button "Preview" at bounding box center [1283, 720] width 94 height 22
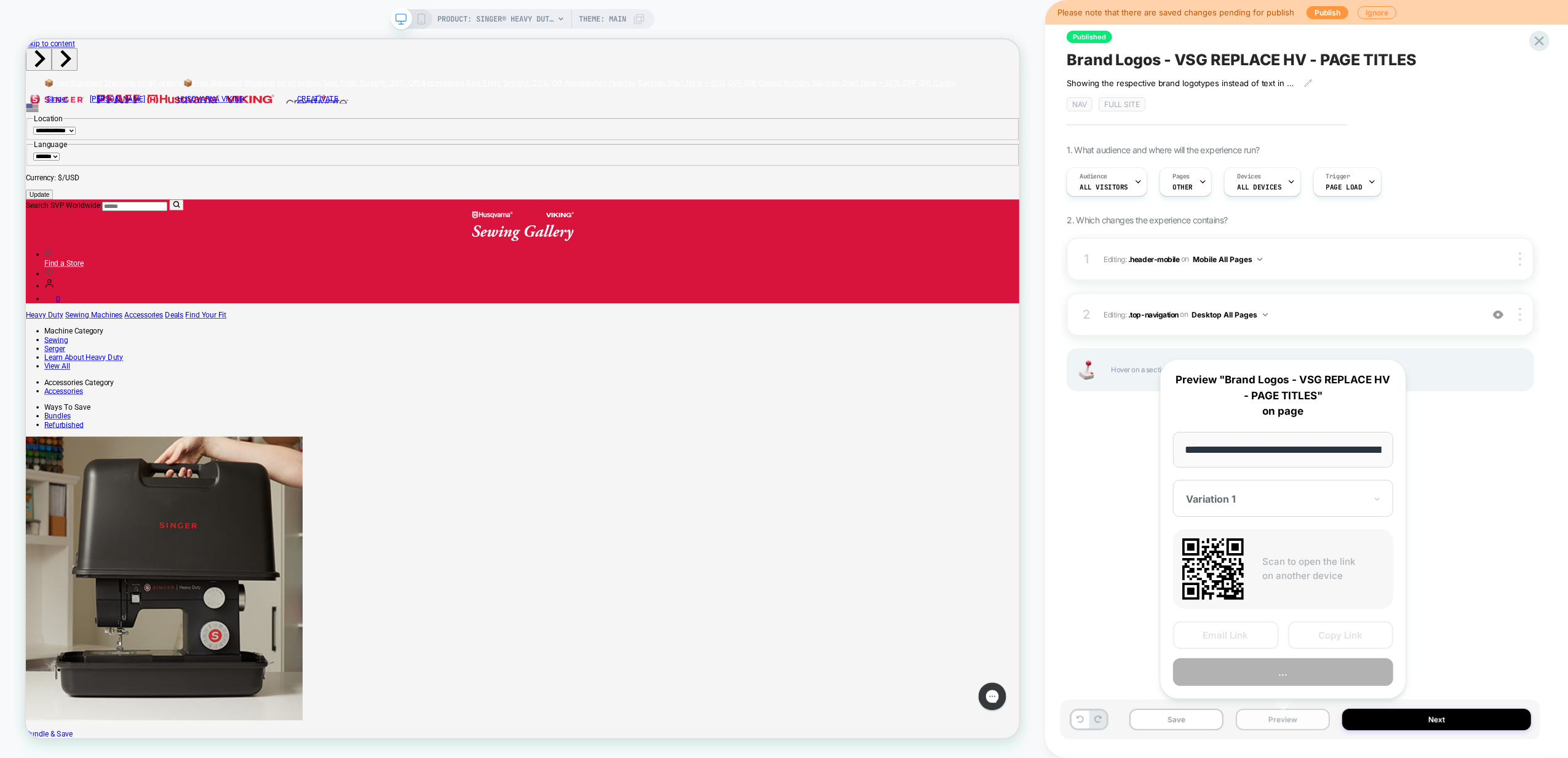
scroll to position [0, 345]
click at [1333, 640] on button "Copy Link" at bounding box center [1341, 635] width 105 height 28
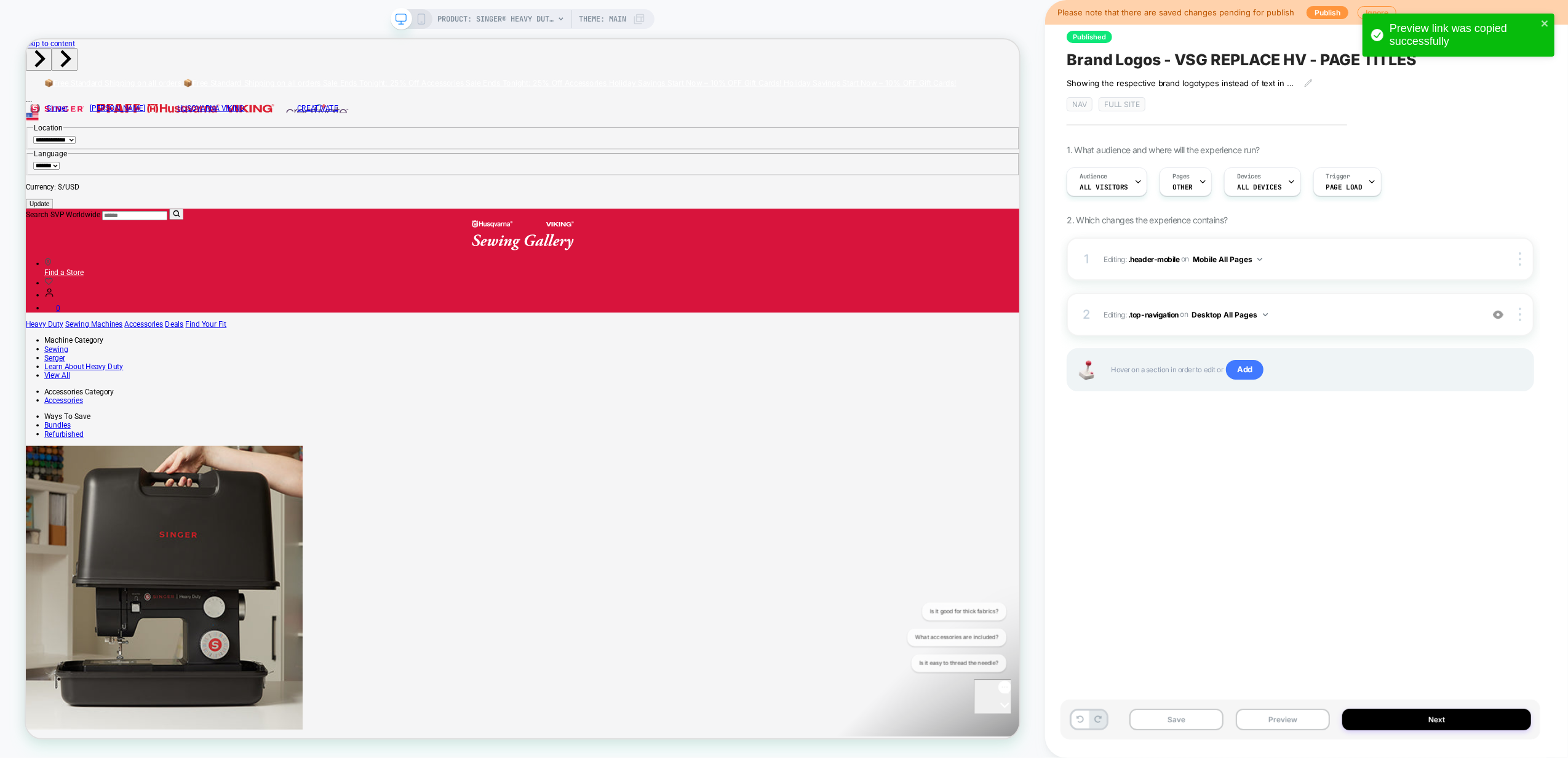
scroll to position [0, 0]
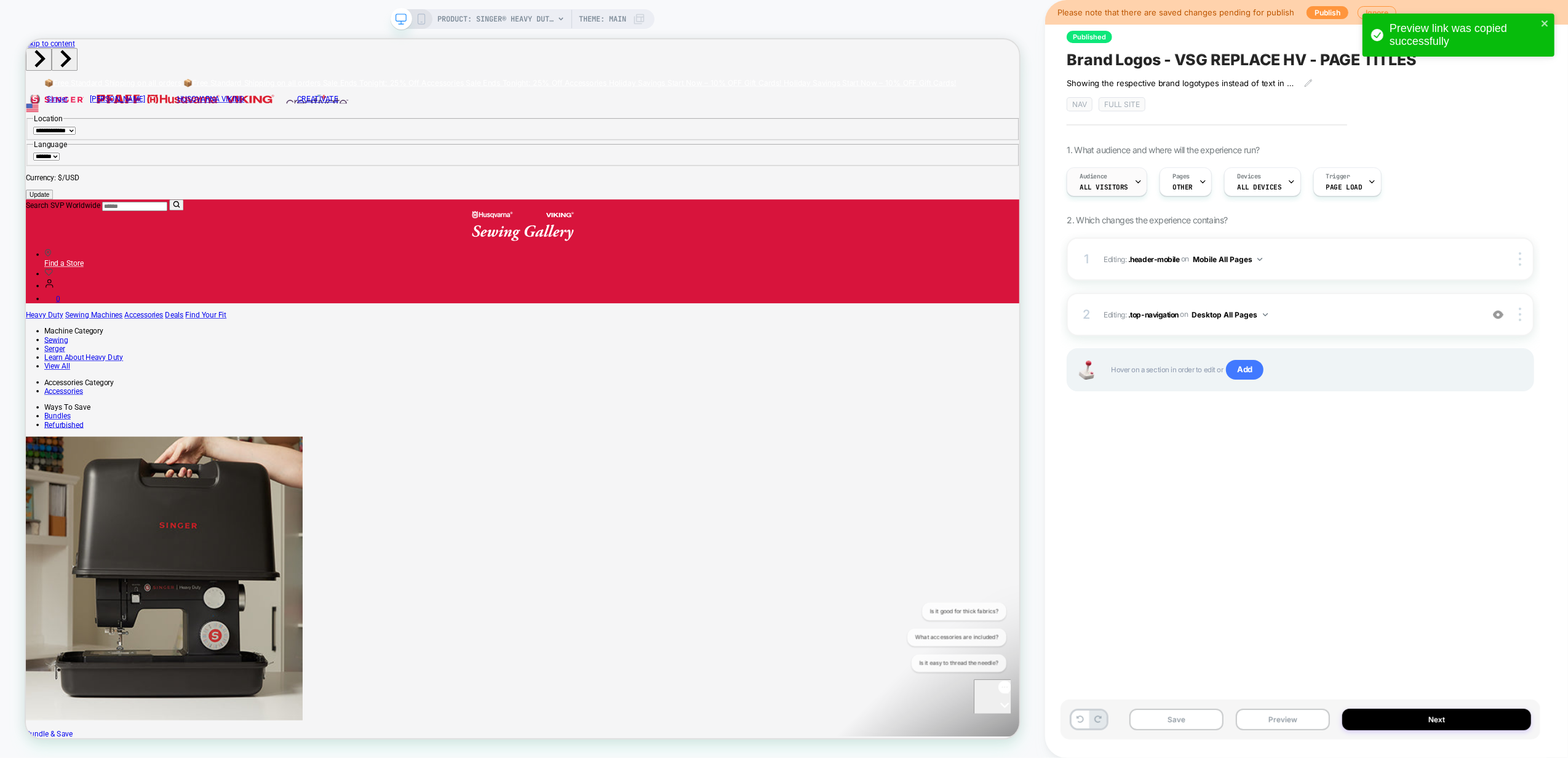
click at [1119, 187] on span "All Visitors" at bounding box center [1104, 187] width 49 height 9
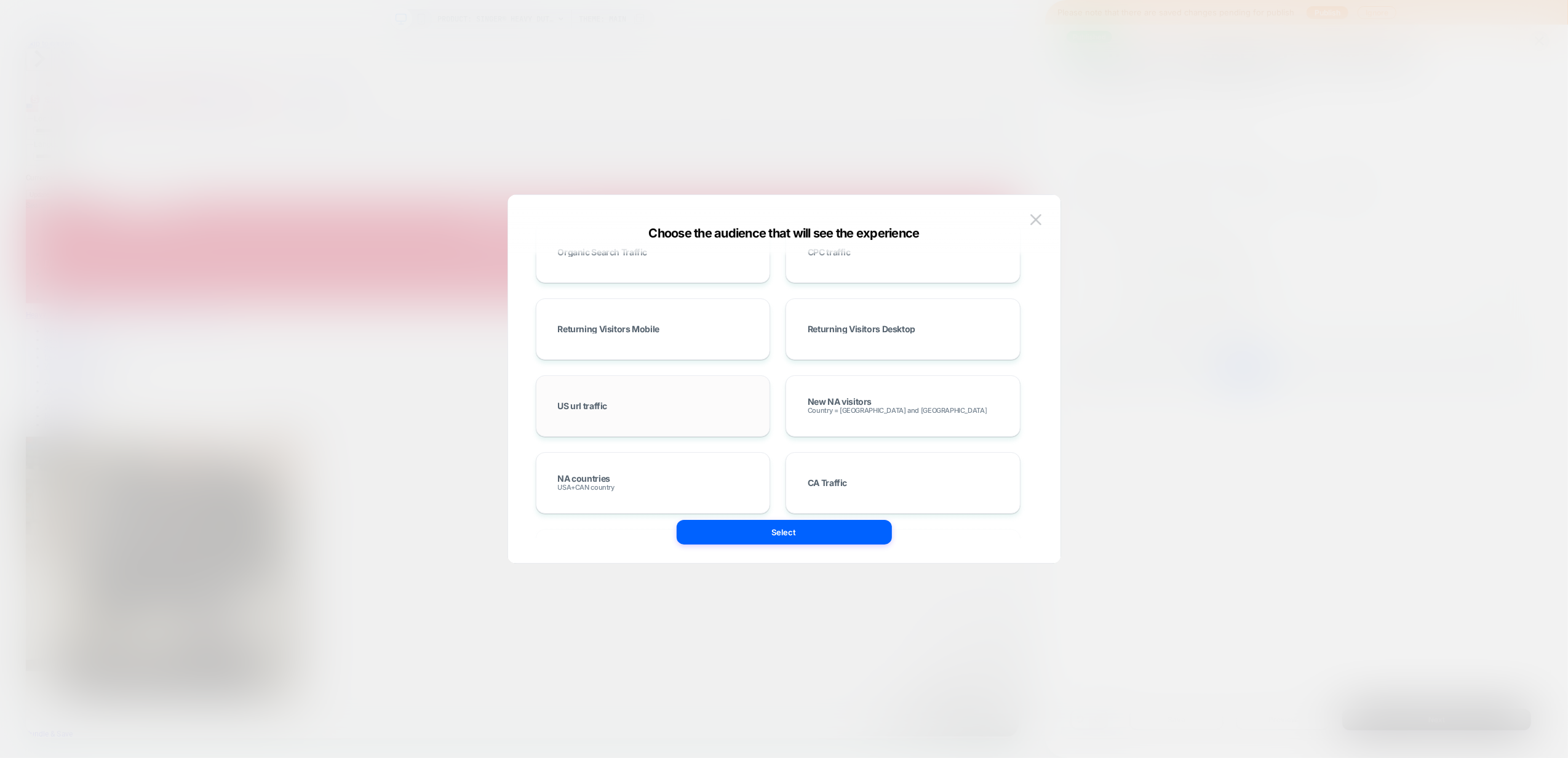
scroll to position [493, 0]
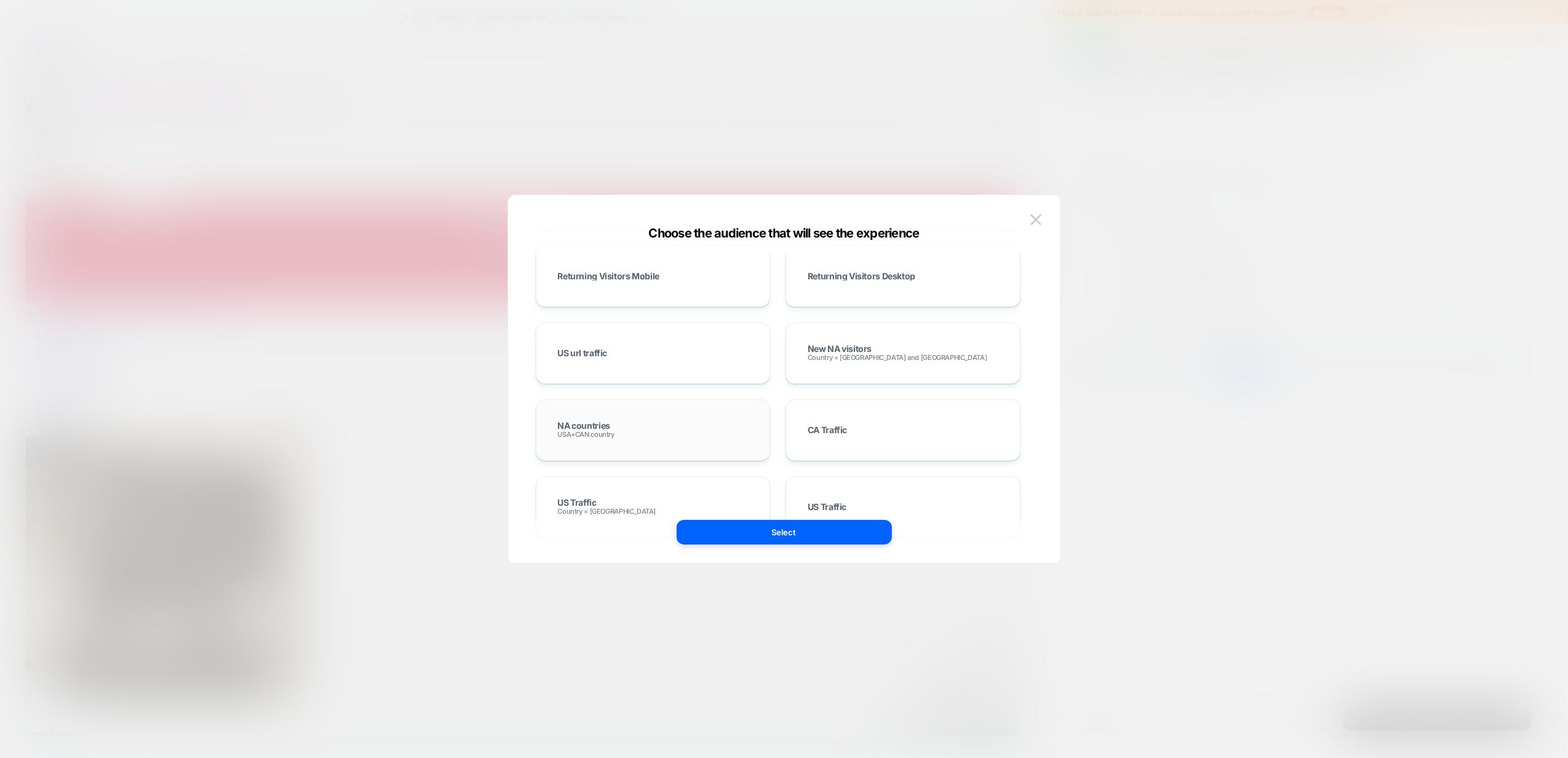
click at [699, 409] on div "NA countries USA+CAN country" at bounding box center [654, 430] width 235 height 62
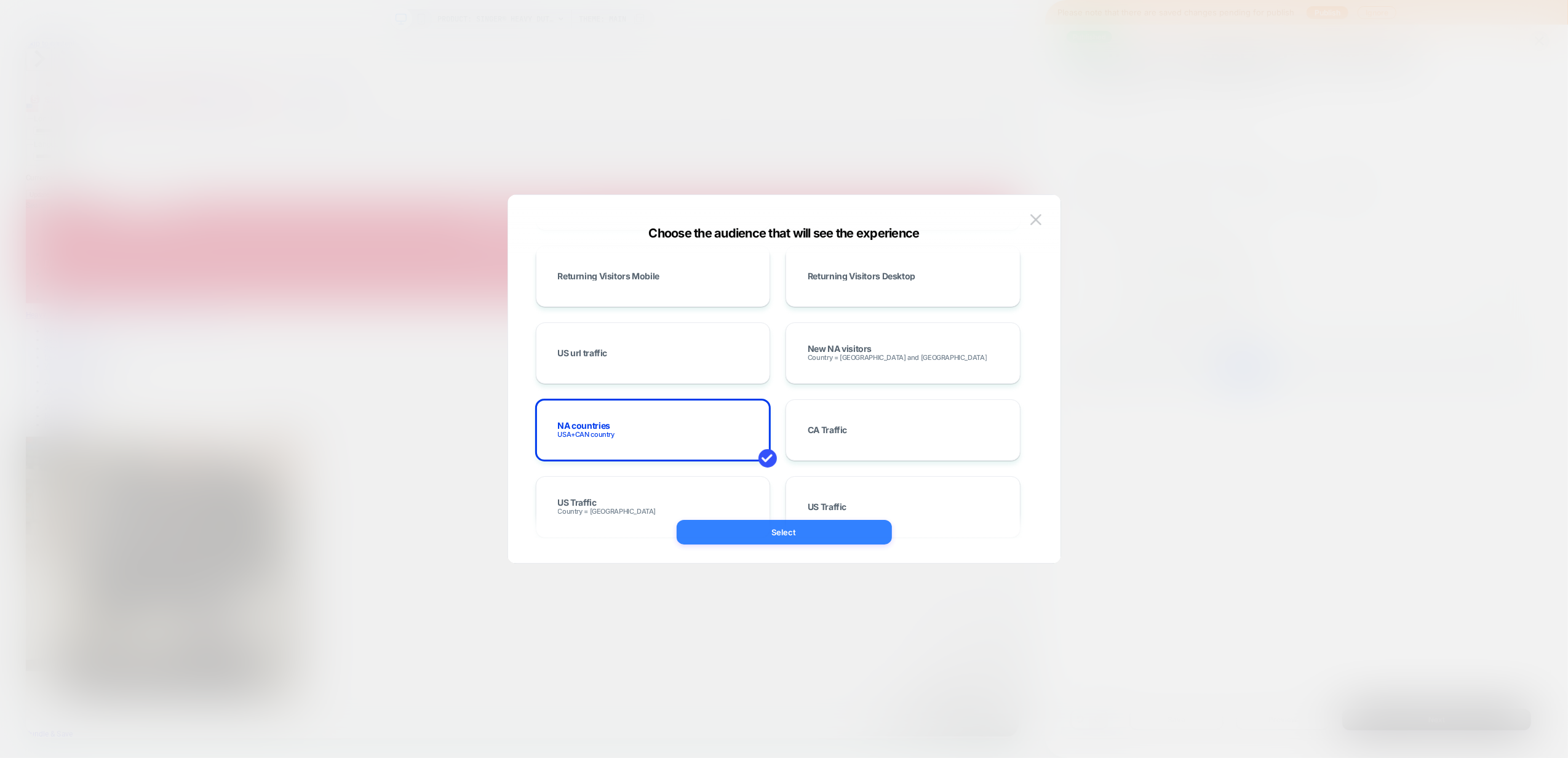
click at [793, 537] on button "Select" at bounding box center [784, 532] width 215 height 24
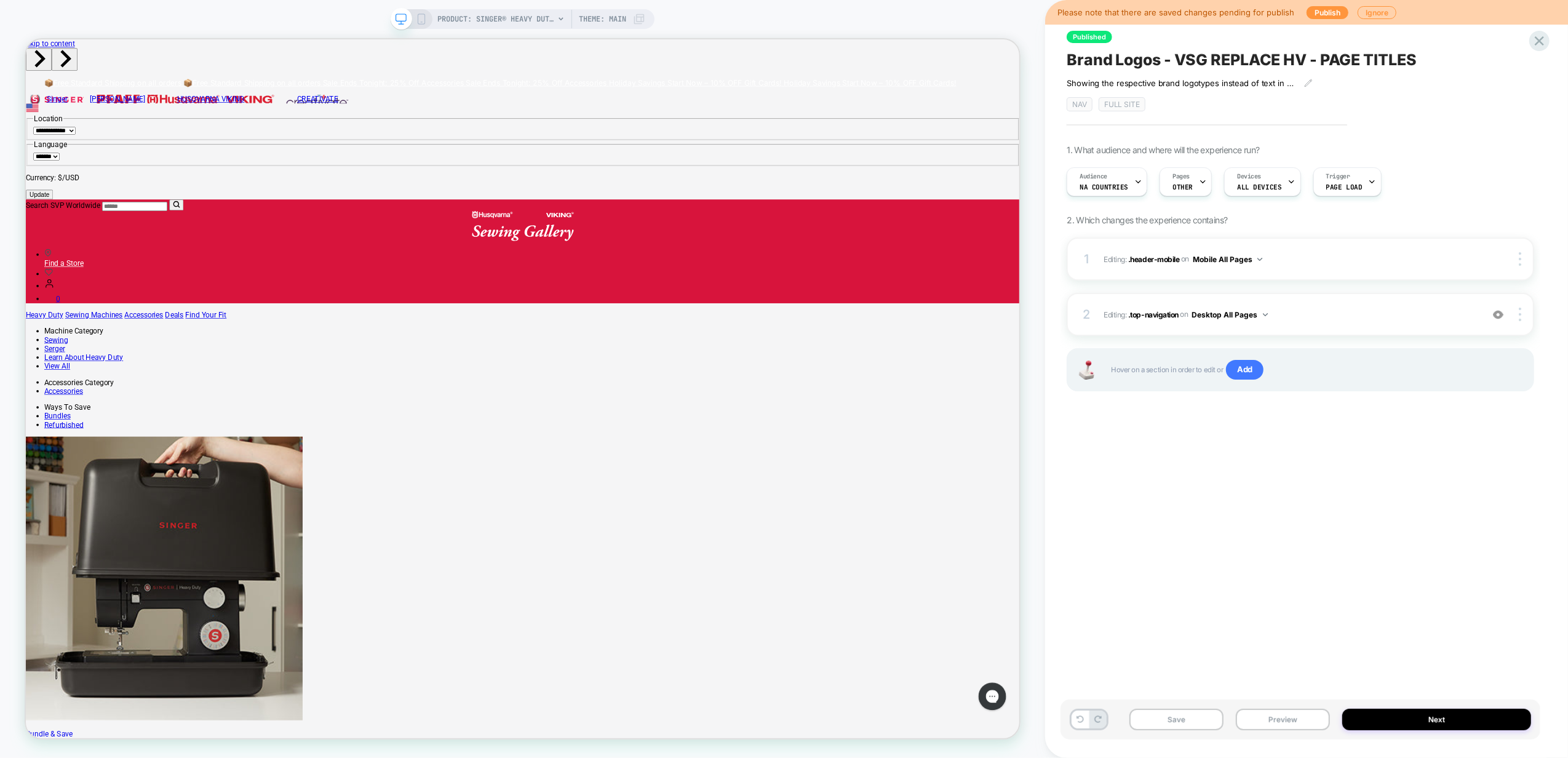
scroll to position [0, 0]
click at [1189, 719] on button "Save" at bounding box center [1177, 720] width 94 height 22
click at [1389, 722] on button "Next" at bounding box center [1437, 720] width 189 height 22
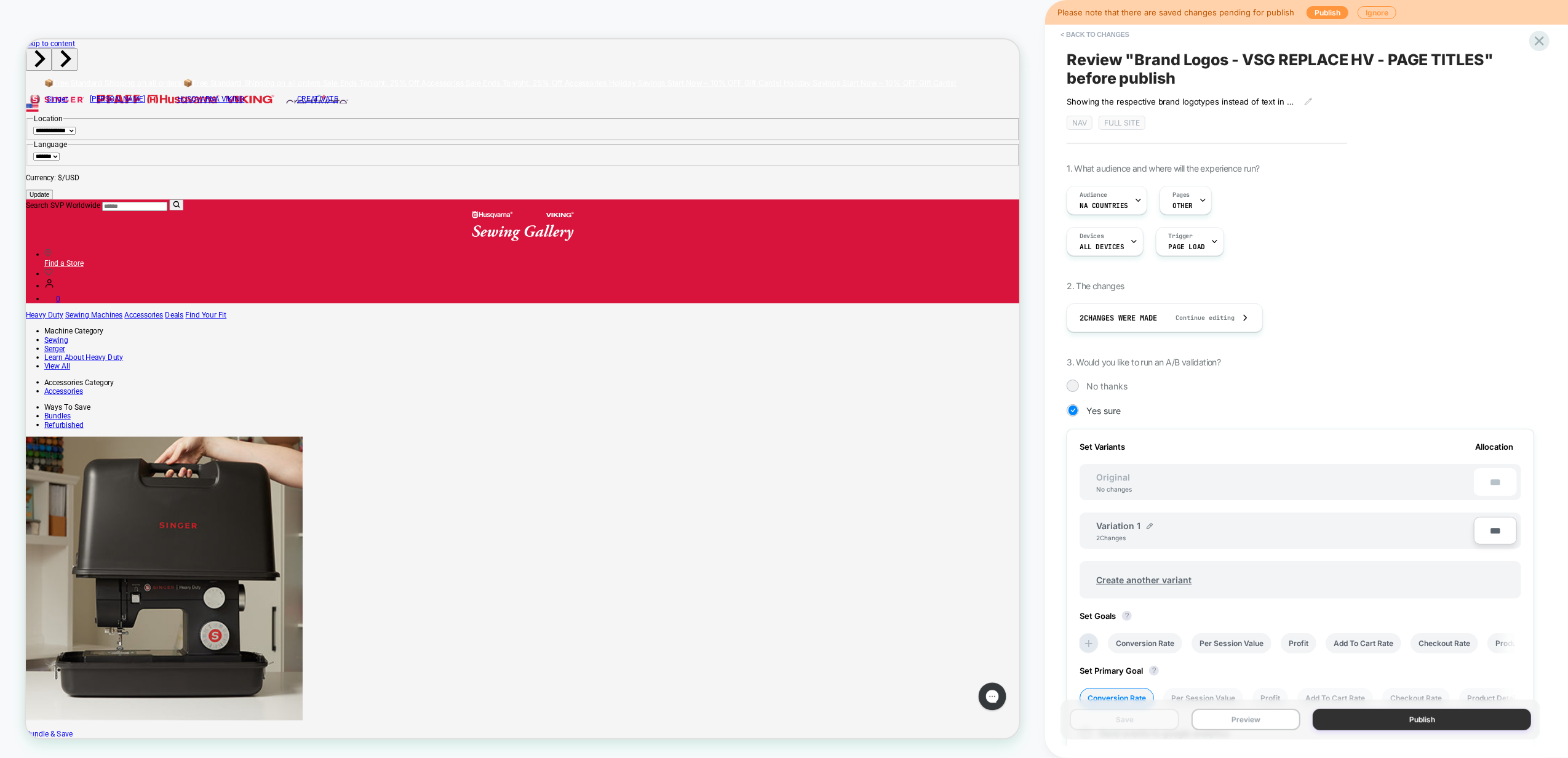
scroll to position [0, 2]
click at [1446, 727] on button "Publish" at bounding box center [1422, 720] width 218 height 22
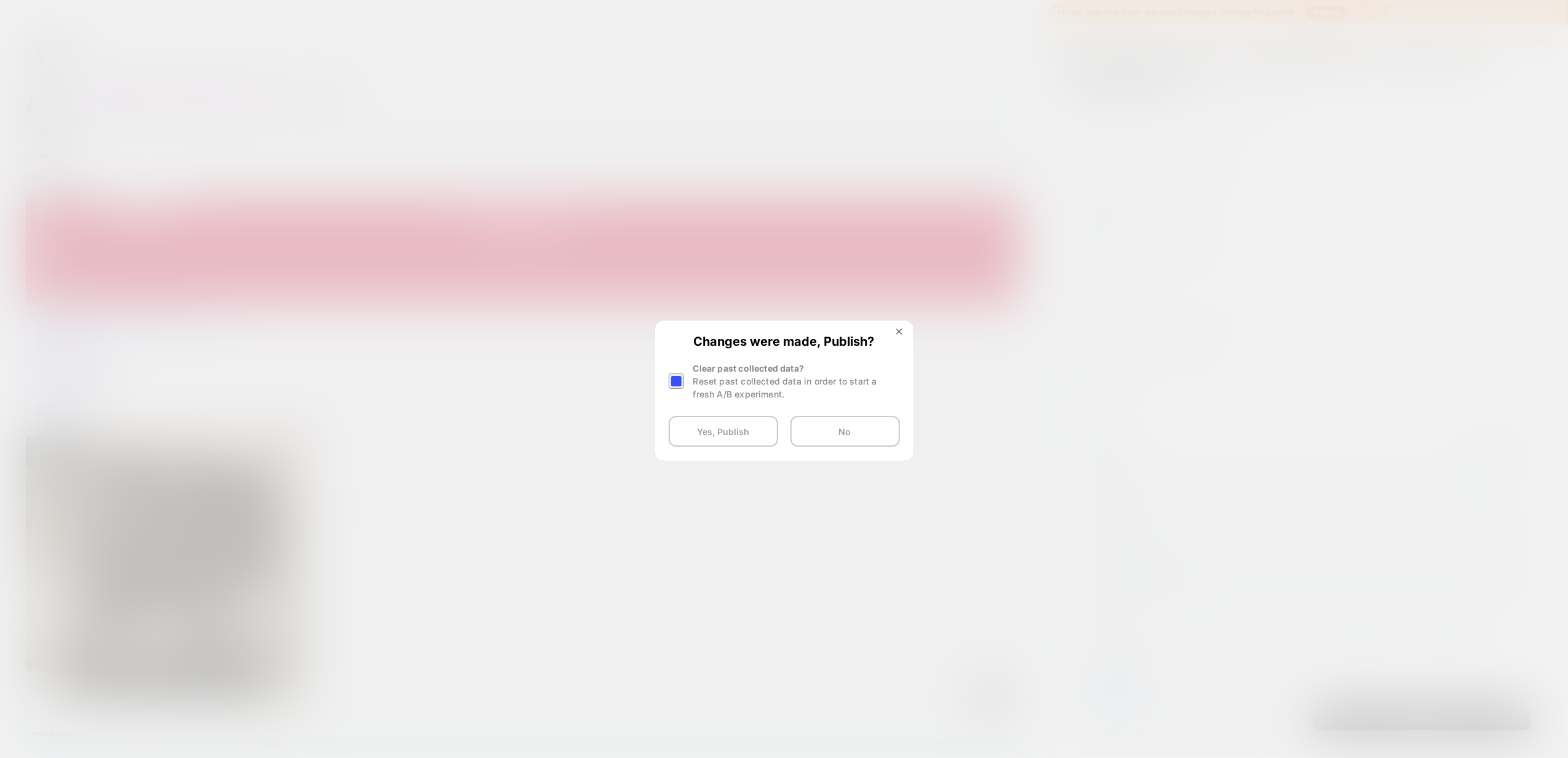
click at [673, 381] on div at bounding box center [676, 381] width 15 height 15
click at [702, 434] on button "Yes, Publish" at bounding box center [723, 432] width 110 height 31
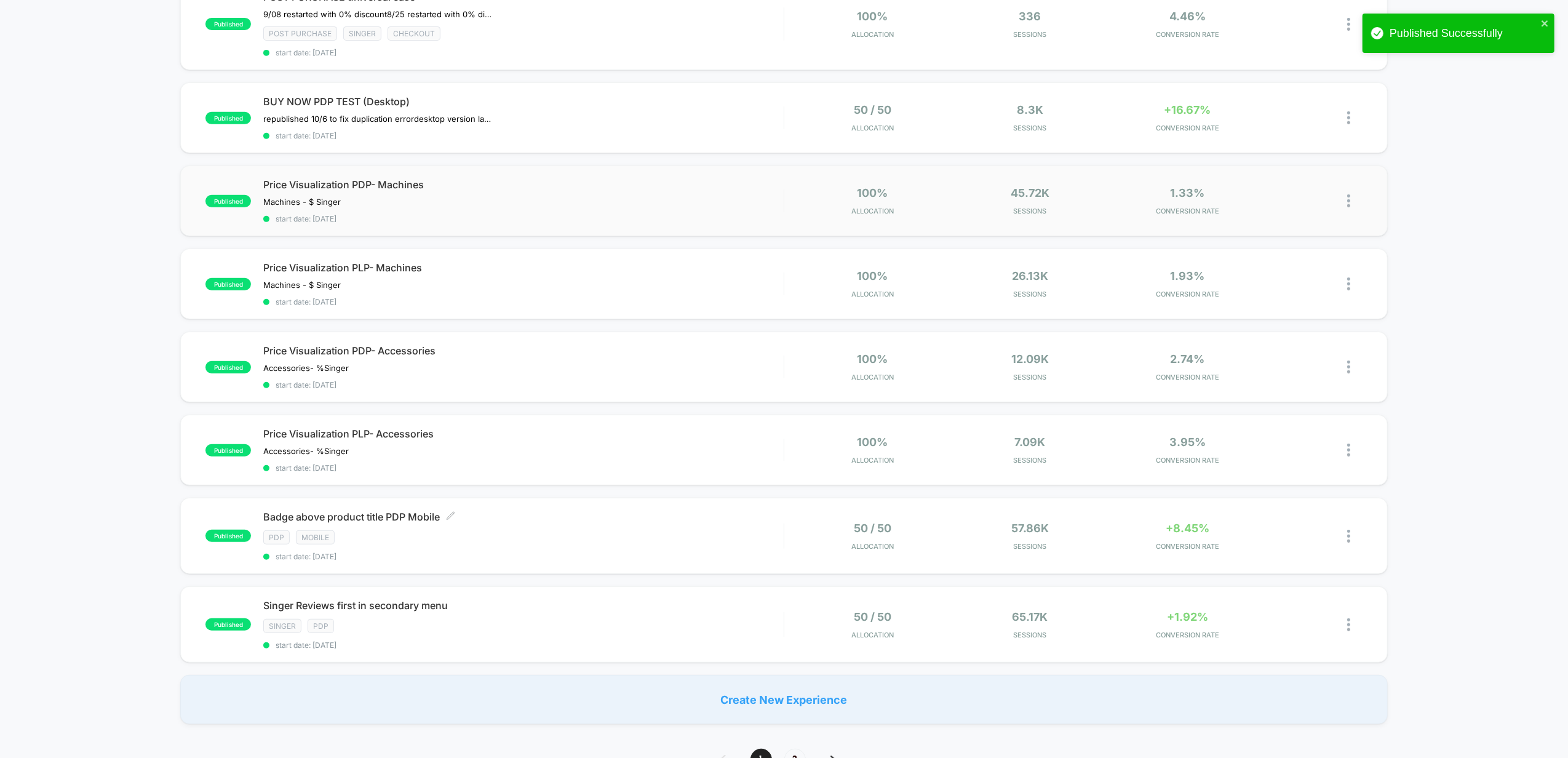
scroll to position [657, 0]
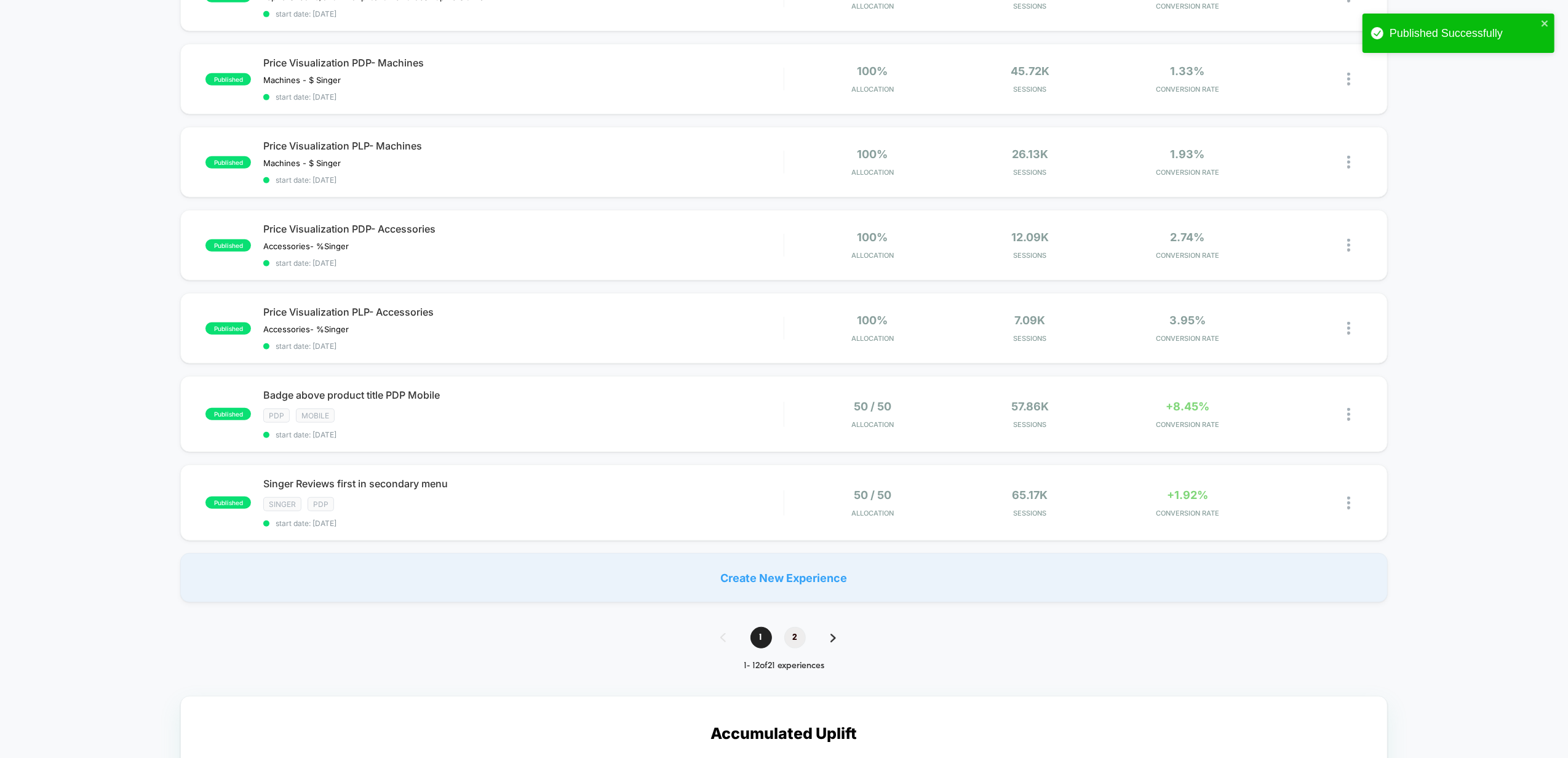
click at [788, 634] on span "2" at bounding box center [795, 638] width 22 height 22
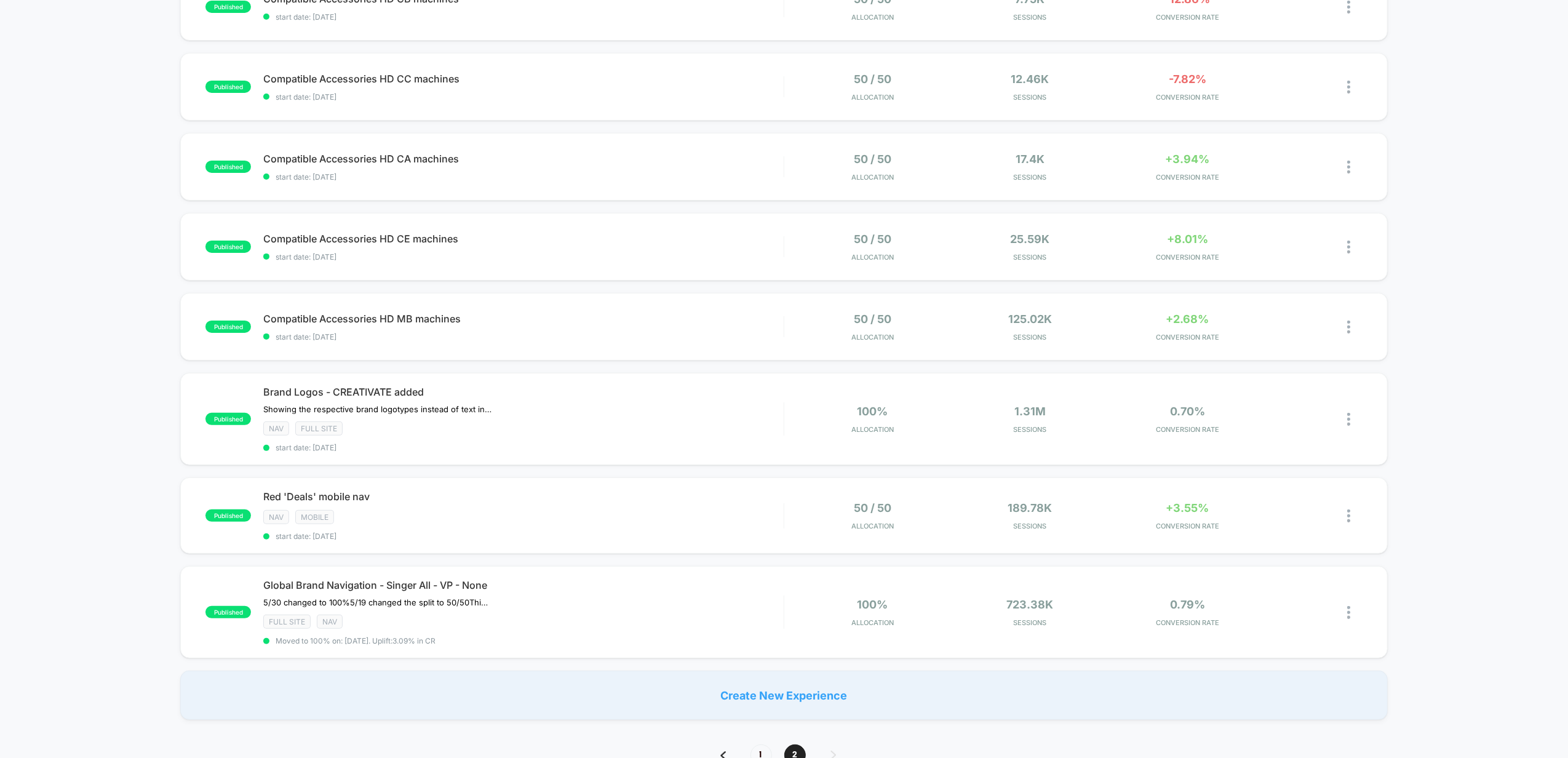
scroll to position [493, 0]
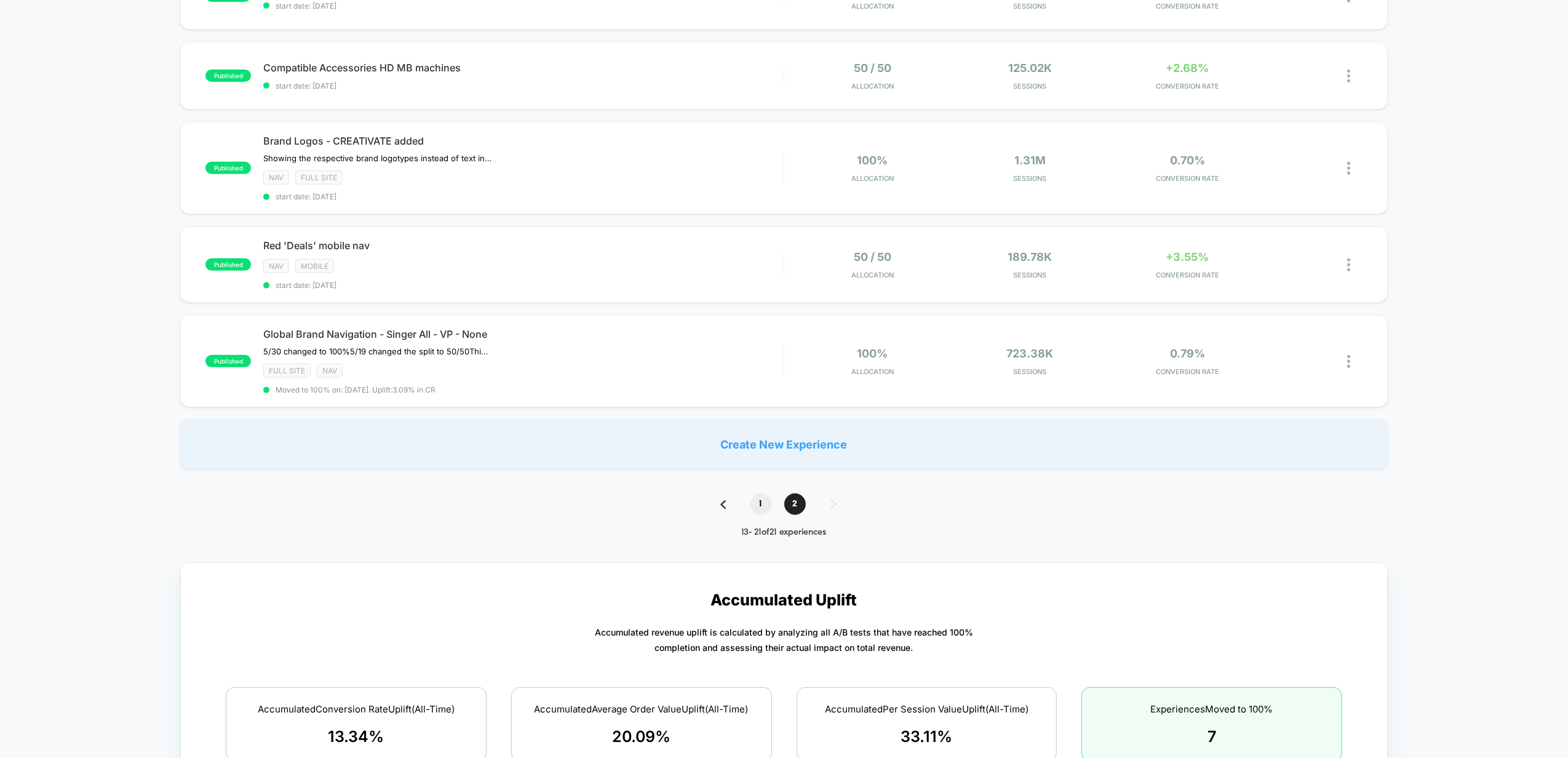
click at [764, 500] on span "1" at bounding box center [761, 504] width 22 height 22
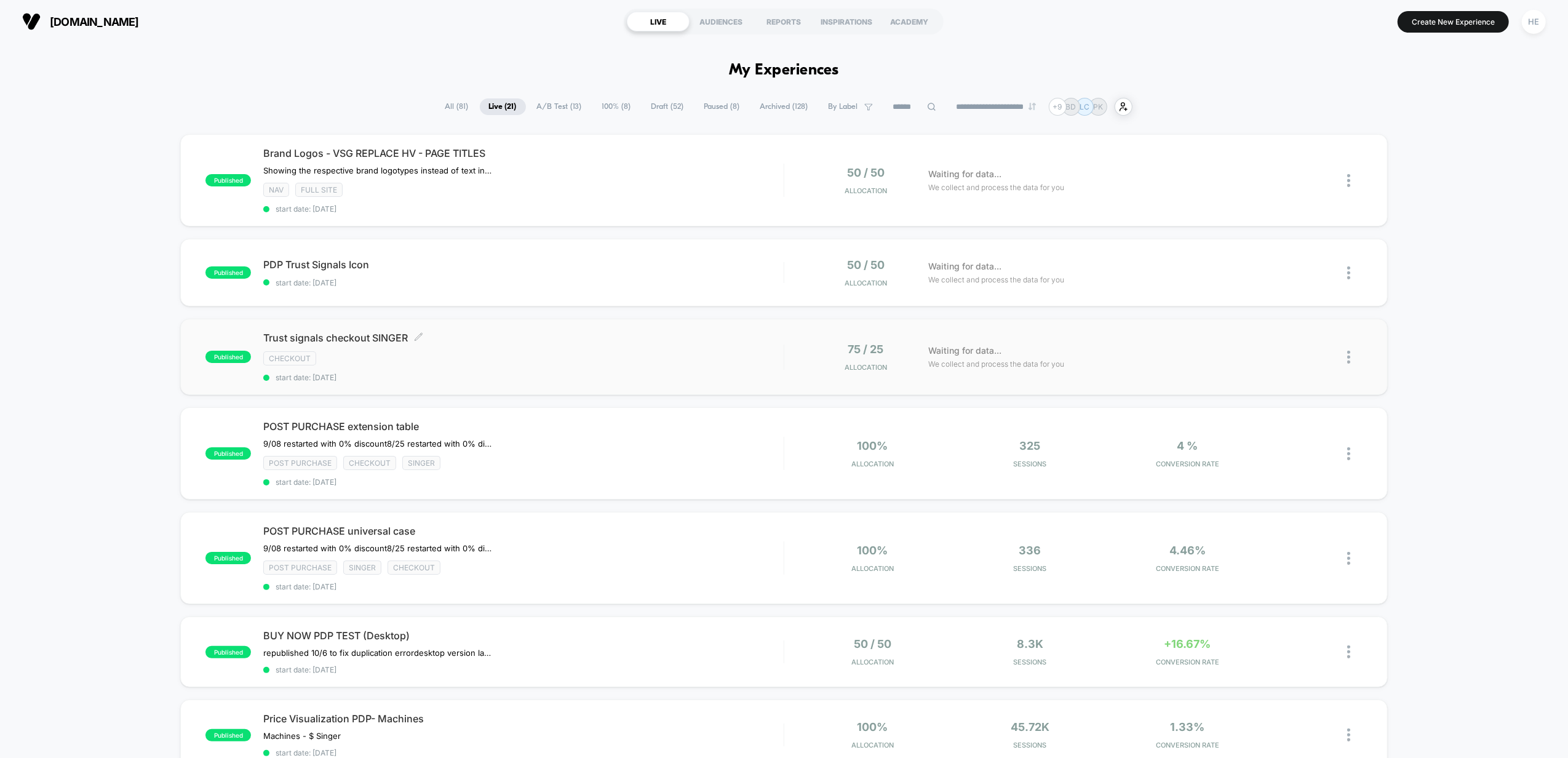
click at [621, 350] on div "Trust signals checkout SINGER Click to edit experience details Click to edit ex…" at bounding box center [524, 357] width 521 height 50
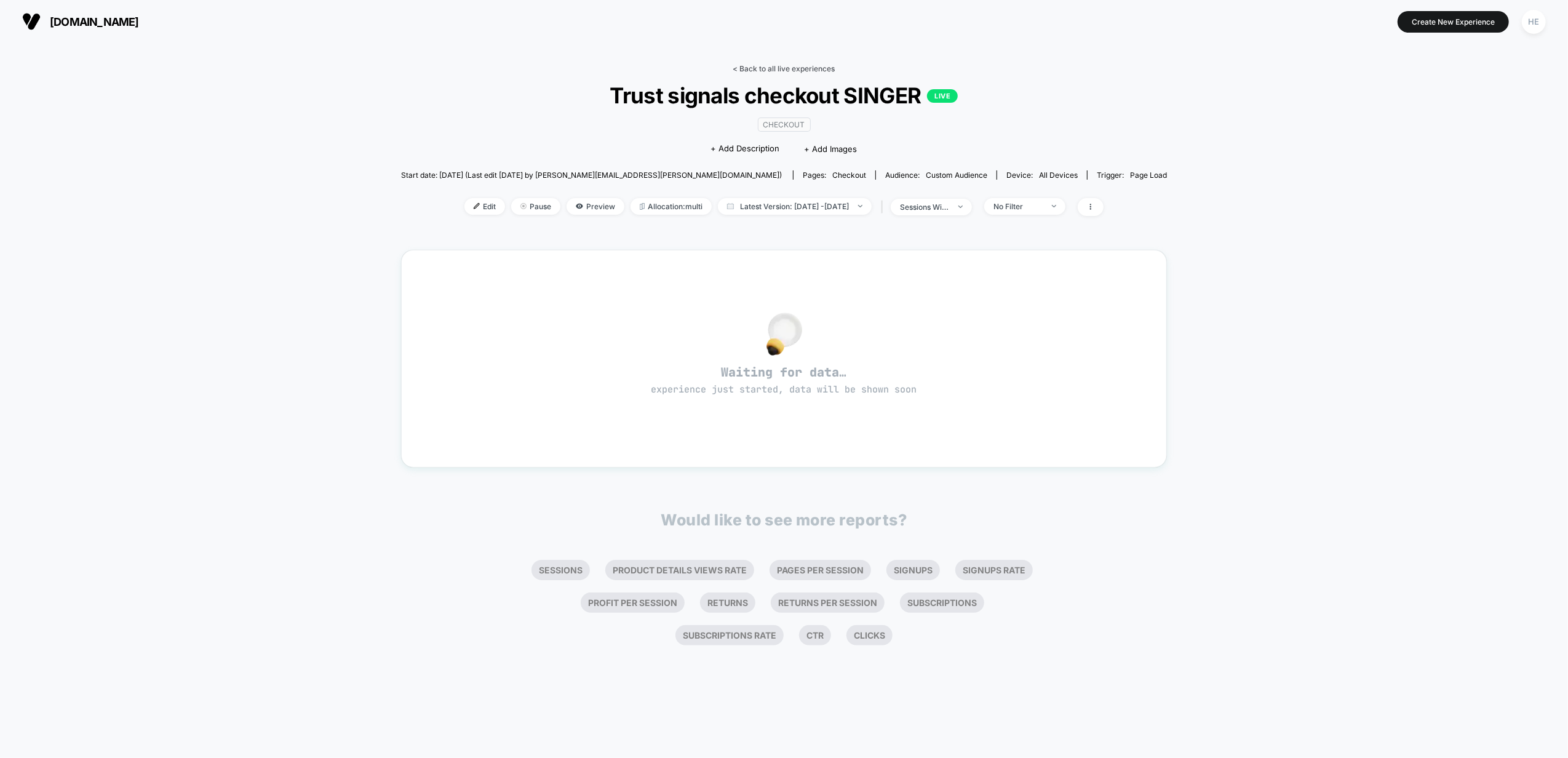
click at [788, 67] on link "< Back to all live experiences" at bounding box center [784, 68] width 102 height 9
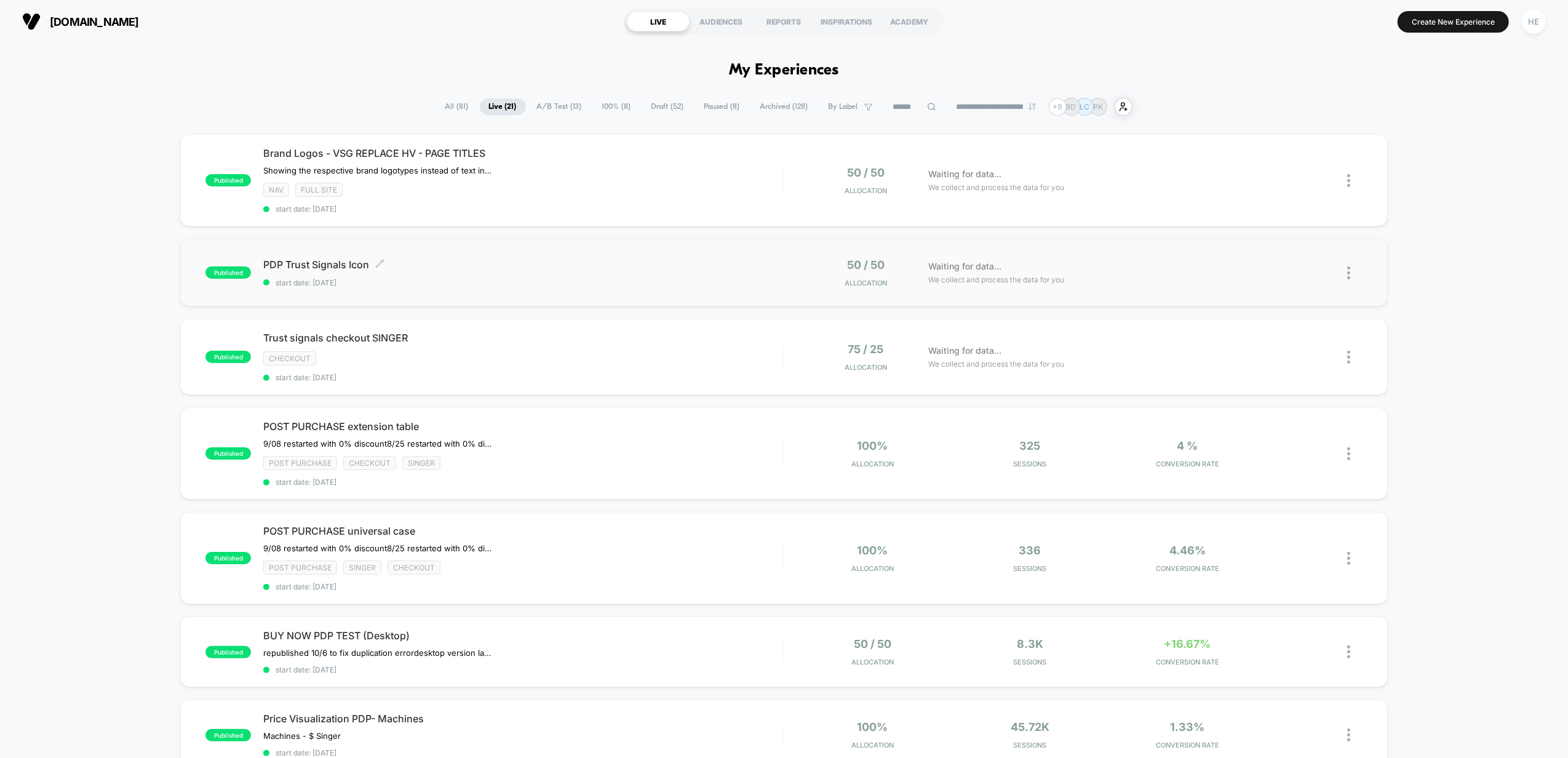
click at [582, 266] on span "PDP Trust Signals Icon Click to edit experience details" at bounding box center [524, 265] width 521 height 12
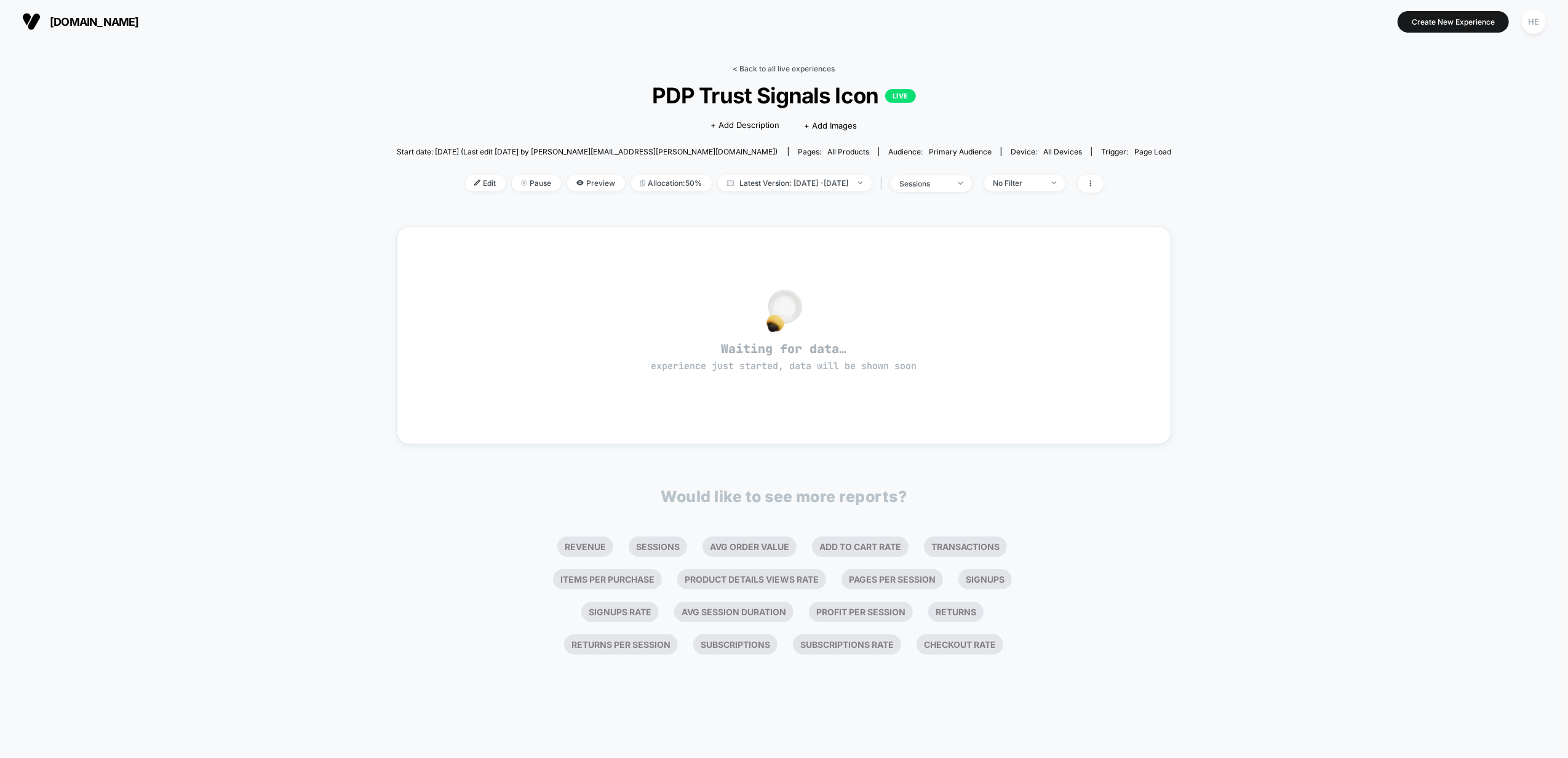
click at [764, 67] on link "< Back to all live experiences" at bounding box center [784, 68] width 102 height 9
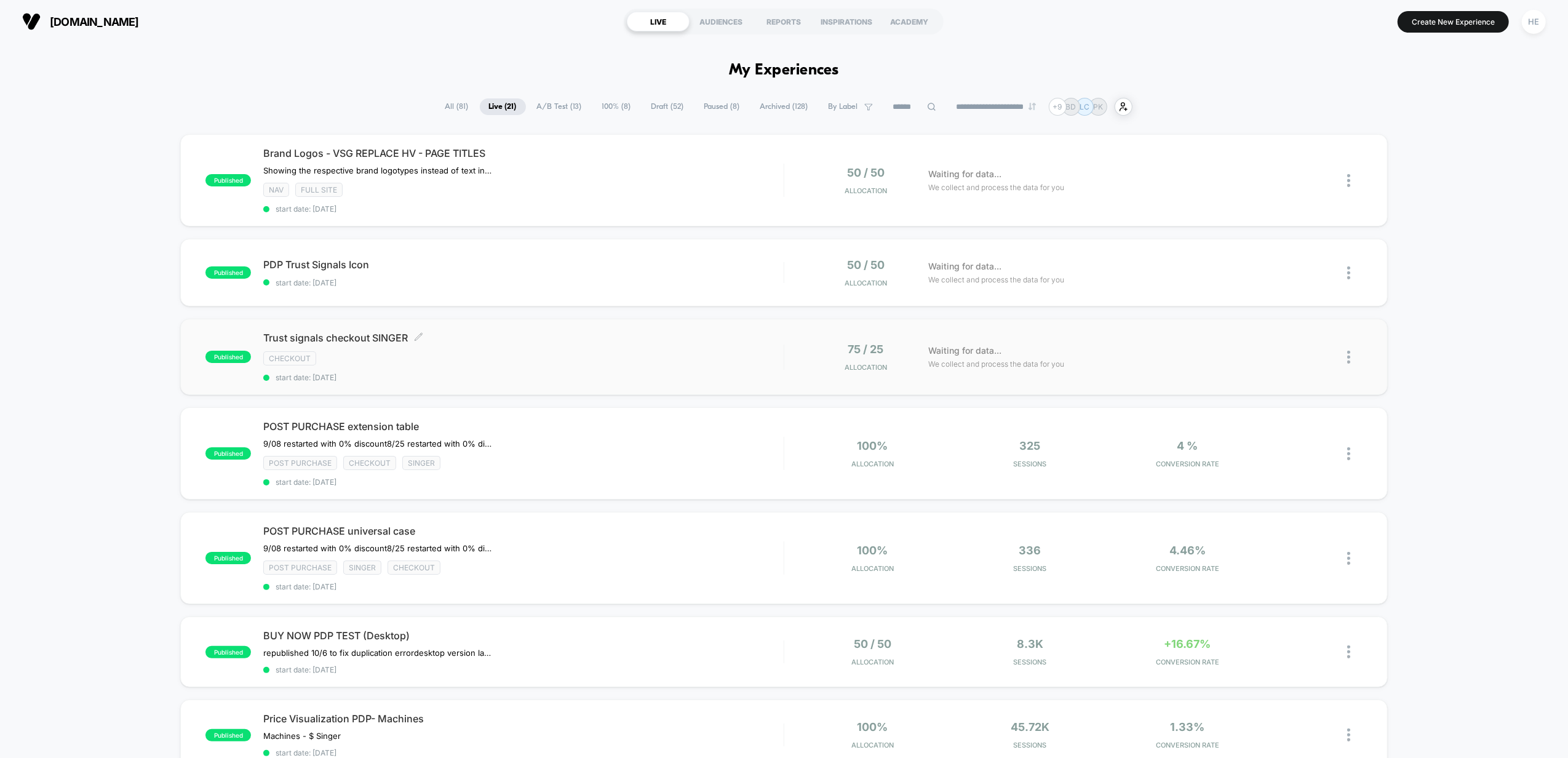
click at [574, 365] on div "checkout" at bounding box center [524, 358] width 521 height 14
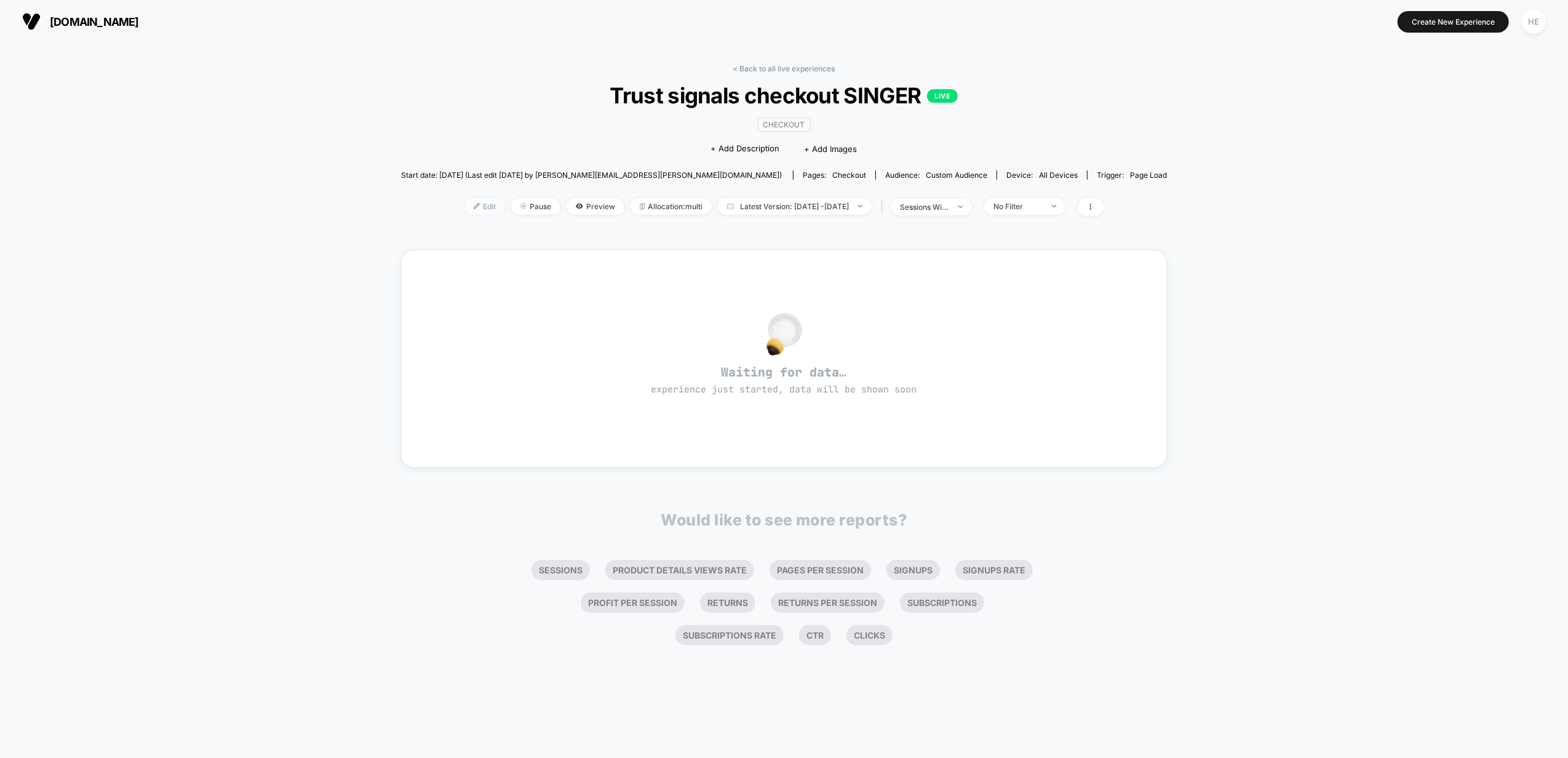
click at [475, 207] on span "Edit" at bounding box center [485, 206] width 41 height 16
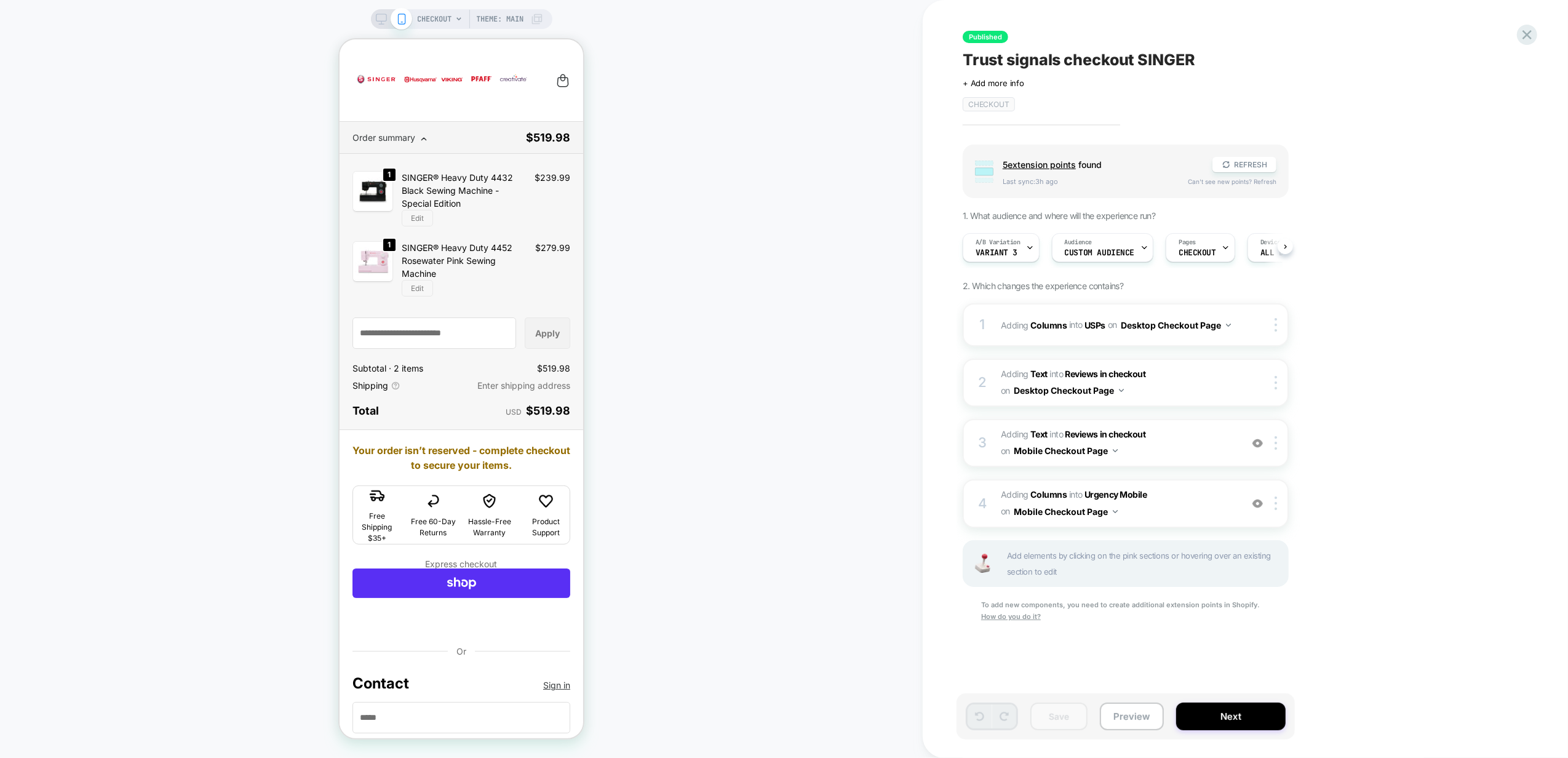
scroll to position [0, 1]
click at [1121, 248] on span "Custom Audience" at bounding box center [1099, 252] width 70 height 9
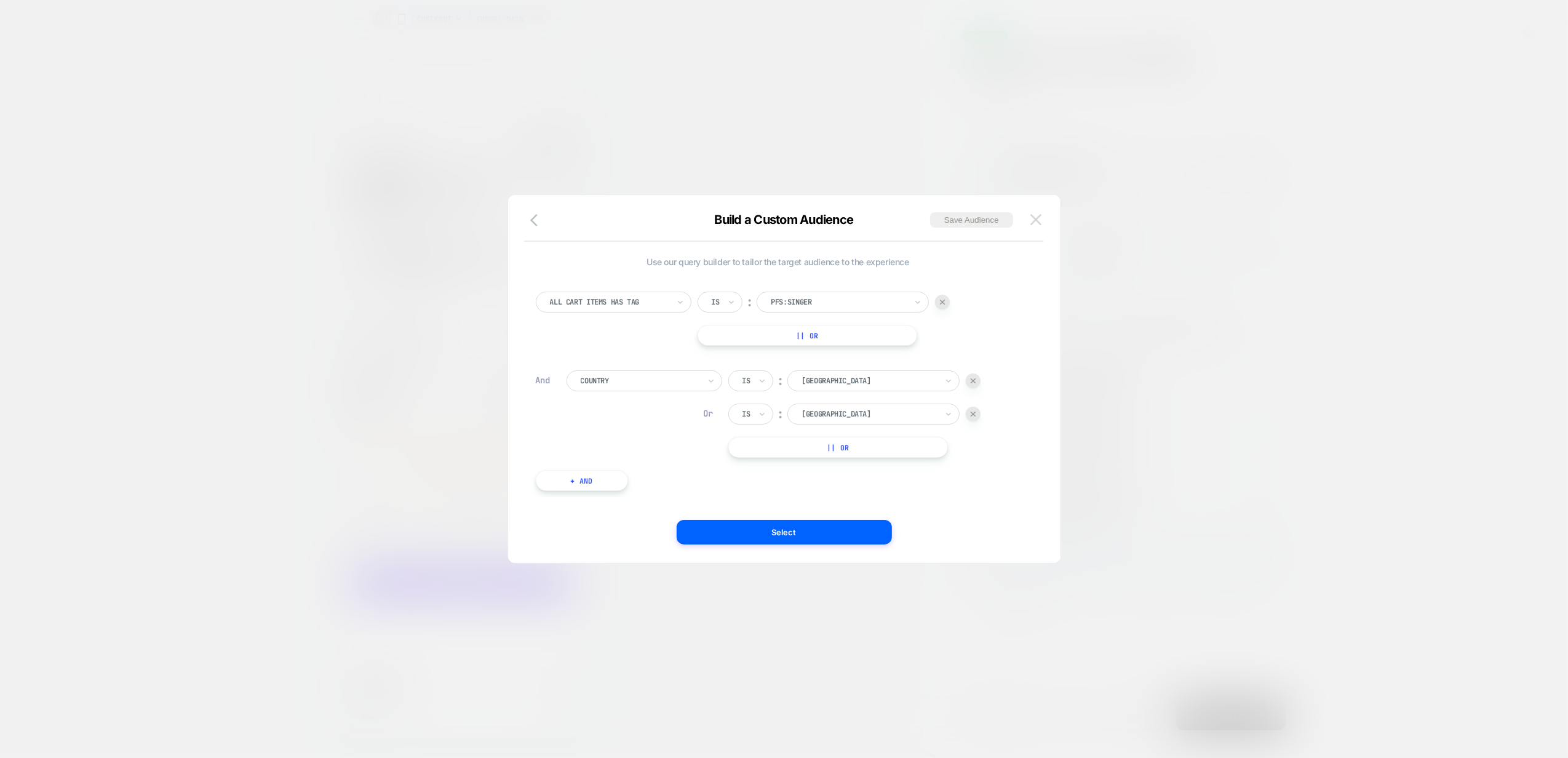
click at [1037, 222] on img at bounding box center [1036, 219] width 11 height 11
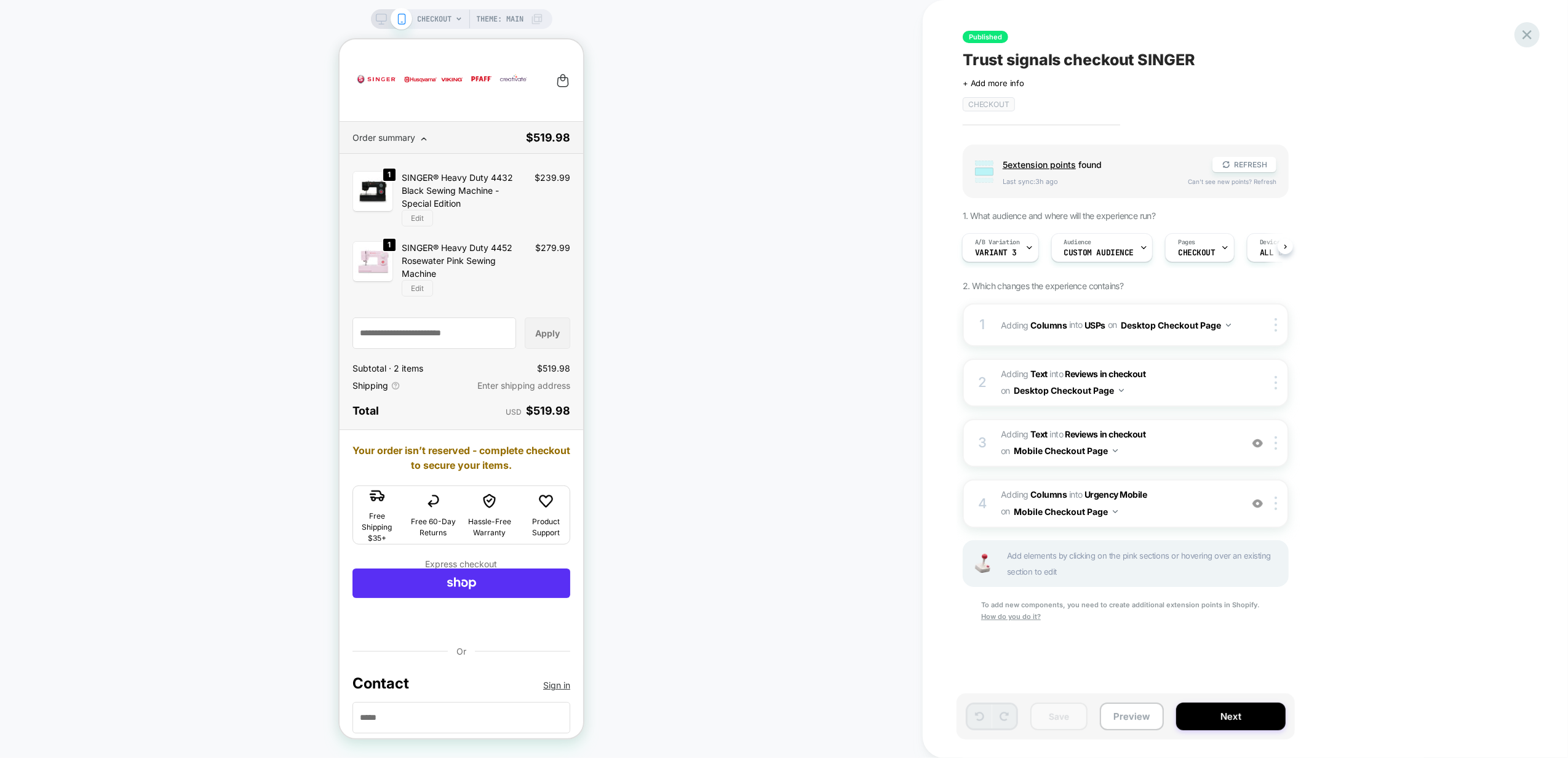
click at [1529, 37] on icon at bounding box center [1527, 34] width 9 height 9
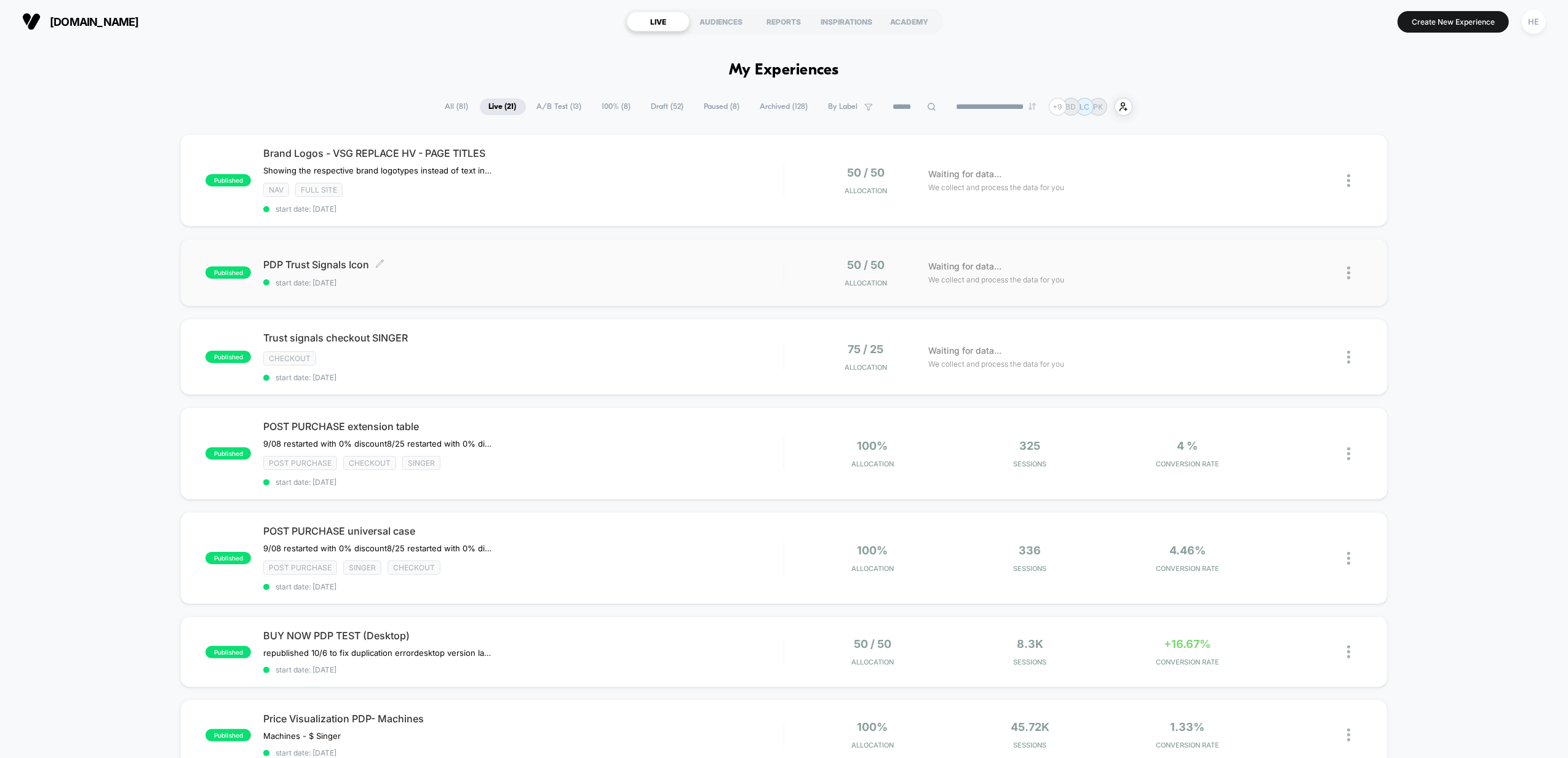
click at [604, 283] on span "start date: [DATE]" at bounding box center [524, 282] width 521 height 9
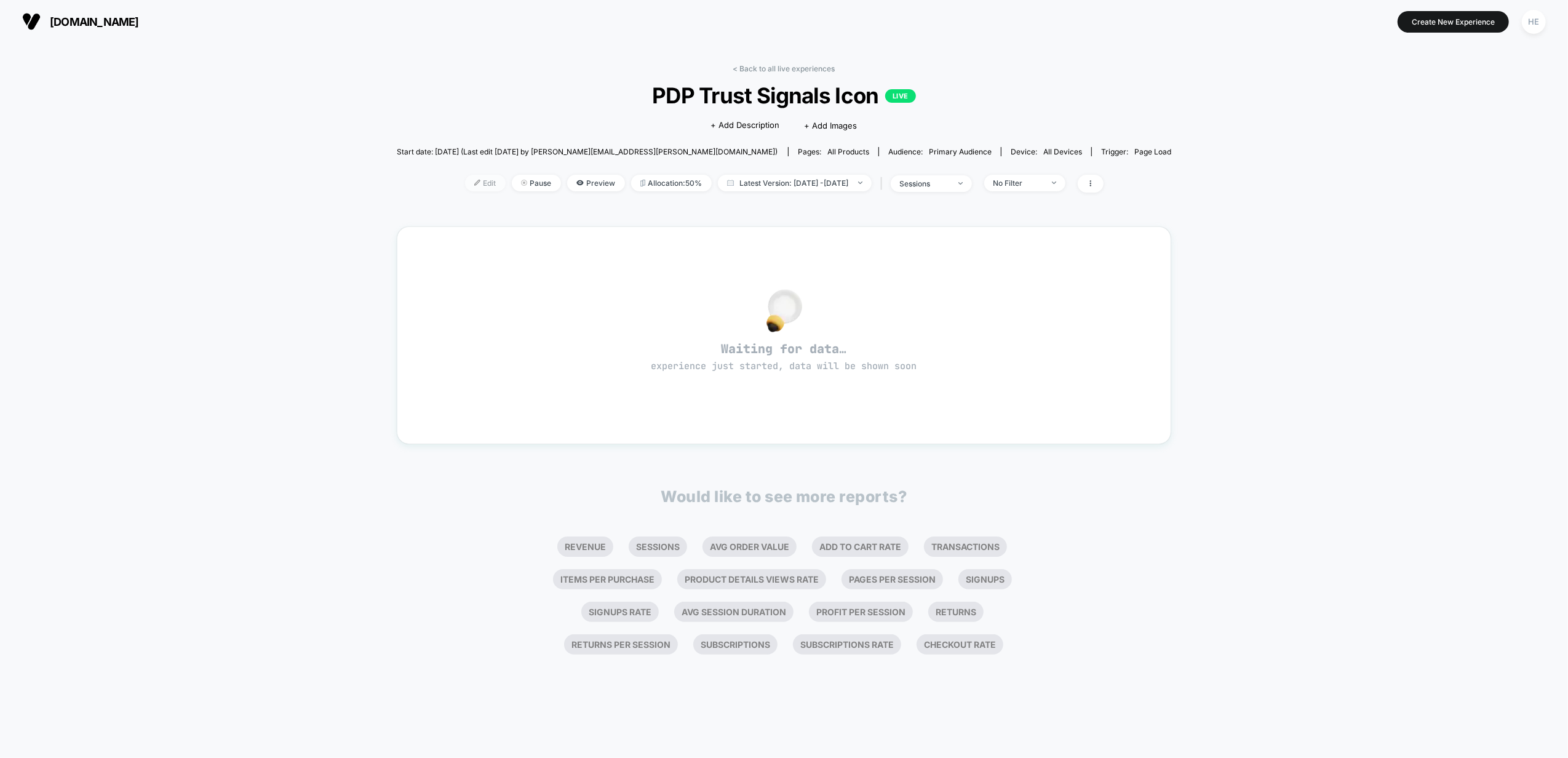
click at [466, 181] on span "Edit" at bounding box center [485, 183] width 41 height 16
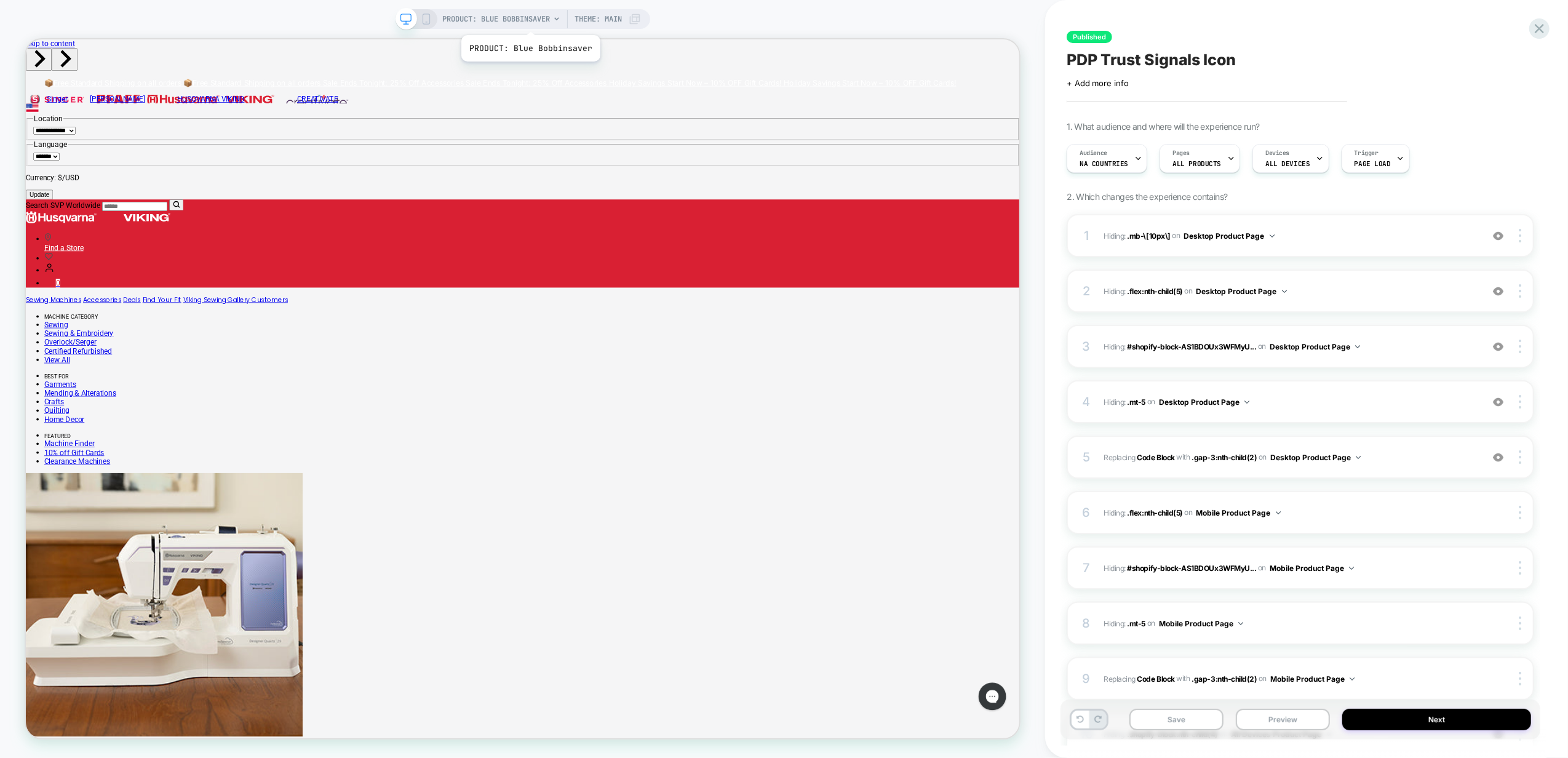
click at [530, 19] on span "PRODUCT: Blue Bobbinsaver" at bounding box center [496, 19] width 108 height 19
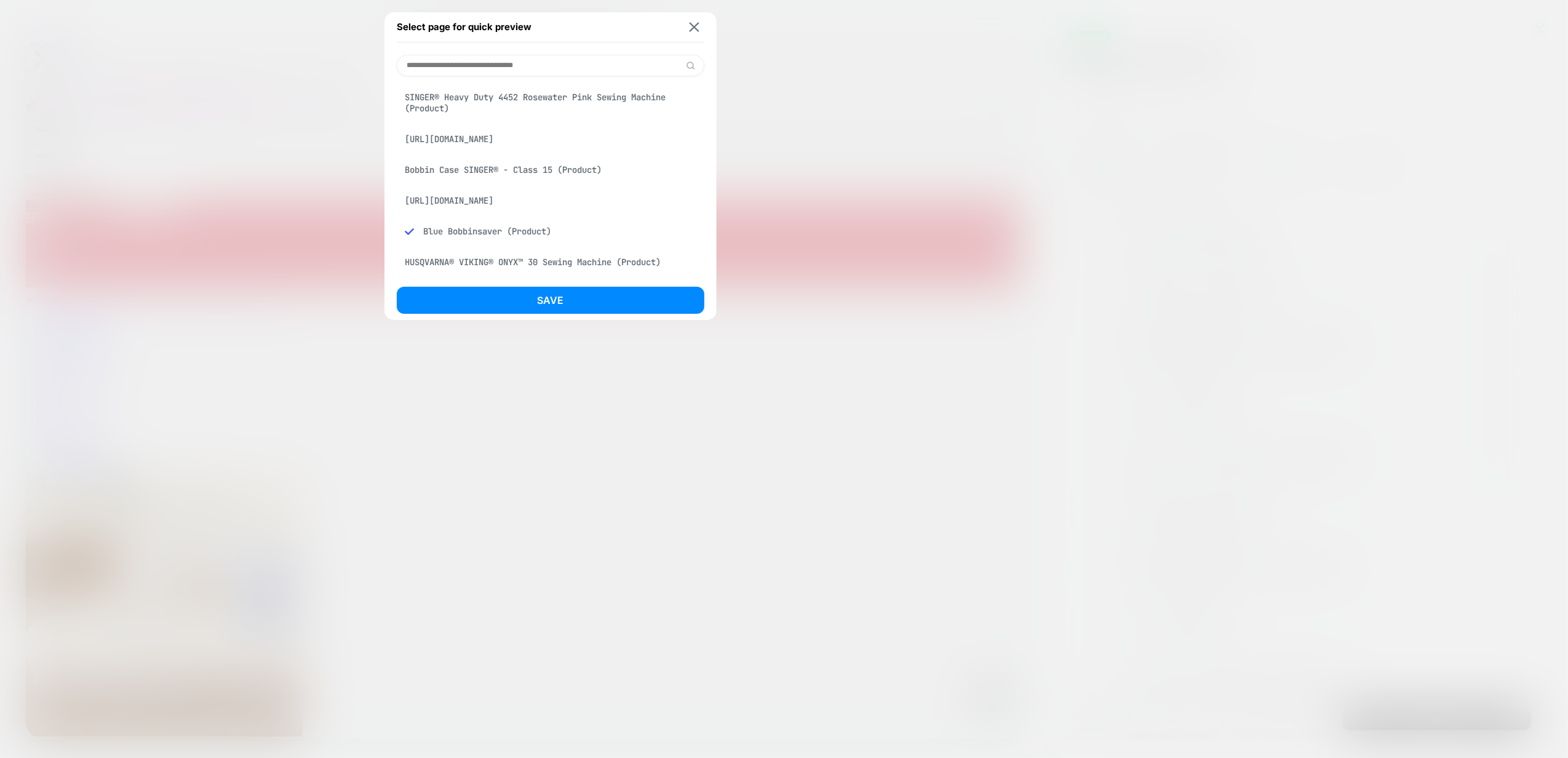
click at [520, 97] on div "SINGER® Heavy Duty 4452 Rosewater Pink Sewing Machine (Product)" at bounding box center [550, 102] width 307 height 34
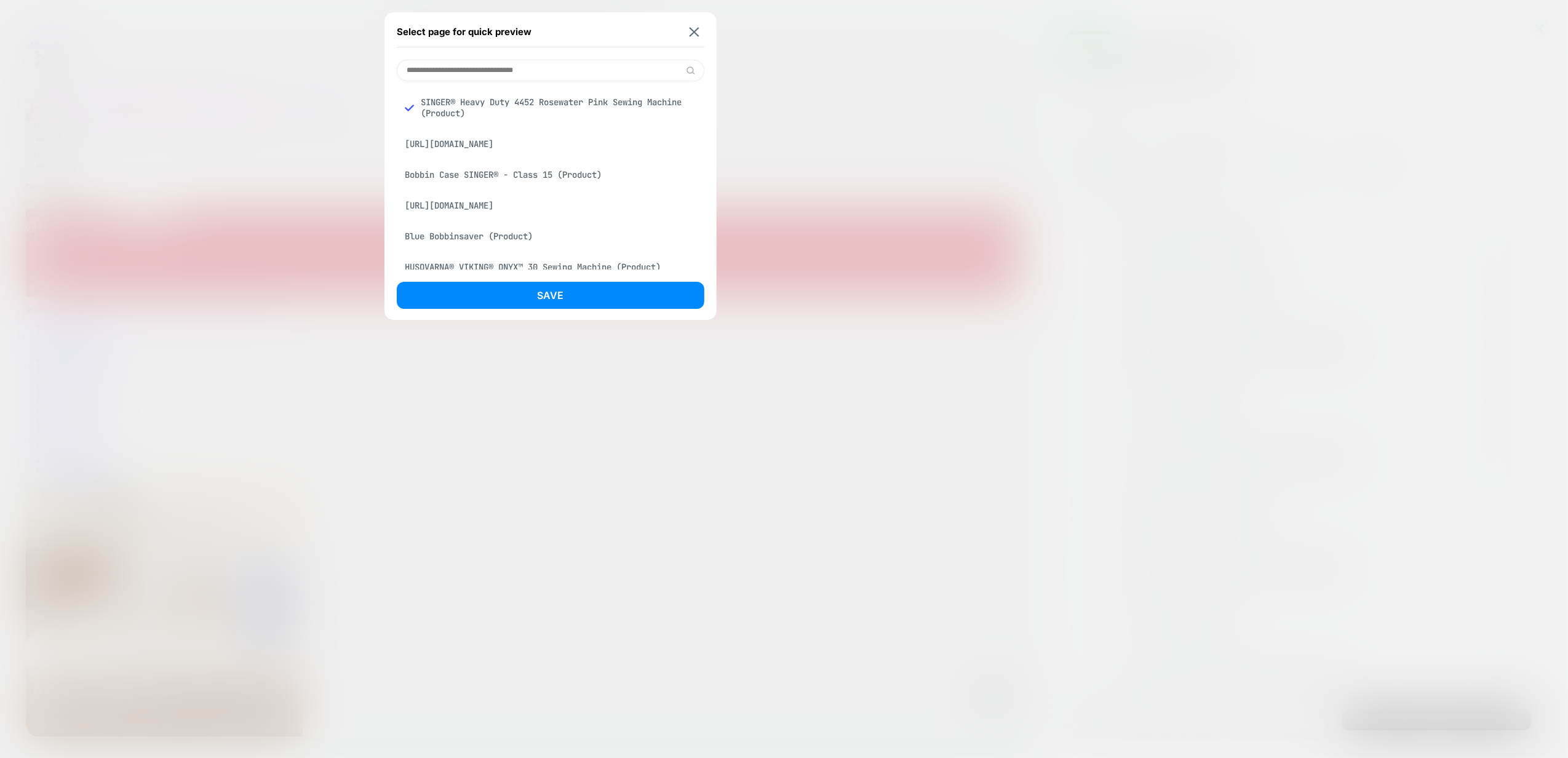
click at [609, 304] on button "Save" at bounding box center [550, 295] width 307 height 27
